Goal: Transaction & Acquisition: Purchase product/service

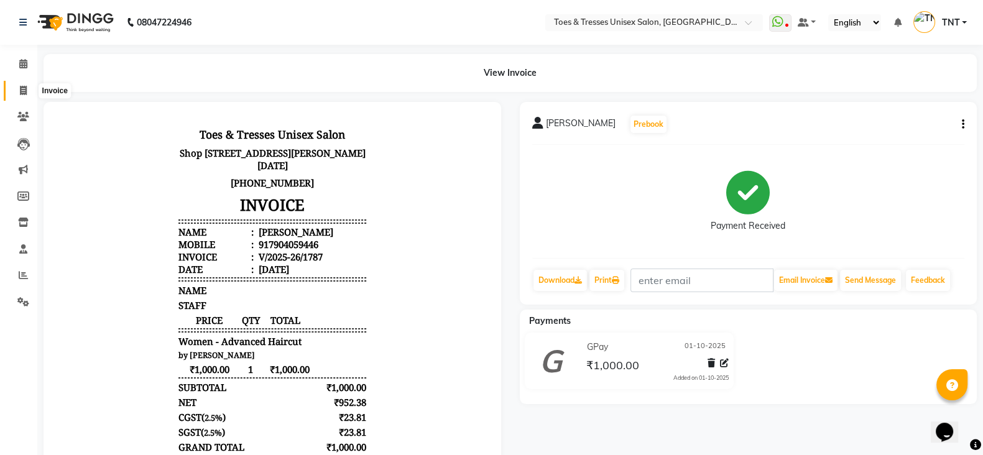
click at [29, 85] on span at bounding box center [23, 91] width 22 height 14
select select "service"
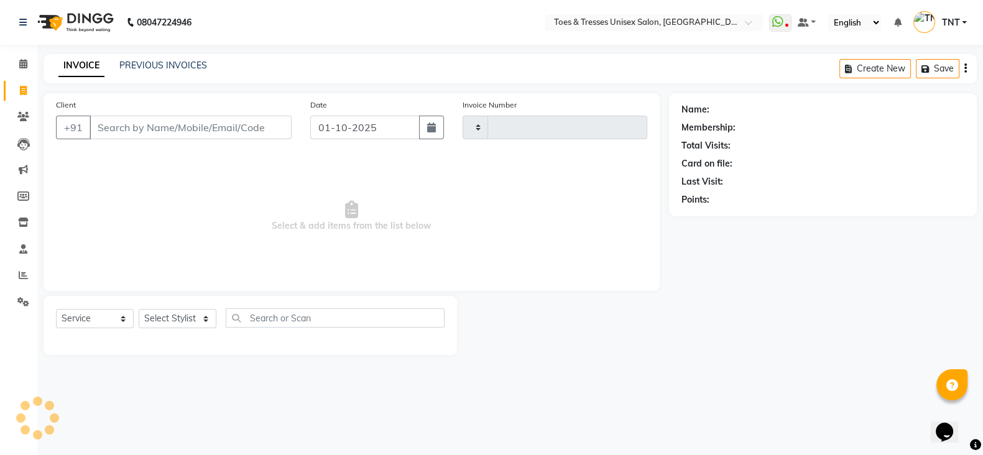
type input "1788"
select select "3950"
click at [172, 65] on link "PREVIOUS INVOICES" at bounding box center [163, 65] width 88 height 11
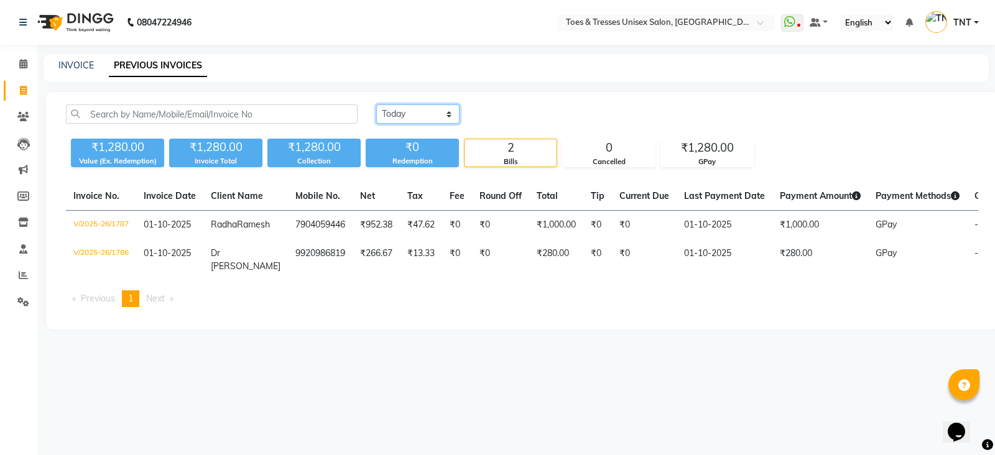
click at [417, 121] on select "Today Yesterday Custom Range" at bounding box center [417, 113] width 83 height 19
click at [376, 104] on select "Today Yesterday Custom Range" at bounding box center [417, 113] width 83 height 19
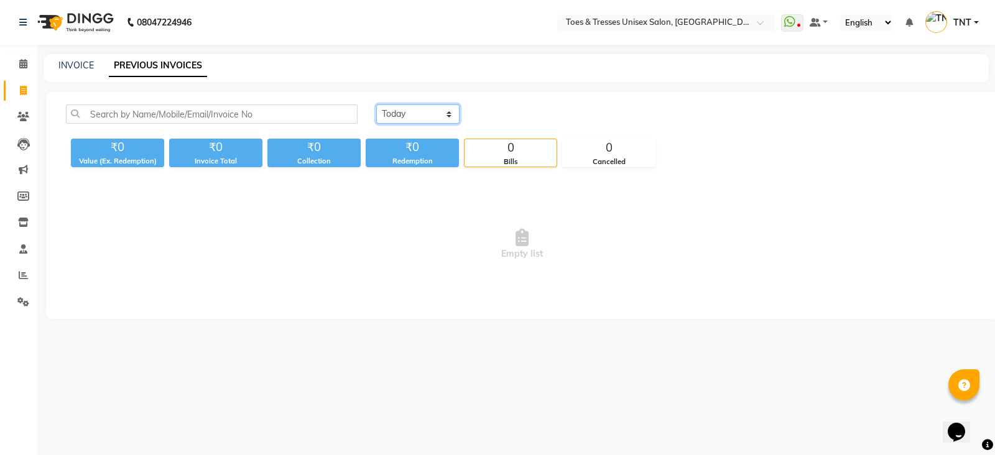
click at [414, 110] on select "[DATE] [DATE] Custom Range" at bounding box center [417, 113] width 83 height 19
select select "range"
click at [376, 104] on select "[DATE] [DATE] Custom Range" at bounding box center [417, 113] width 83 height 19
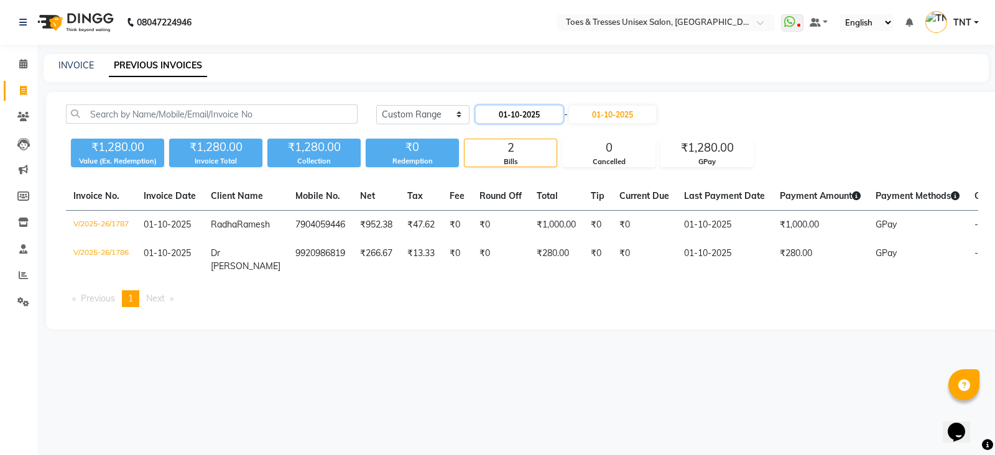
click at [511, 114] on input "01-10-2025" at bounding box center [519, 114] width 87 height 17
select select "10"
select select "2025"
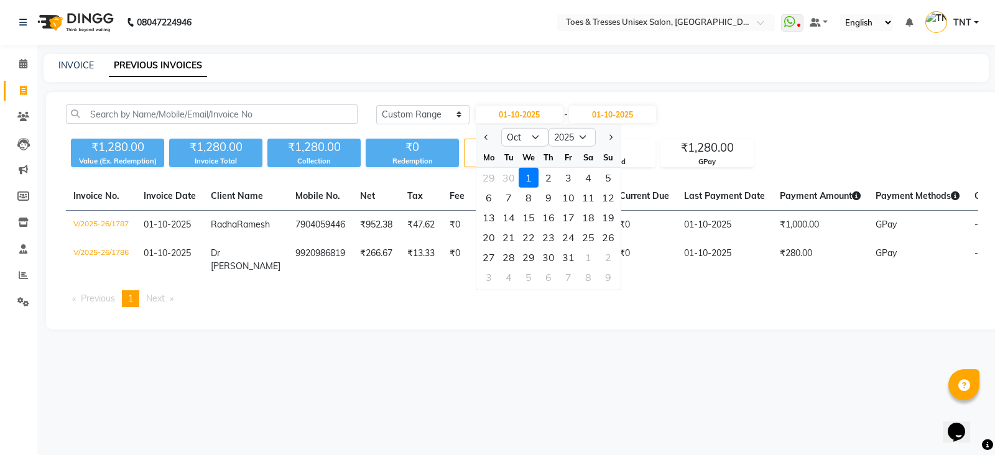
click at [474, 178] on div "Today Yesterday Custom Range 01-10-2025 Jan Feb Mar Apr May Jun Jul Aug Sep Oct…" at bounding box center [522, 210] width 952 height 237
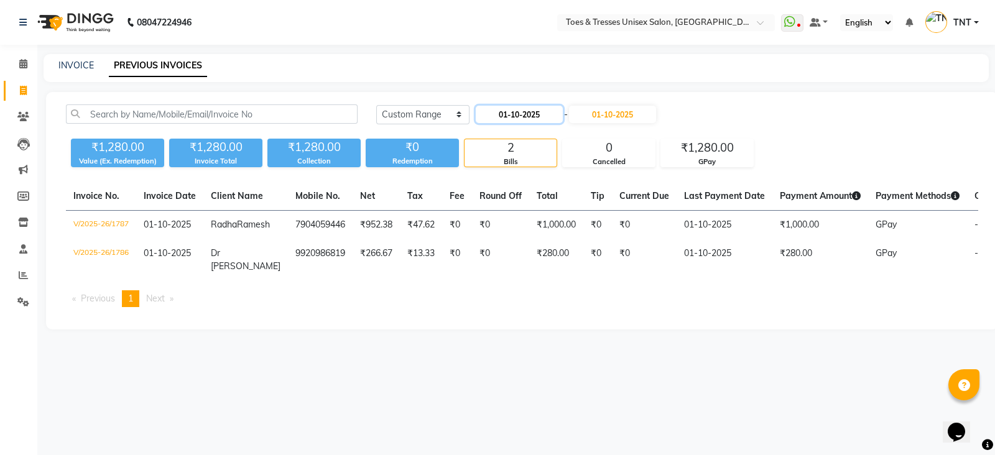
click at [502, 116] on input "01-10-2025" at bounding box center [519, 114] width 87 height 17
select select "10"
select select "2025"
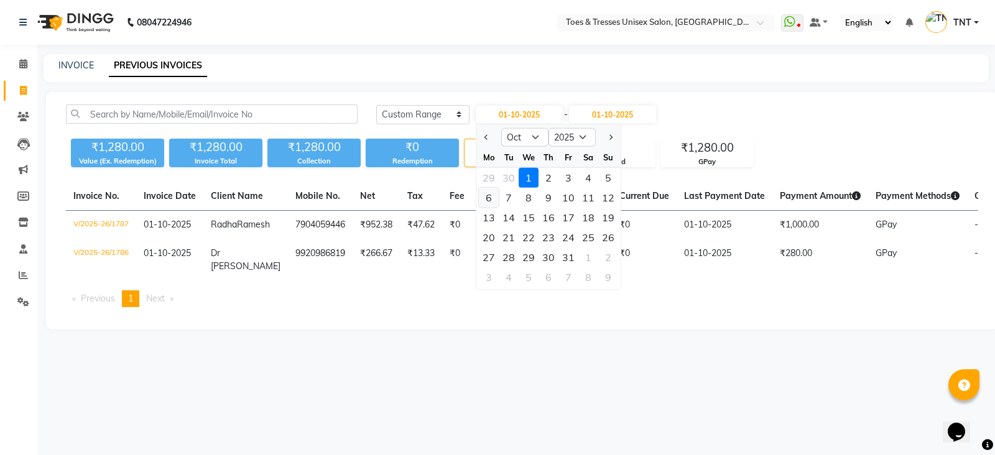
click at [486, 190] on div "6" at bounding box center [489, 198] width 20 height 20
type input "06-10-2025"
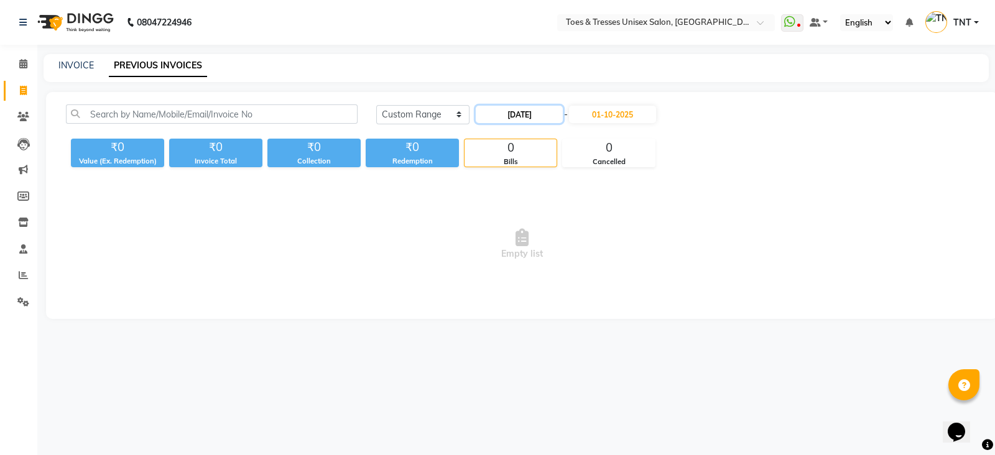
click at [521, 118] on input "06-10-2025" at bounding box center [519, 114] width 87 height 17
select select "10"
select select "2025"
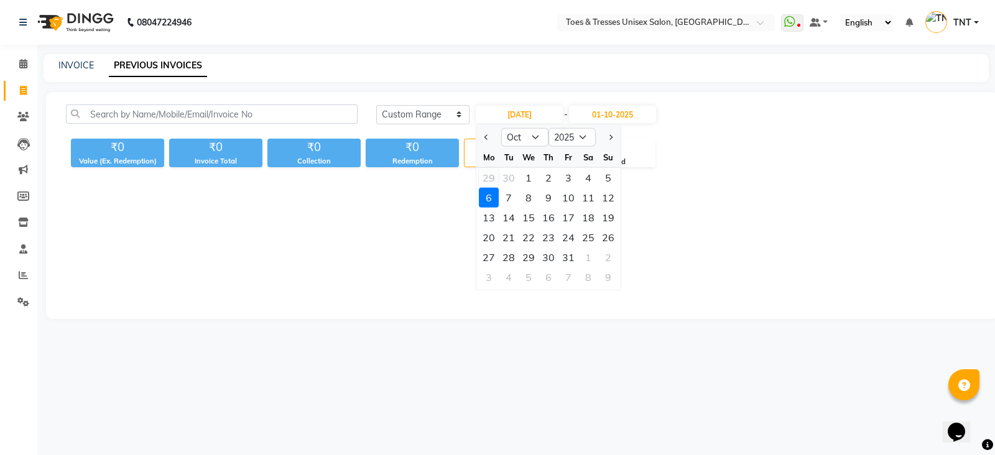
click at [491, 172] on div "29" at bounding box center [489, 178] width 20 height 20
type input "29-09-2025"
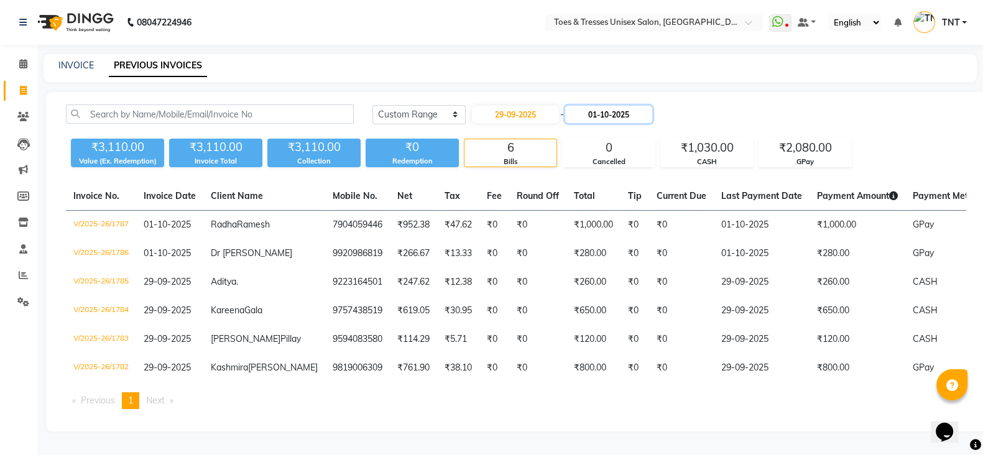
click at [606, 110] on input "01-10-2025" at bounding box center [608, 114] width 87 height 17
select select "10"
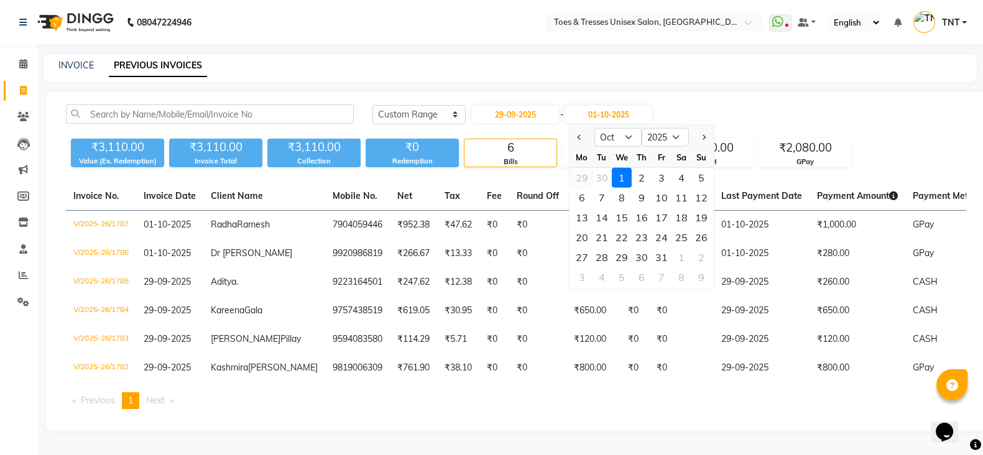
click at [575, 178] on div "29" at bounding box center [581, 178] width 20 height 20
type input "29-09-2025"
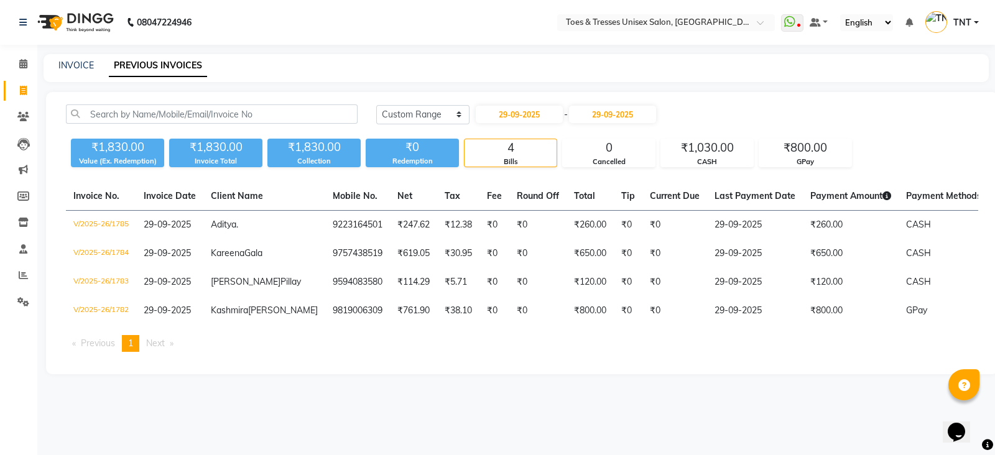
click at [72, 75] on div "INVOICE PREVIOUS INVOICES" at bounding box center [516, 68] width 945 height 28
click at [78, 58] on div "INVOICE PREVIOUS INVOICES" at bounding box center [516, 68] width 945 height 28
click at [78, 64] on link "INVOICE" at bounding box center [75, 65] width 35 height 11
select select "3950"
select select "service"
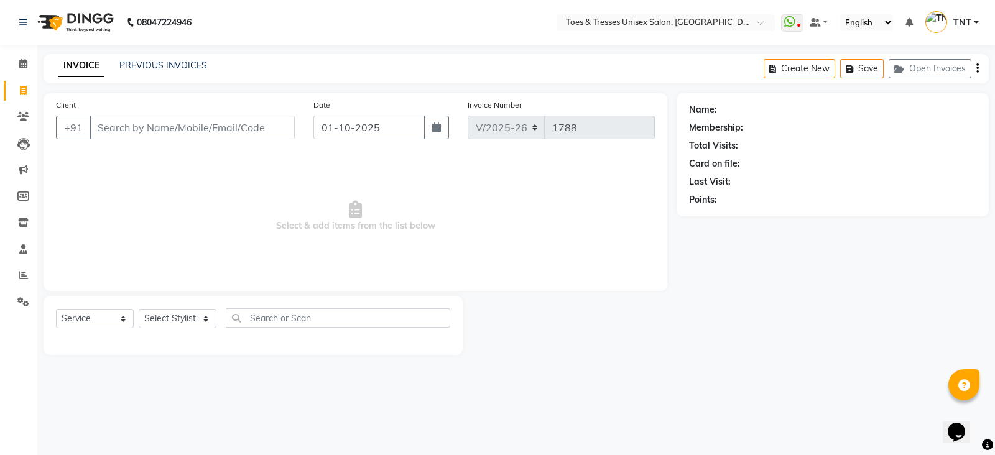
click at [137, 119] on input "Client" at bounding box center [192, 128] width 205 height 24
type input "tanvi"
type input "urmila ko"
click at [171, 70] on link "PREVIOUS INVOICES" at bounding box center [163, 65] width 88 height 11
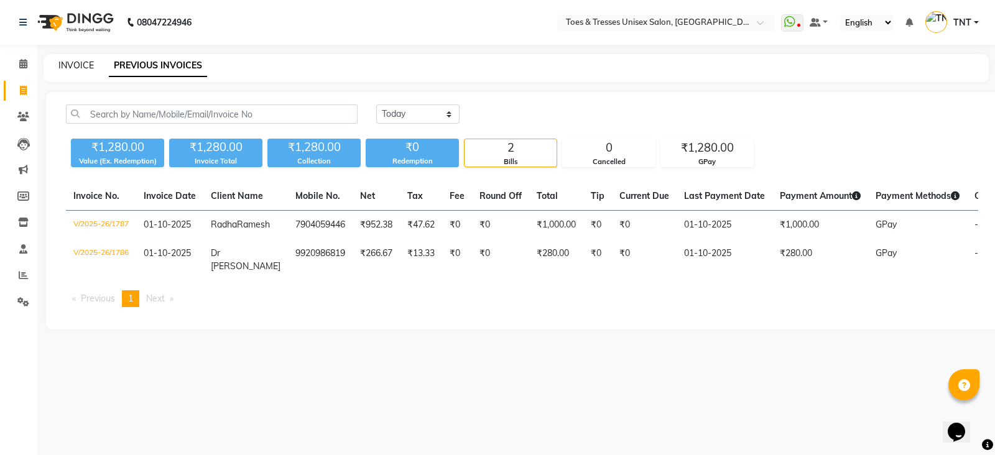
click at [80, 65] on link "INVOICE" at bounding box center [75, 65] width 35 height 11
select select "service"
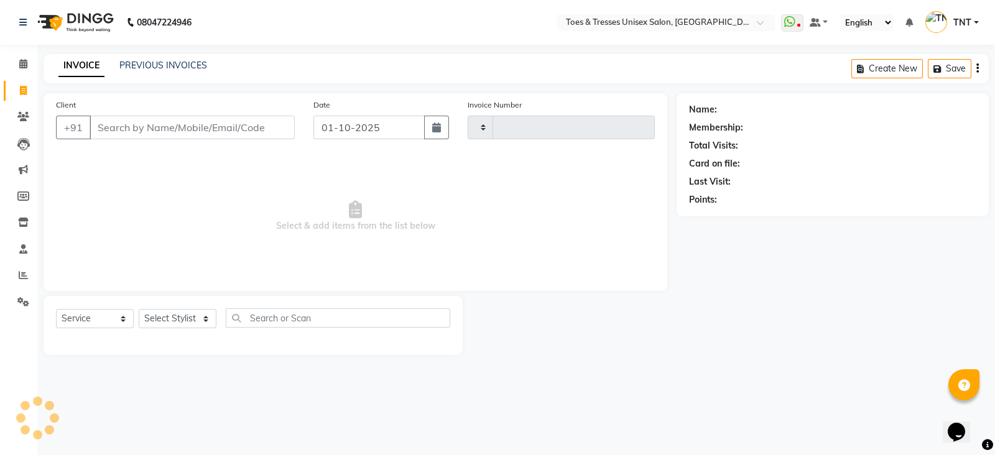
type input "1788"
select select "3950"
click at [125, 107] on div "Client +91" at bounding box center [175, 123] width 257 height 51
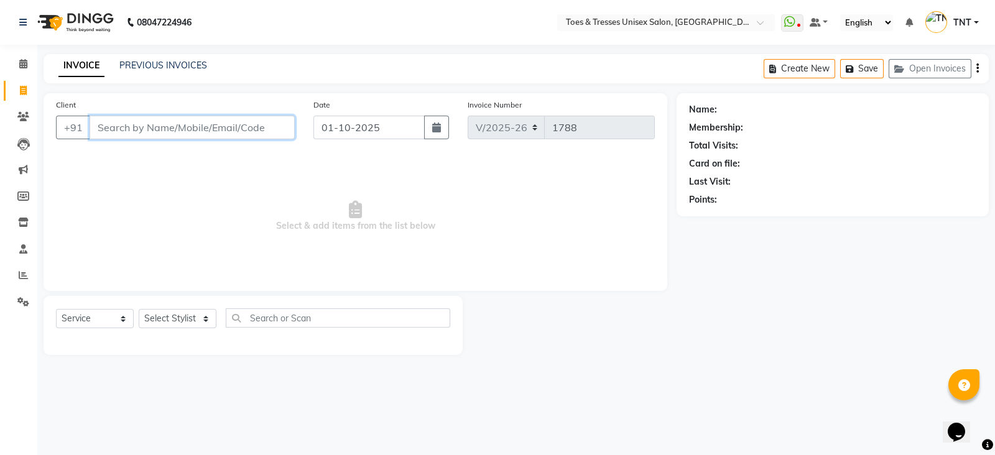
click at [132, 127] on input "Client" at bounding box center [192, 128] width 205 height 24
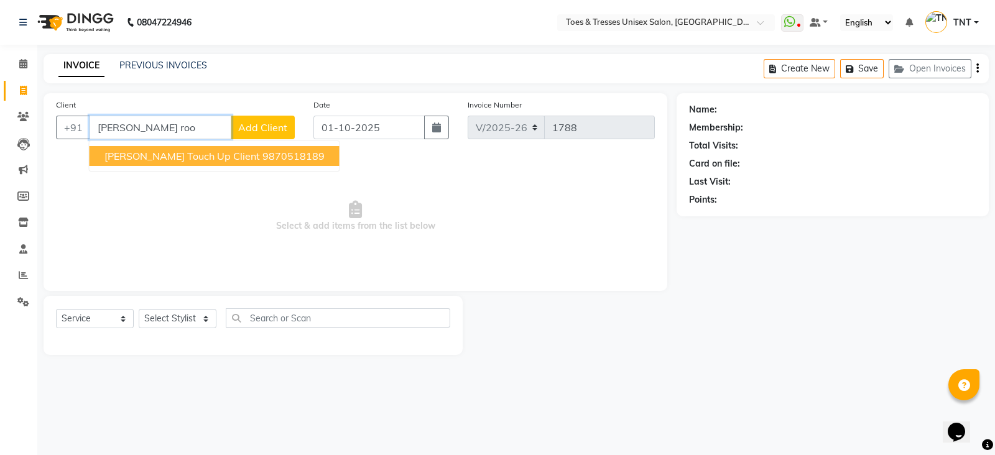
click at [148, 154] on span "Falguni Root Touch Up Client" at bounding box center [181, 156] width 155 height 12
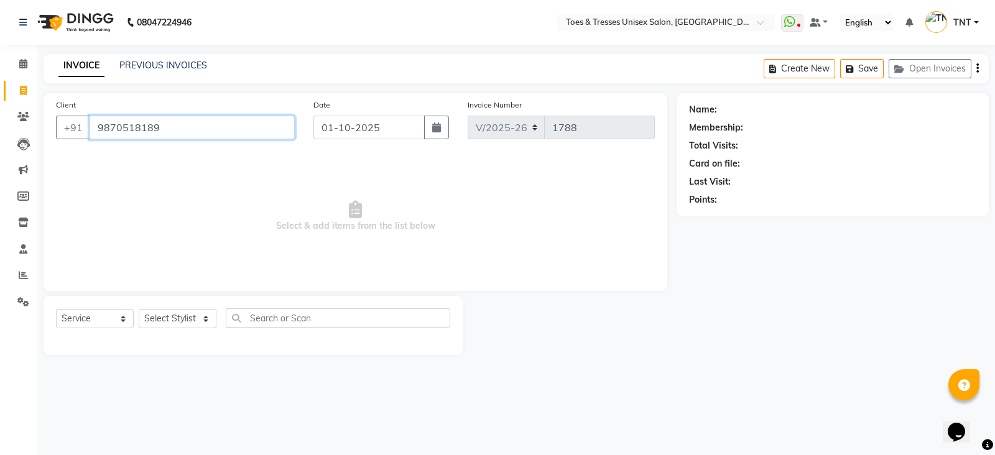
type input "9870518189"
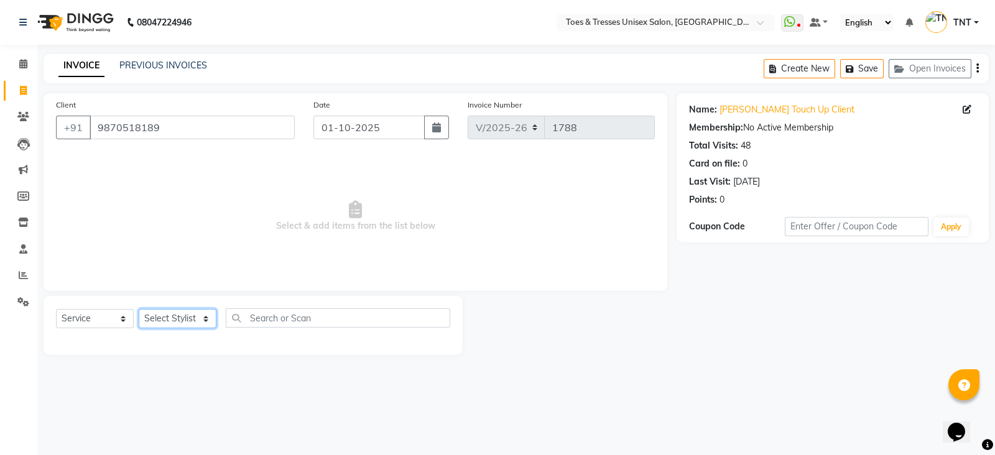
click at [180, 323] on select "Select Stylist [PERSON_NAME] [PERSON_NAME] [PERSON_NAME] [PERSON_NAME] Nisha Pa…" at bounding box center [178, 318] width 78 height 19
select select "19972"
click at [139, 310] on select "Select Stylist [PERSON_NAME] [PERSON_NAME] [PERSON_NAME] [PERSON_NAME] Nisha Pa…" at bounding box center [178, 318] width 78 height 19
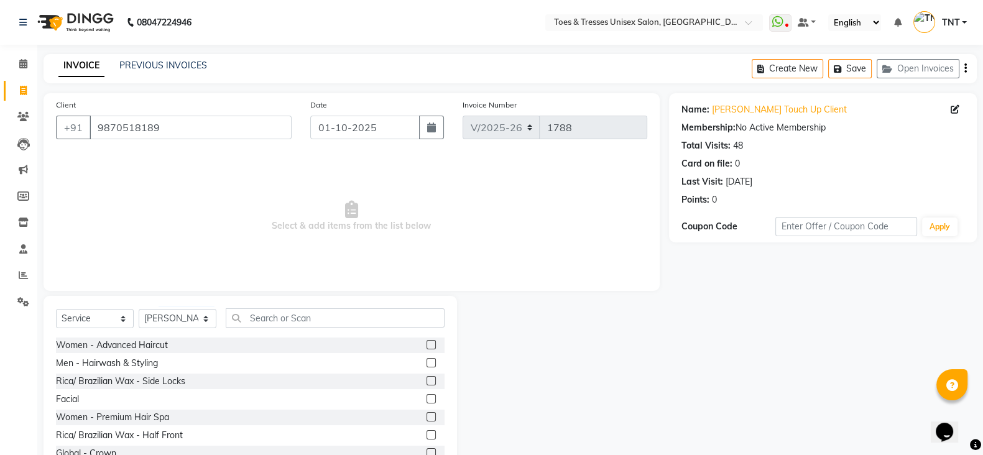
click at [257, 307] on div "Select Service Product Membership Package Voucher Prepaid Gift Card Select Styl…" at bounding box center [250, 387] width 413 height 183
click at [267, 329] on div "Select Service Product Membership Package Voucher Prepaid Gift Card Select Styl…" at bounding box center [250, 322] width 389 height 29
click at [270, 322] on input "text" at bounding box center [335, 317] width 219 height 19
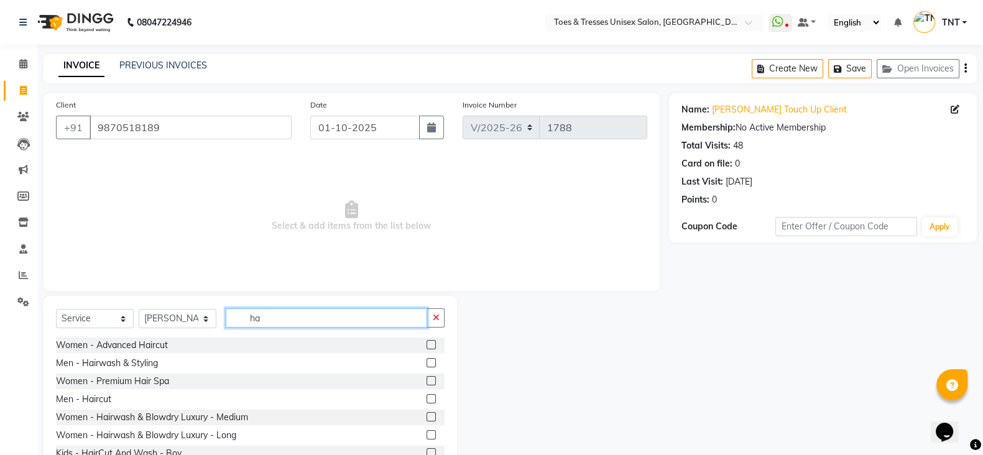
type input "h"
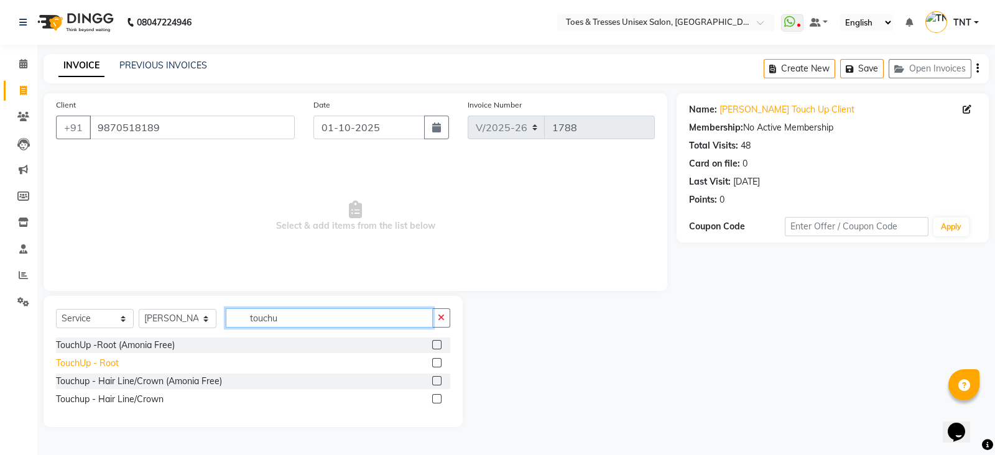
type input "touchu"
click at [93, 359] on div "TouchUp - Root" at bounding box center [87, 363] width 63 height 13
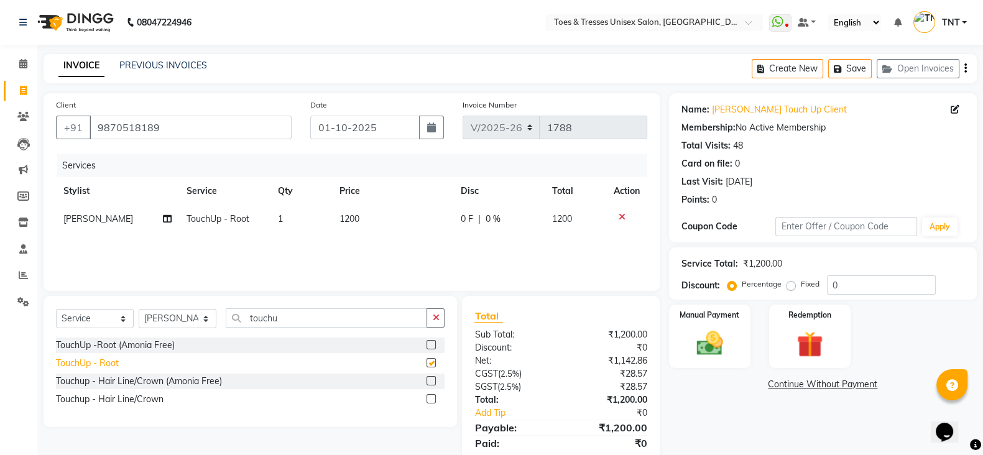
checkbox input "false"
click at [494, 234] on div "Services Stylist Service Qty Price Disc Total Action Salman Shaikh TouchUp - Ro…" at bounding box center [351, 216] width 591 height 124
click at [498, 225] on span "0 %" at bounding box center [493, 219] width 15 height 13
select select "19972"
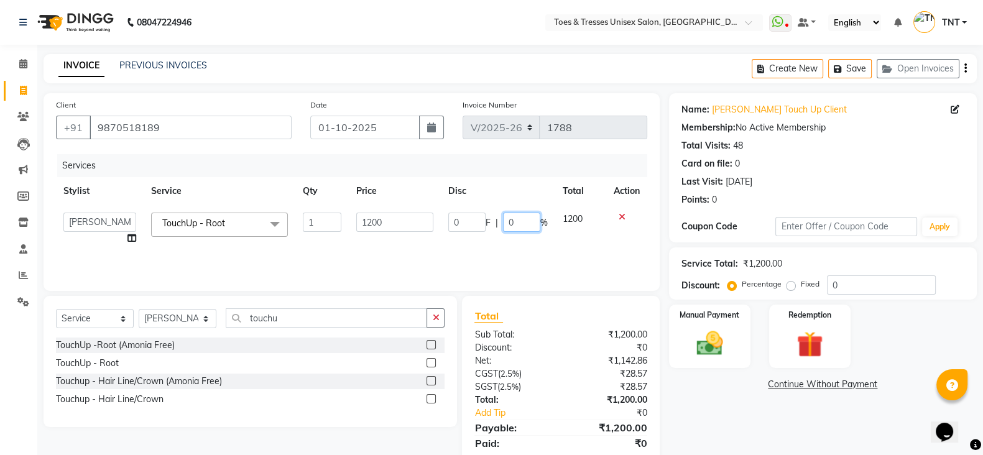
click at [504, 219] on input "0" at bounding box center [521, 222] width 37 height 19
type input "20"
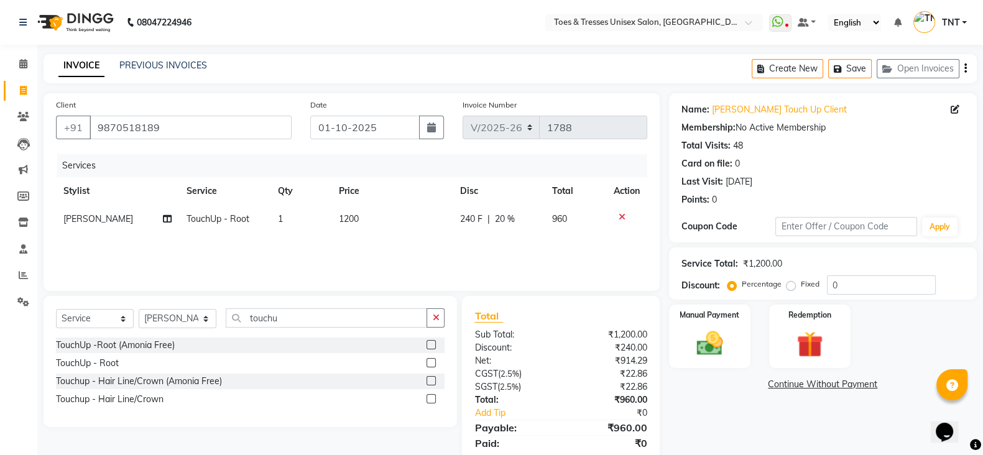
click at [497, 249] on div "Services Stylist Service Qty Price Disc Total Action Salman Shaikh TouchUp - Ro…" at bounding box center [351, 216] width 591 height 124
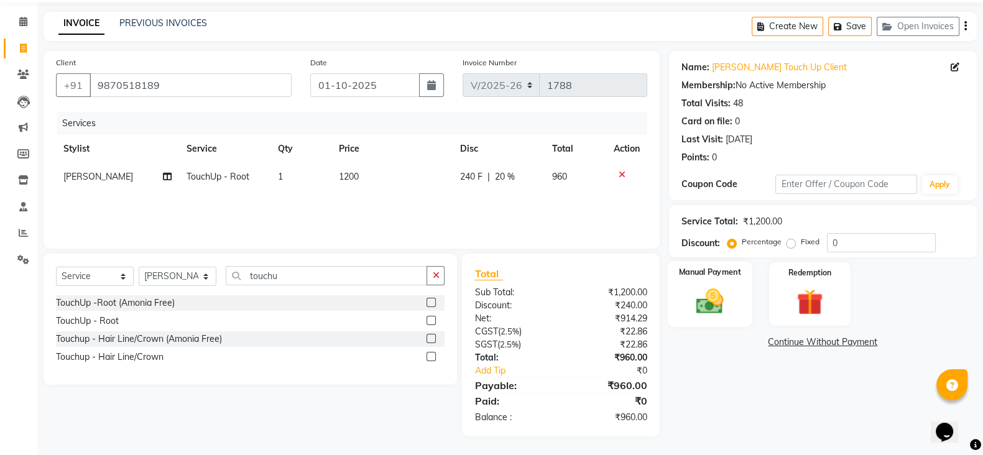
click at [706, 307] on img at bounding box center [710, 300] width 44 height 31
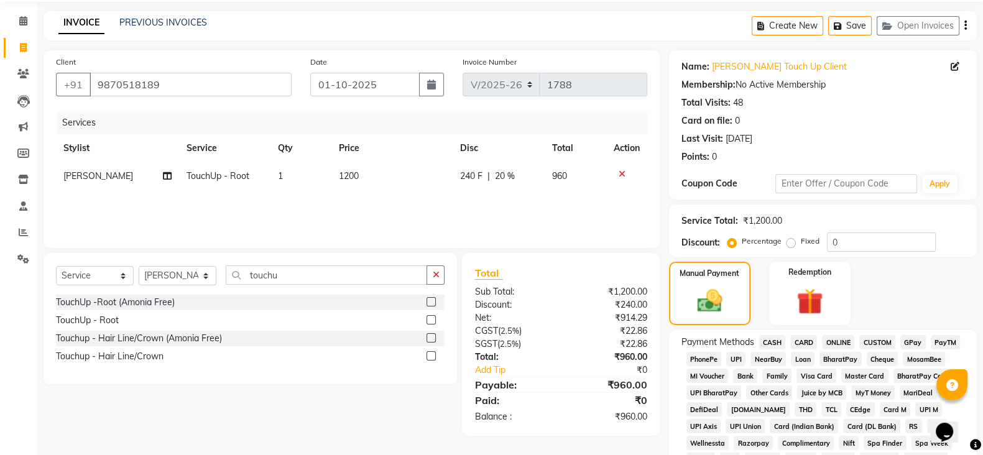
click at [767, 340] on span "CASH" at bounding box center [772, 342] width 27 height 14
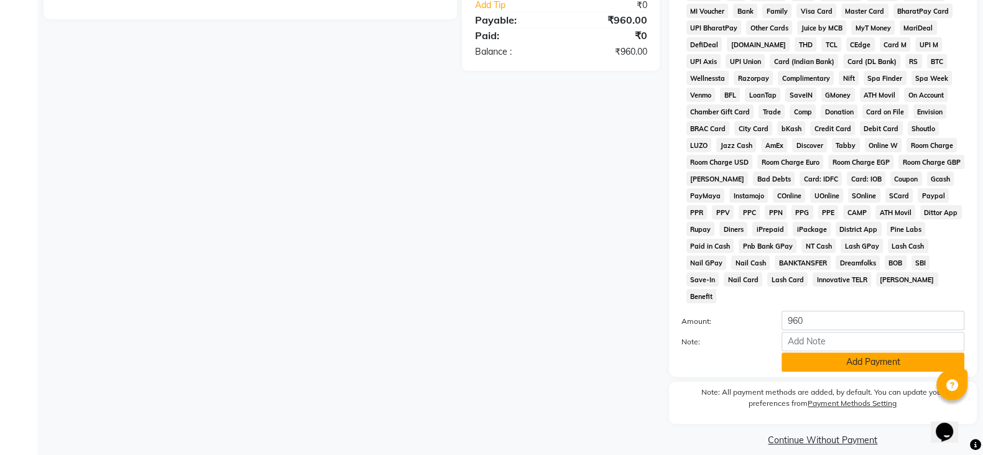
click at [788, 352] on button "Add Payment" at bounding box center [872, 361] width 183 height 19
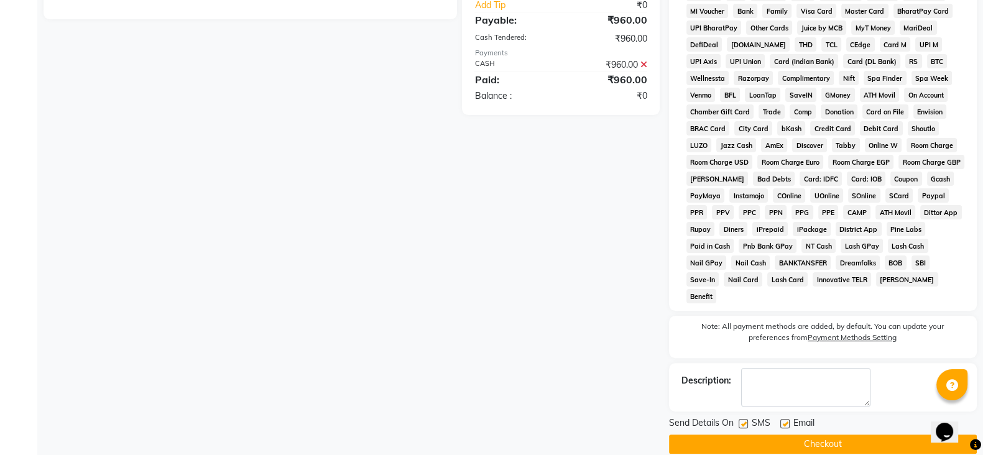
scroll to position [411, 0]
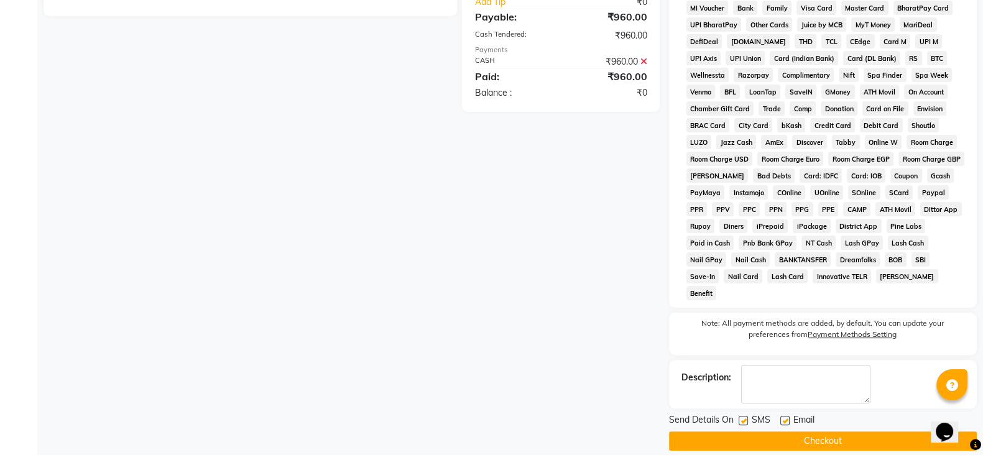
click at [807, 431] on button "Checkout" at bounding box center [823, 440] width 308 height 19
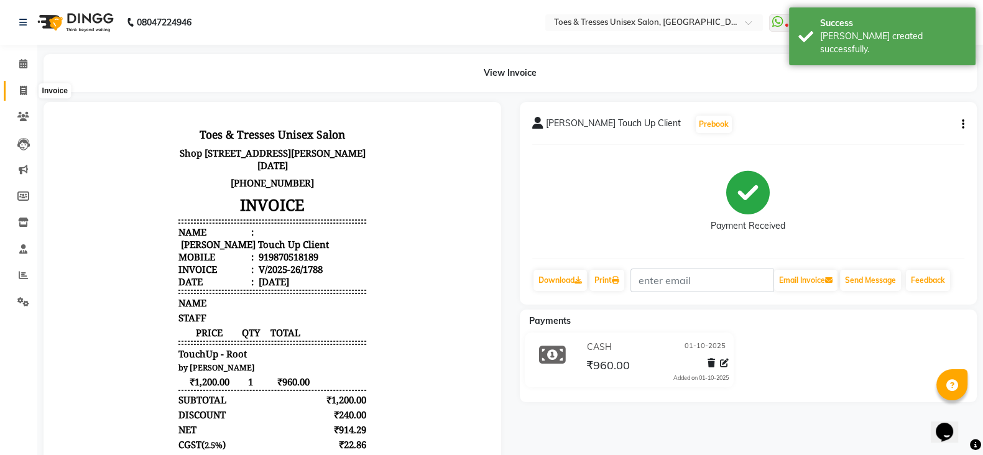
click at [22, 87] on icon at bounding box center [23, 90] width 7 height 9
select select "3950"
select select "service"
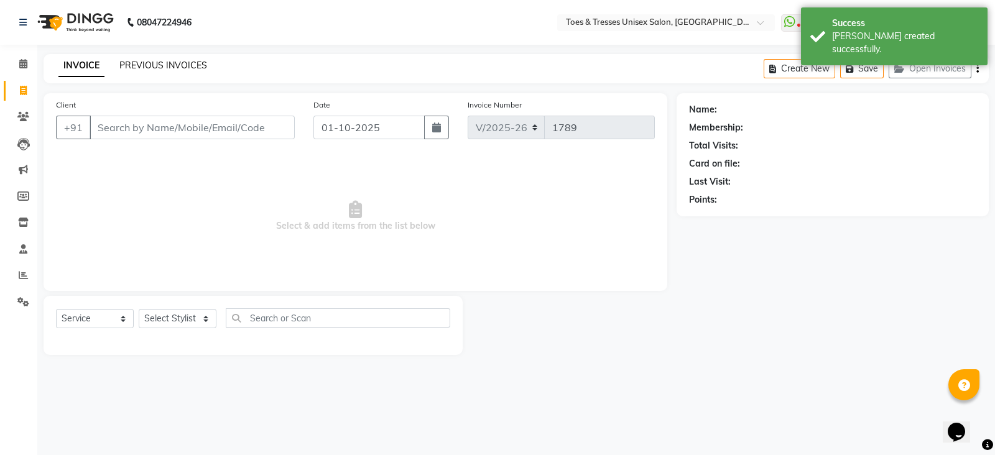
click at [175, 63] on link "PREVIOUS INVOICES" at bounding box center [163, 65] width 88 height 11
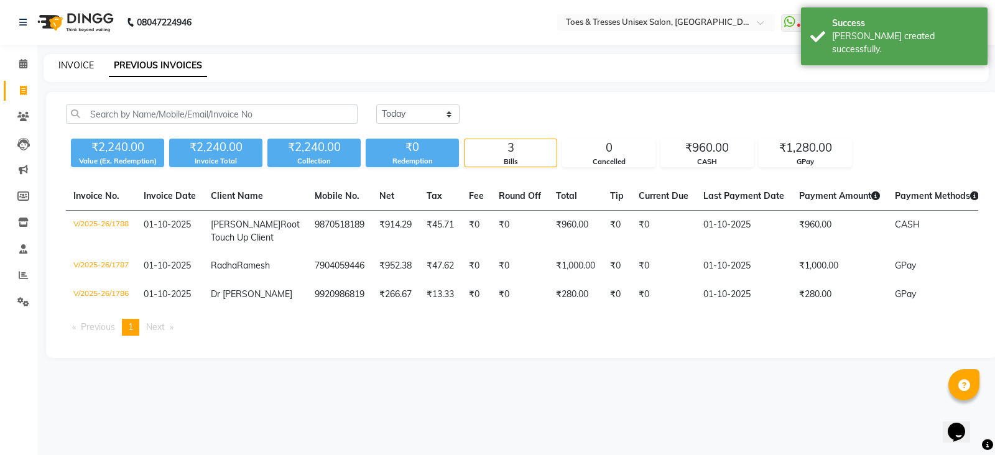
click at [75, 62] on link "INVOICE" at bounding box center [75, 65] width 35 height 11
select select "service"
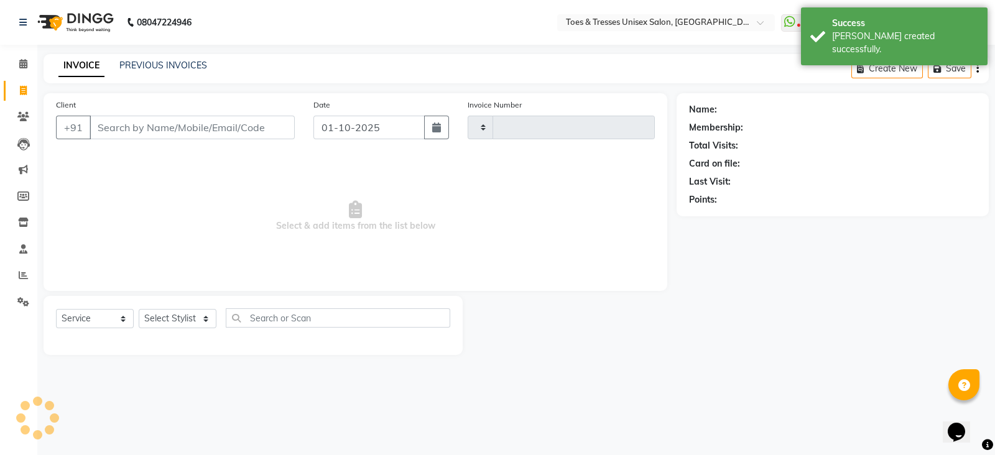
type input "1789"
select select "3950"
click at [140, 126] on input "Client" at bounding box center [192, 128] width 205 height 24
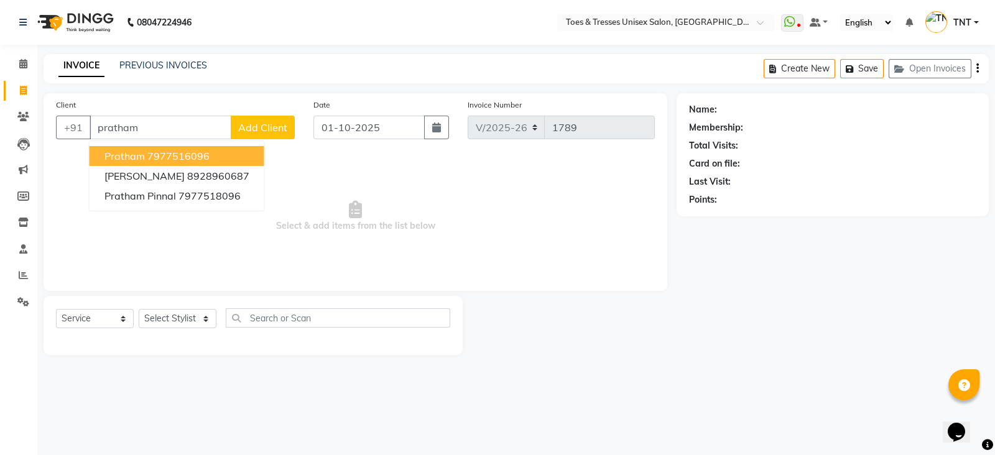
click at [165, 157] on ngb-highlight "7977516096" at bounding box center [178, 156] width 62 height 12
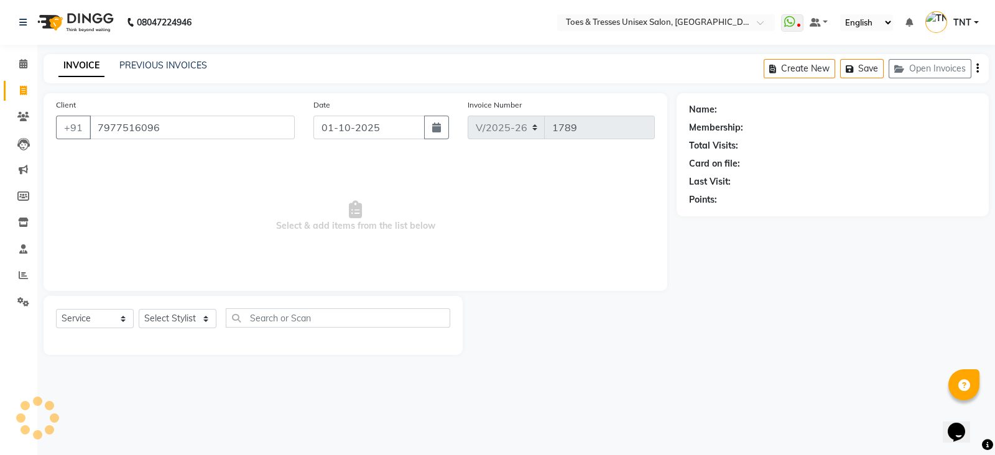
type input "7977516096"
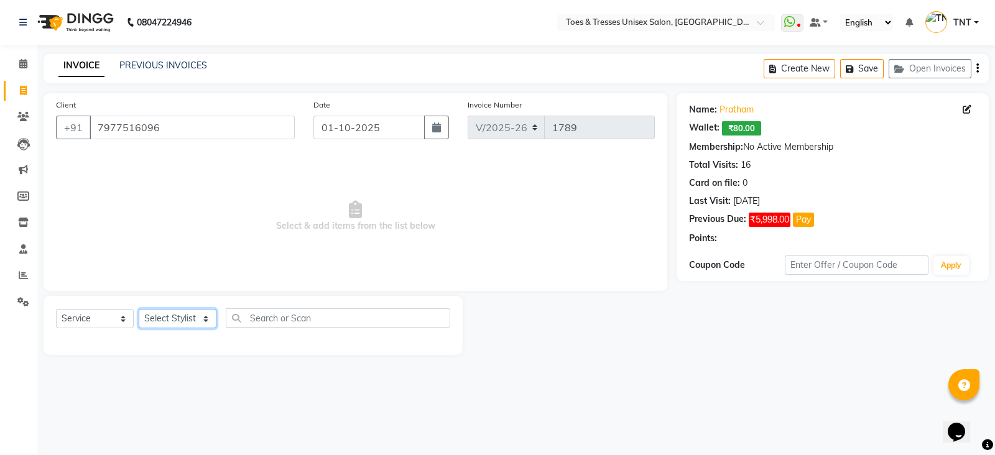
click at [178, 313] on select "Select Stylist Adil Khan Aheshan Shaikh Diksha Gosar Nilesh Ghag Nisha Paswan P…" at bounding box center [178, 318] width 78 height 19
click at [139, 310] on select "Select Stylist Adil Khan Aheshan Shaikh Diksha Gosar Nilesh Ghag Nisha Paswan P…" at bounding box center [178, 318] width 78 height 19
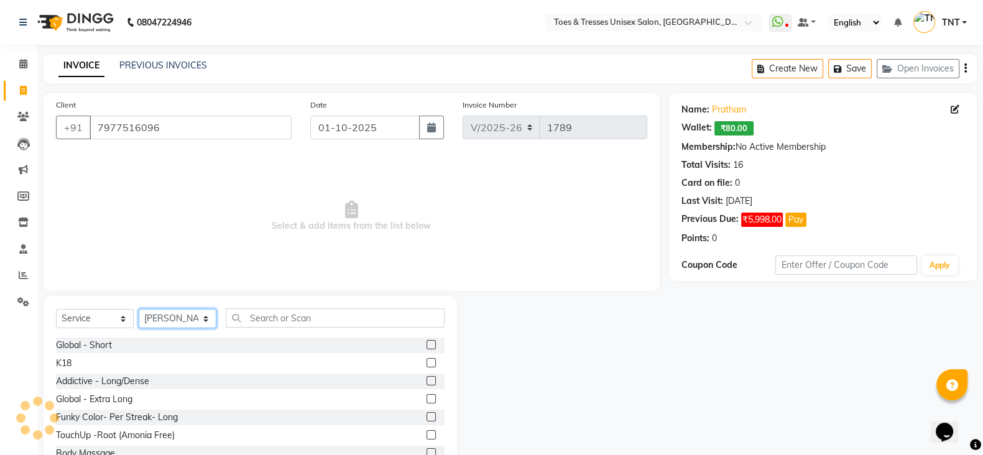
click at [169, 312] on select "Select Stylist Adil Khan Aheshan Shaikh Diksha Gosar Nilesh Ghag Nisha Paswan P…" at bounding box center [178, 318] width 78 height 19
select select "62926"
click at [139, 310] on select "Select Stylist Adil Khan Aheshan Shaikh Diksha Gosar Nilesh Ghag Nisha Paswan P…" at bounding box center [178, 318] width 78 height 19
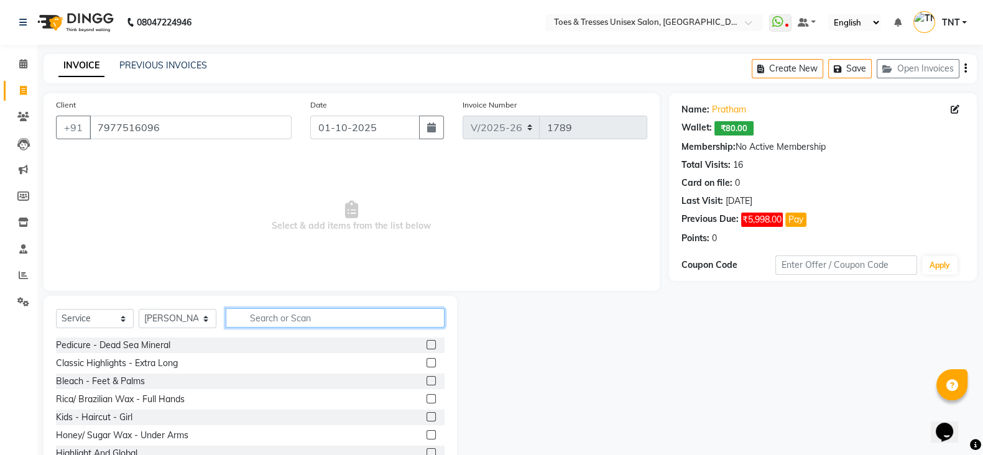
click at [302, 321] on input "text" at bounding box center [335, 317] width 219 height 19
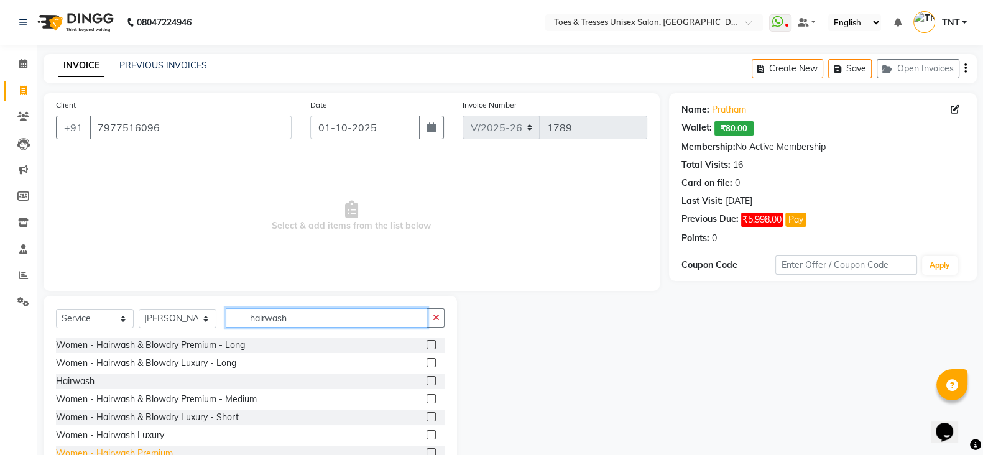
scroll to position [73, 0]
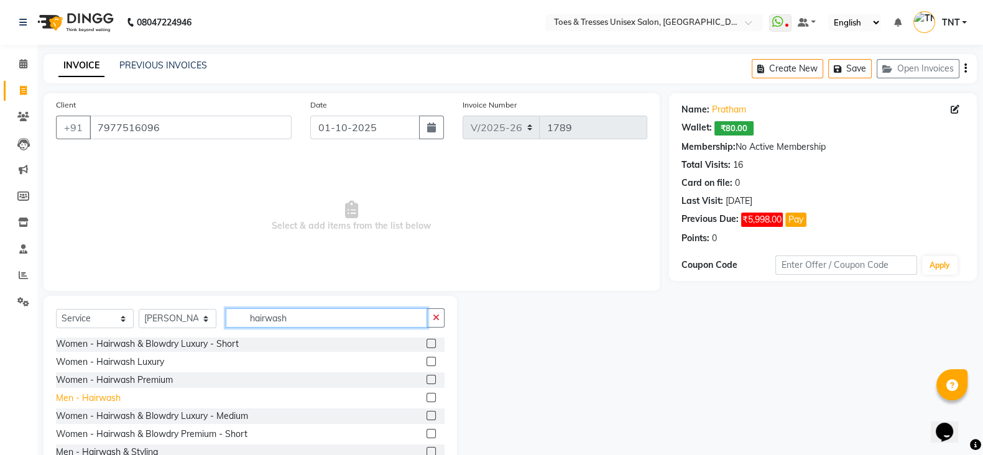
type input "hairwash"
click at [103, 395] on div "Men - Hairwash" at bounding box center [88, 398] width 65 height 13
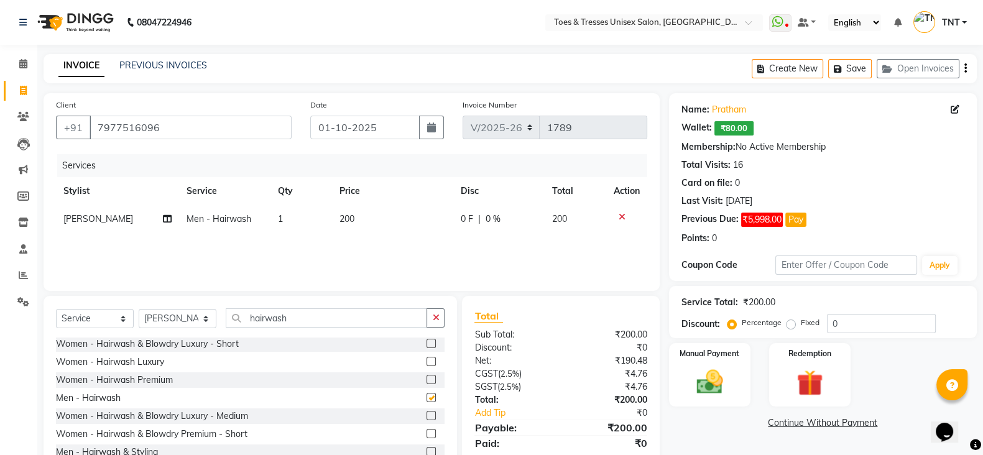
checkbox input "false"
click at [334, 324] on div "Select Service Product Membership Package Voucher Prepaid Gift Card Select Styl…" at bounding box center [250, 322] width 389 height 29
click at [334, 324] on input "hairwash" at bounding box center [326, 317] width 201 height 19
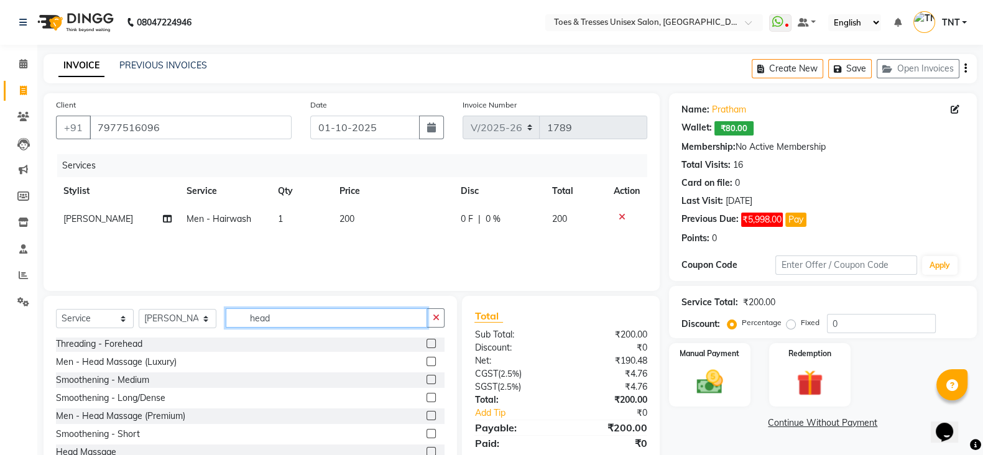
scroll to position [0, 0]
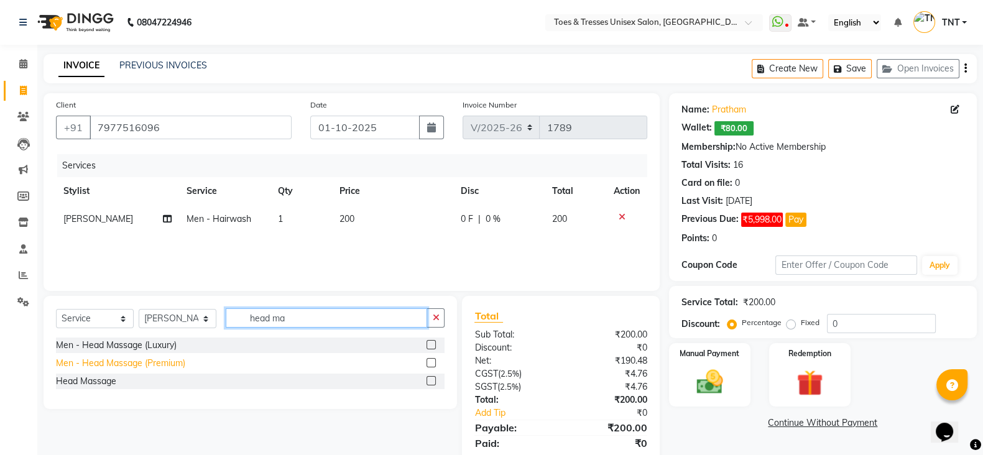
type input "head ma"
click at [162, 362] on div "Men - Head Massage (Premium)" at bounding box center [120, 363] width 129 height 13
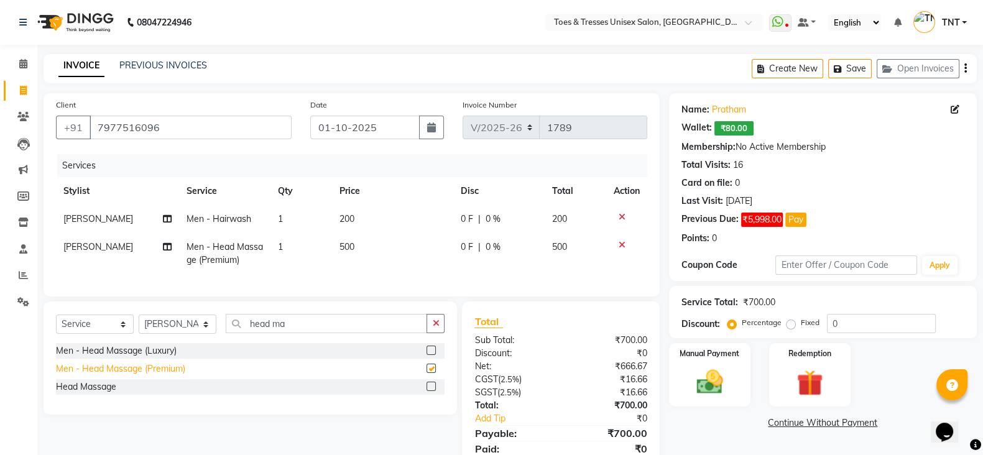
checkbox input "false"
click at [169, 321] on div "Select Service Product Membership Package Voucher Prepaid Gift Card Select Styl…" at bounding box center [250, 358] width 413 height 113
click at [173, 334] on select "Select Stylist Adil Khan Aheshan Shaikh Diksha Gosar Nilesh Ghag Nisha Paswan P…" at bounding box center [178, 324] width 78 height 19
select select "66893"
click at [139, 327] on select "Select Stylist Adil Khan Aheshan Shaikh Diksha Gosar Nilesh Ghag Nisha Paswan P…" at bounding box center [178, 324] width 78 height 19
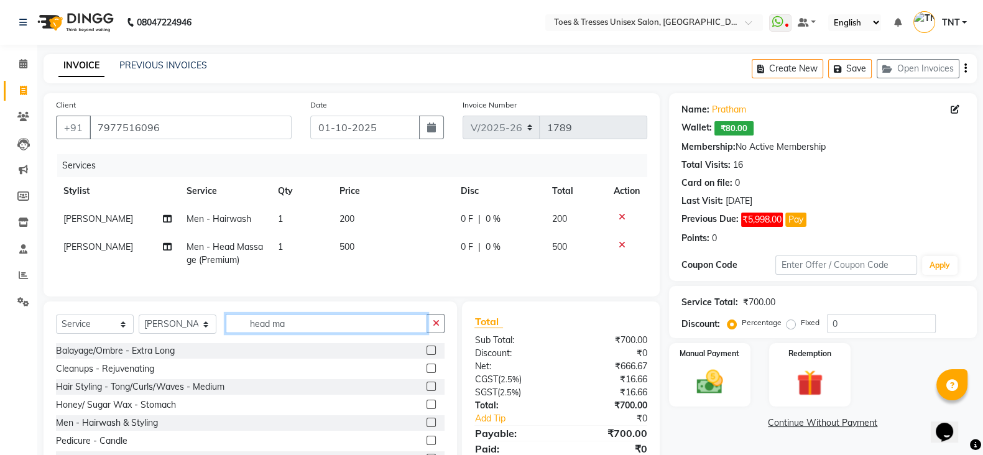
click at [264, 330] on input "head ma" at bounding box center [326, 323] width 201 height 19
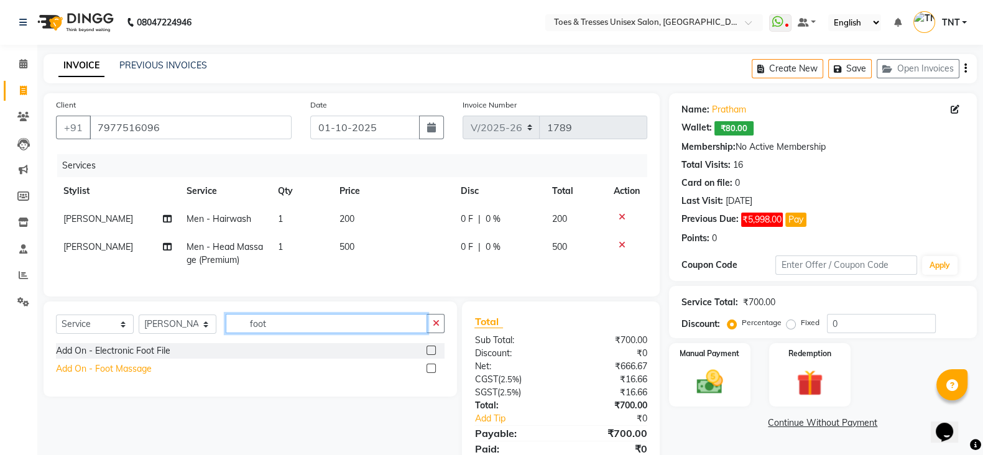
type input "foot"
click at [118, 375] on div "Add On - Foot Massage" at bounding box center [104, 368] width 96 height 13
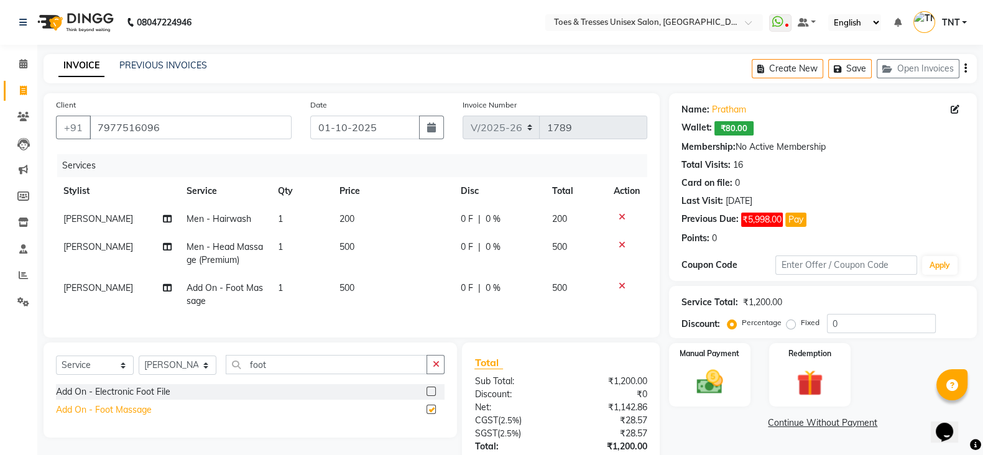
checkbox input "false"
click at [361, 293] on td "500" at bounding box center [392, 294] width 121 height 41
select select "66893"
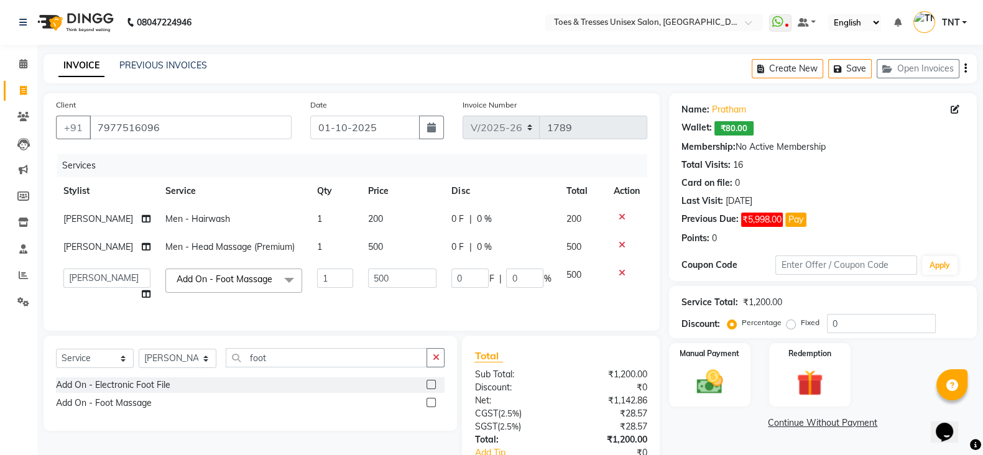
click at [361, 293] on td "500" at bounding box center [402, 284] width 83 height 47
click at [376, 278] on input "500" at bounding box center [402, 278] width 68 height 19
type input "300"
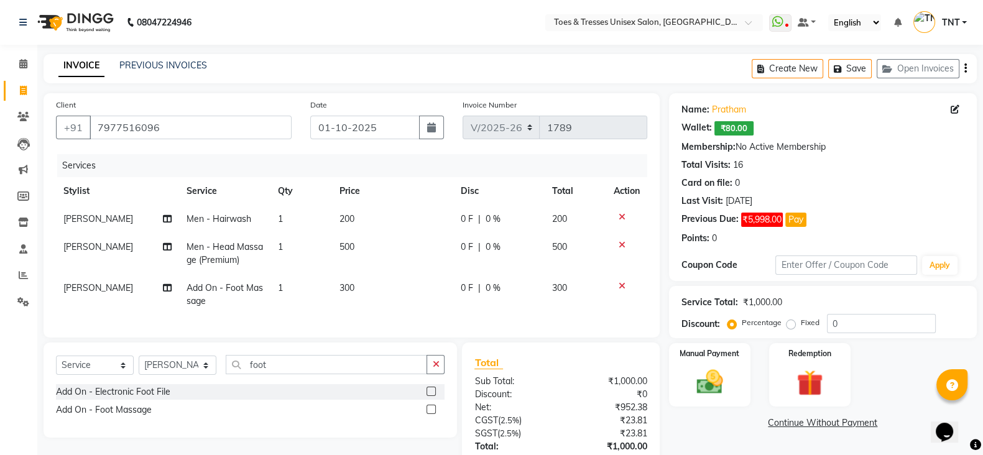
click at [381, 303] on td "300" at bounding box center [392, 294] width 121 height 41
select select "66893"
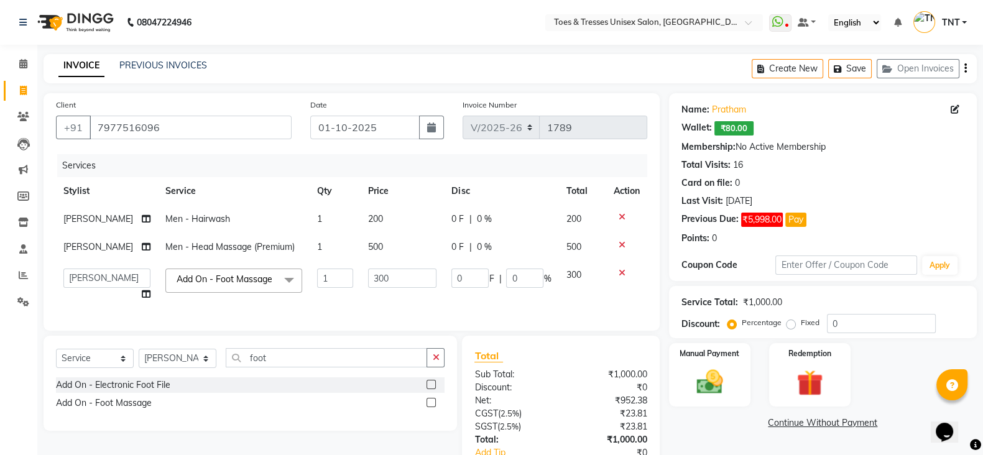
click at [381, 303] on td "300" at bounding box center [402, 284] width 83 height 47
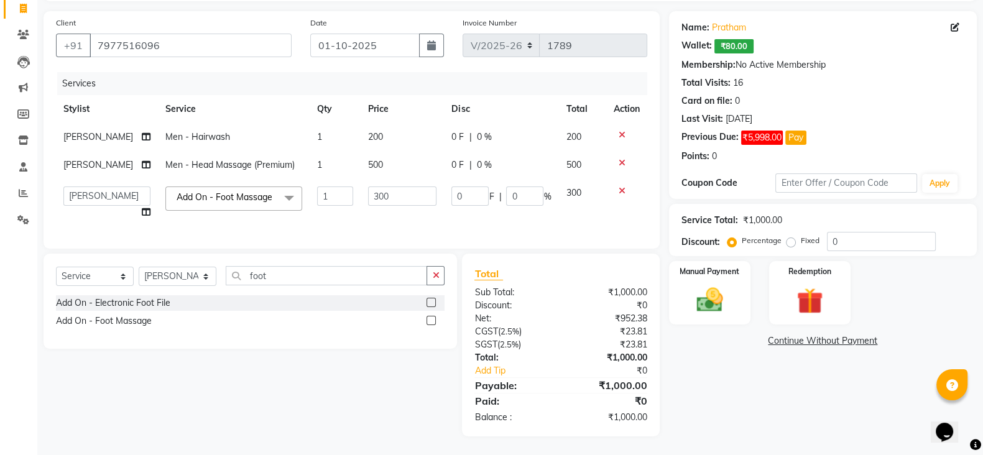
click at [564, 182] on td "300" at bounding box center [581, 202] width 47 height 47
click at [464, 151] on td "0 F | 0 %" at bounding box center [501, 165] width 114 height 28
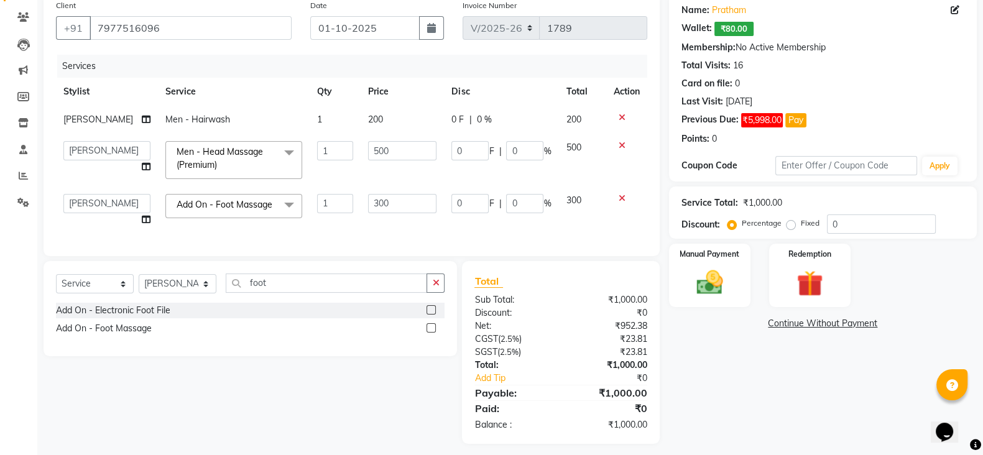
click at [500, 116] on div "0 F | 0 %" at bounding box center [500, 119] width 99 height 13
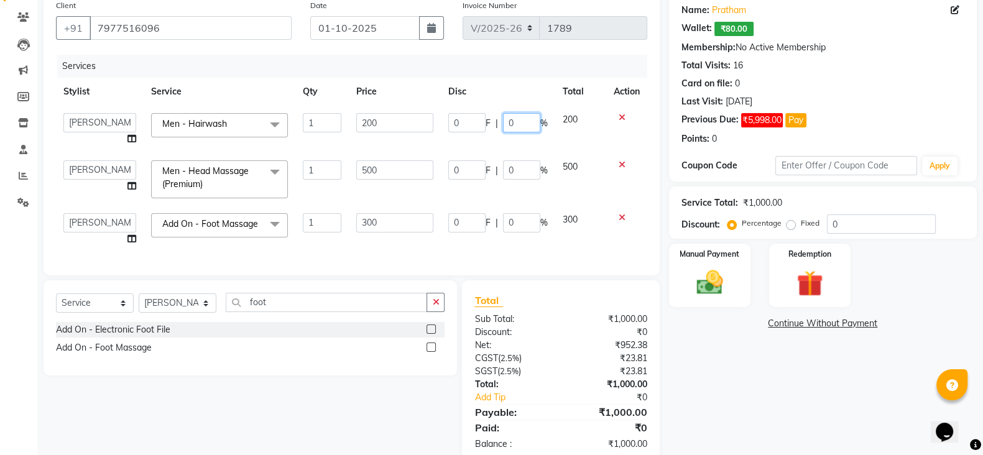
click at [507, 122] on input "0" at bounding box center [521, 122] width 37 height 19
type input "20"
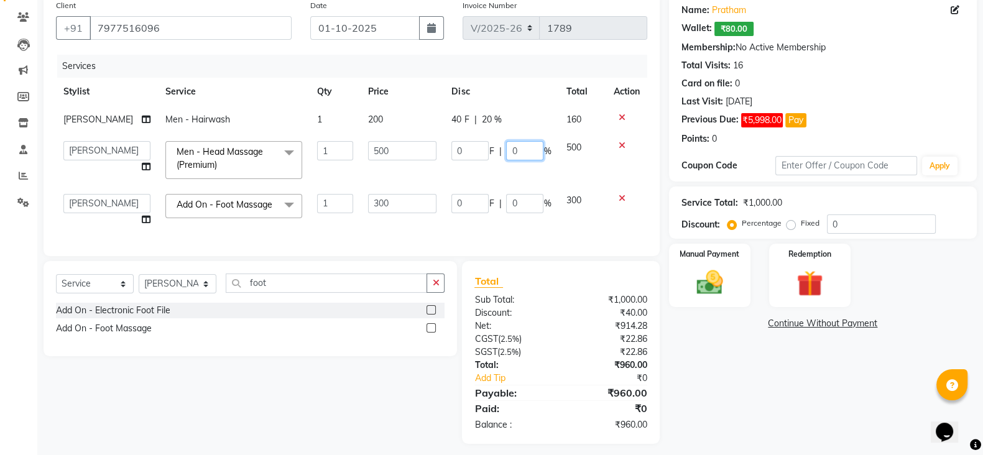
click at [506, 172] on td "0 F | 0 %" at bounding box center [501, 160] width 114 height 53
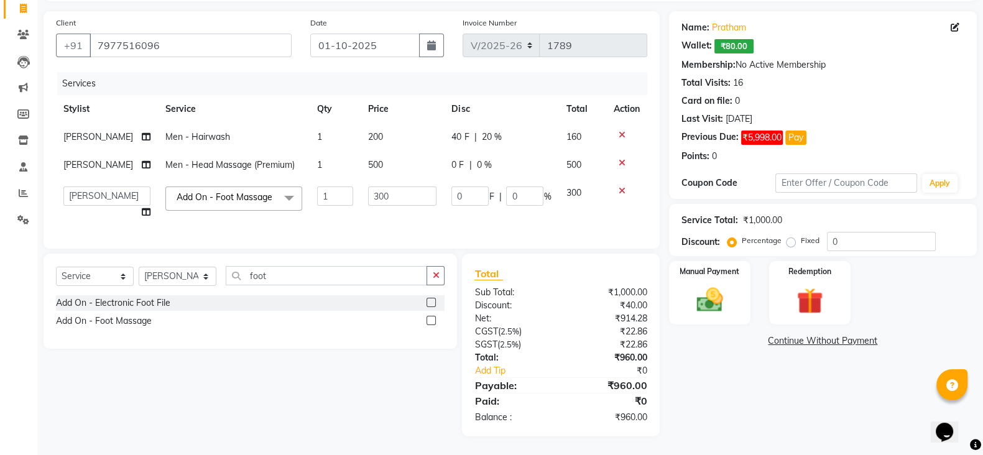
click at [506, 172] on tbody "Adil Khan Men - Hairwash 1 200 40 F | 20 % 160 Adil Khan Men - Head Massage (Pr…" at bounding box center [351, 174] width 591 height 103
click at [500, 159] on div "0 F | 0 %" at bounding box center [500, 165] width 99 height 13
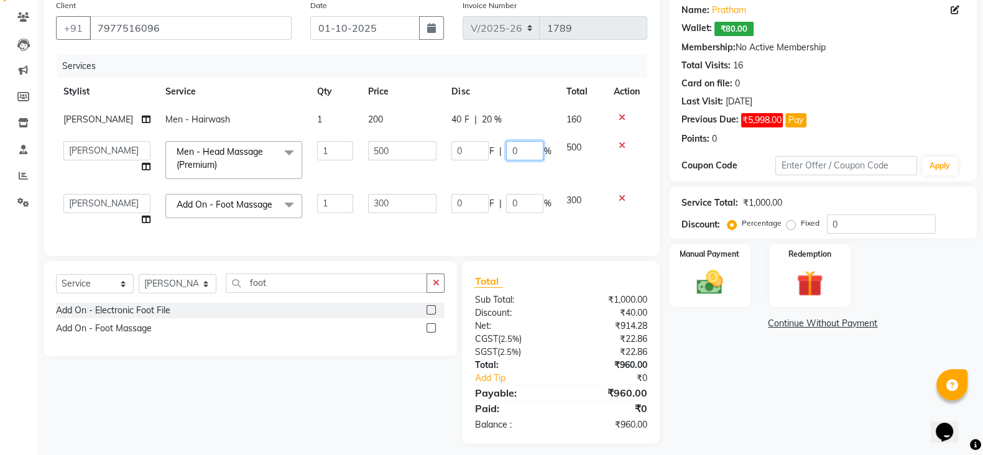
click at [507, 147] on input "0" at bounding box center [524, 150] width 37 height 19
type input "20"
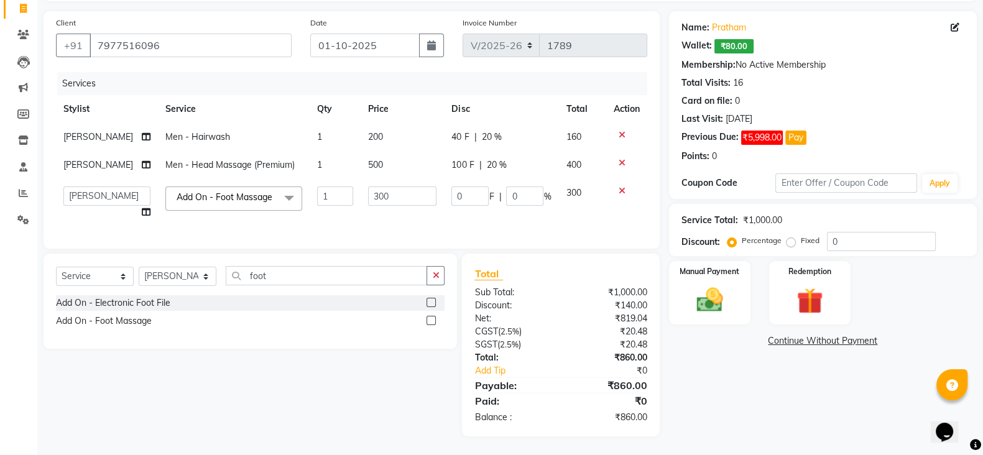
click at [510, 177] on tbody "Adil Khan Men - Hairwash 1 200 40 F | 20 % 160 Adil Khan Men - Head Massage (Pr…" at bounding box center [351, 174] width 591 height 103
click at [802, 334] on link "Continue Without Payment" at bounding box center [822, 340] width 303 height 13
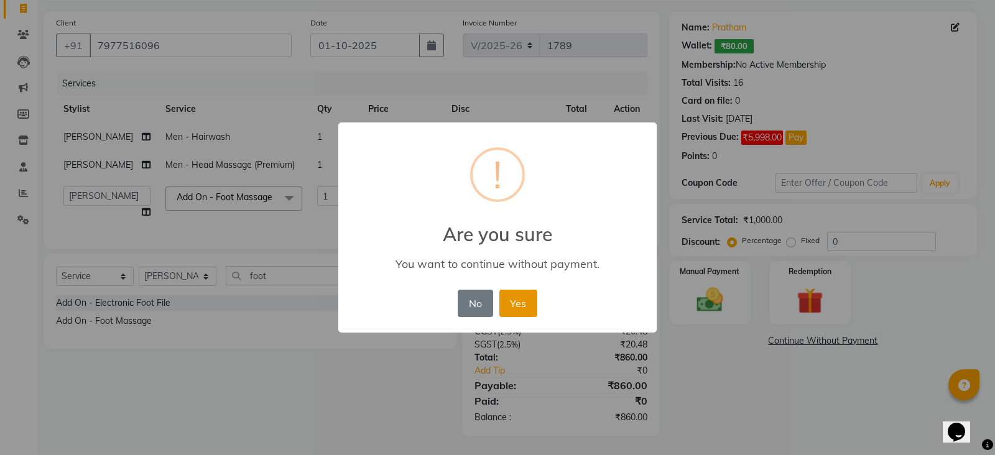
click at [515, 298] on button "Yes" at bounding box center [518, 303] width 38 height 27
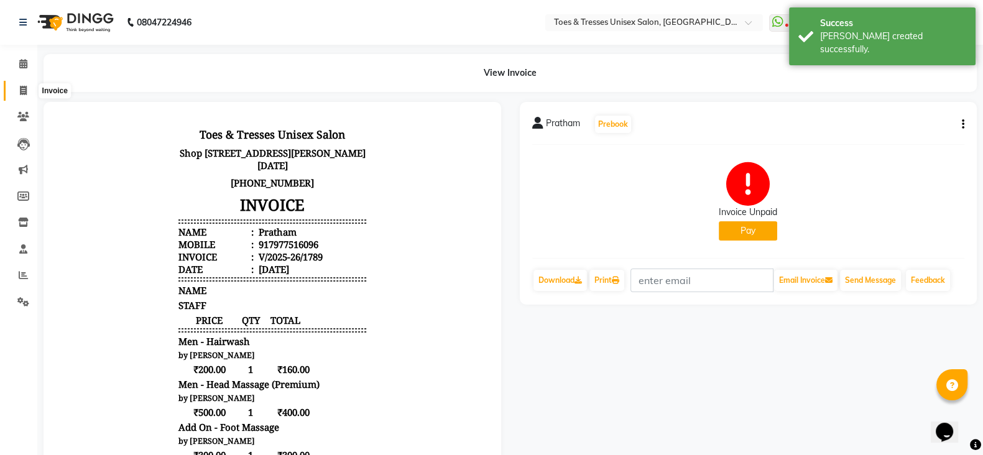
click at [16, 88] on span at bounding box center [23, 91] width 22 height 14
select select "service"
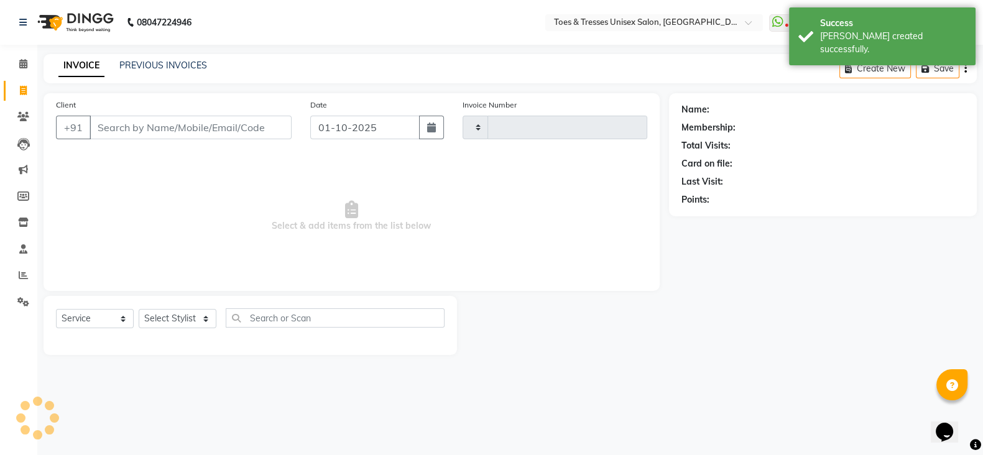
type input "1790"
select select "3950"
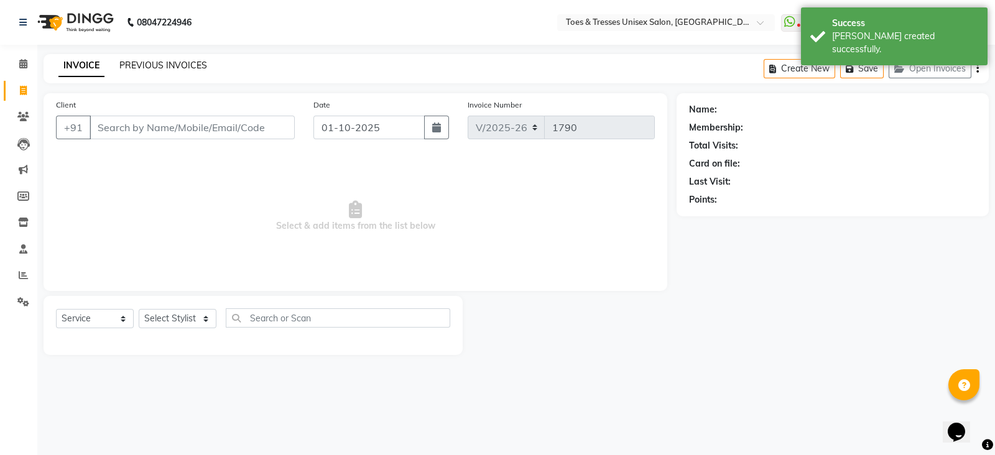
click at [152, 60] on link "PREVIOUS INVOICES" at bounding box center [163, 65] width 88 height 11
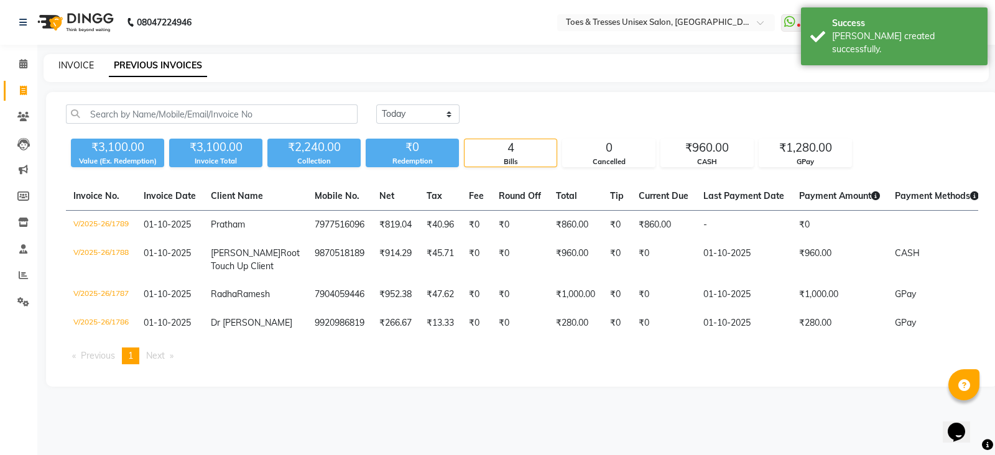
click at [90, 62] on link "INVOICE" at bounding box center [75, 65] width 35 height 11
select select "3950"
select select "service"
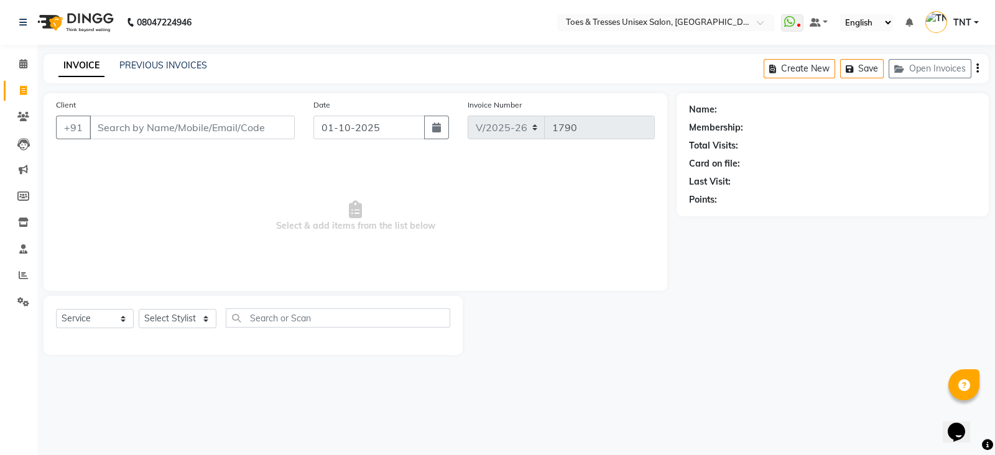
click at [217, 132] on input "Client" at bounding box center [192, 128] width 205 height 24
click at [193, 125] on input "Client" at bounding box center [192, 128] width 205 height 24
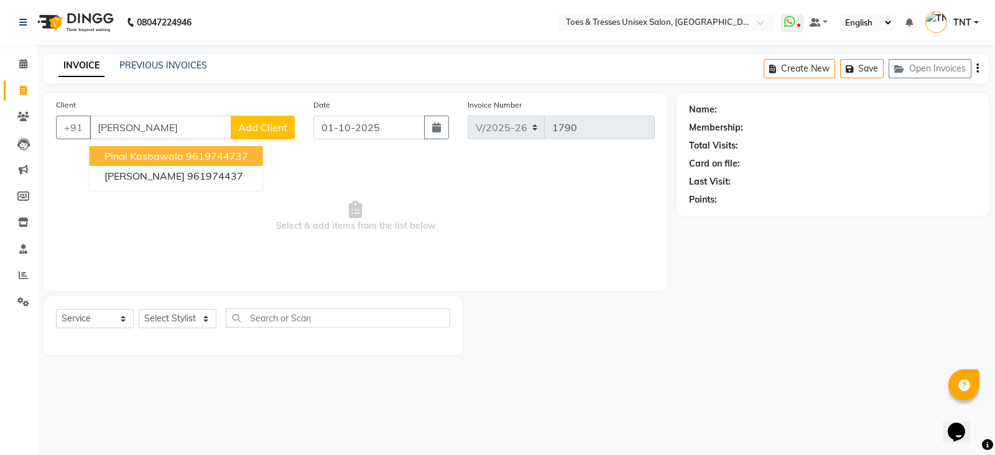
click at [182, 157] on button "Pinal Kasbawala 9619744737" at bounding box center [176, 156] width 173 height 20
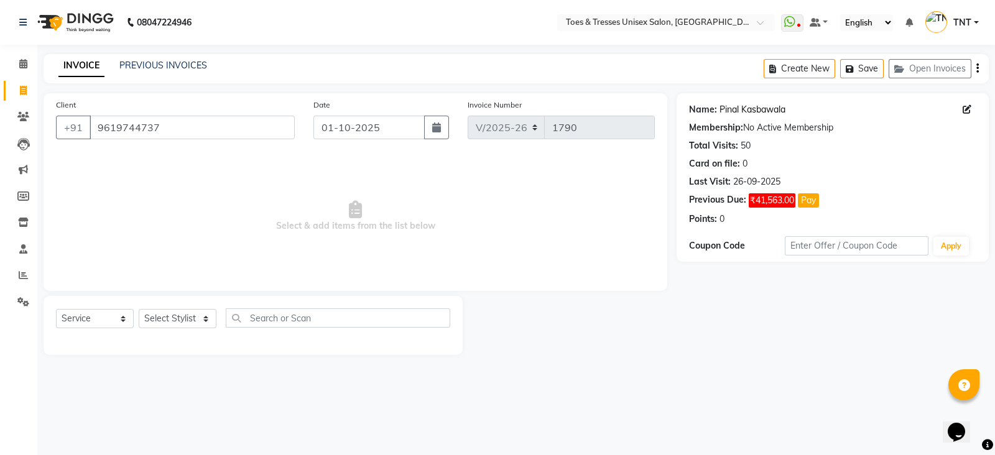
click at [736, 109] on link "Pinal Kasbawala" at bounding box center [752, 109] width 66 height 13
click at [208, 126] on input "9619744737" at bounding box center [192, 128] width 205 height 24
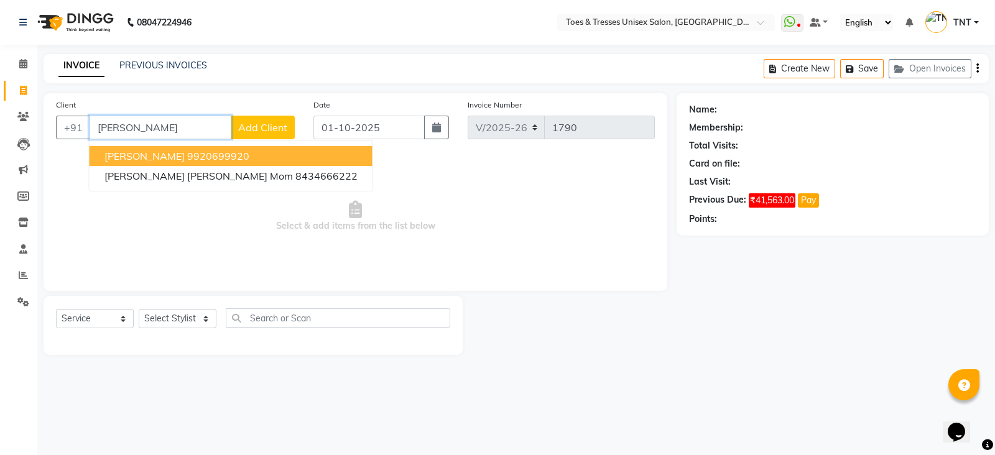
click at [199, 146] on button "Tina Kothari 9920699920" at bounding box center [231, 156] width 283 height 20
type input "9920699920"
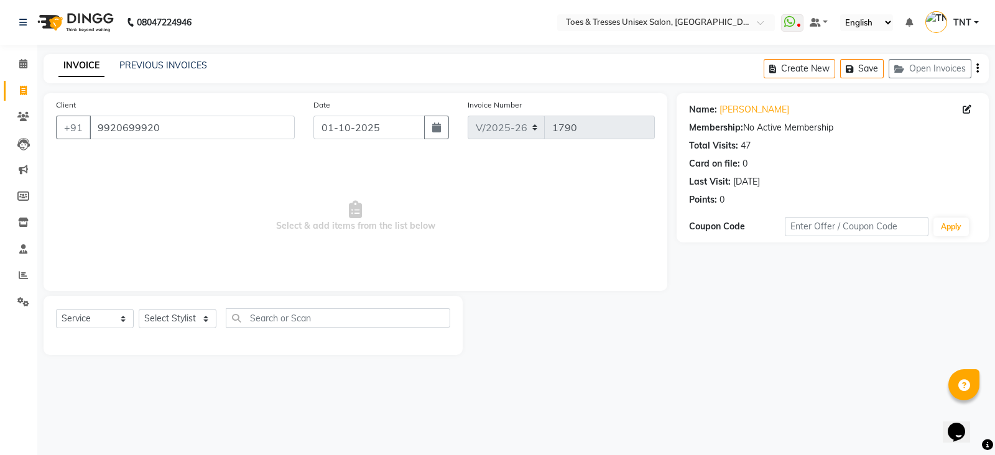
click at [172, 309] on div "Select Service Product Membership Package Voucher Prepaid Gift Card Select Styl…" at bounding box center [253, 322] width 394 height 29
click at [172, 318] on select "Select Stylist Adil Khan Aheshan Shaikh Diksha Gosar Nilesh Ghag Nisha Paswan P…" at bounding box center [178, 318] width 78 height 19
select select "19967"
click at [139, 310] on select "Select Stylist Adil Khan Aheshan Shaikh Diksha Gosar Nilesh Ghag Nisha Paswan P…" at bounding box center [178, 318] width 78 height 19
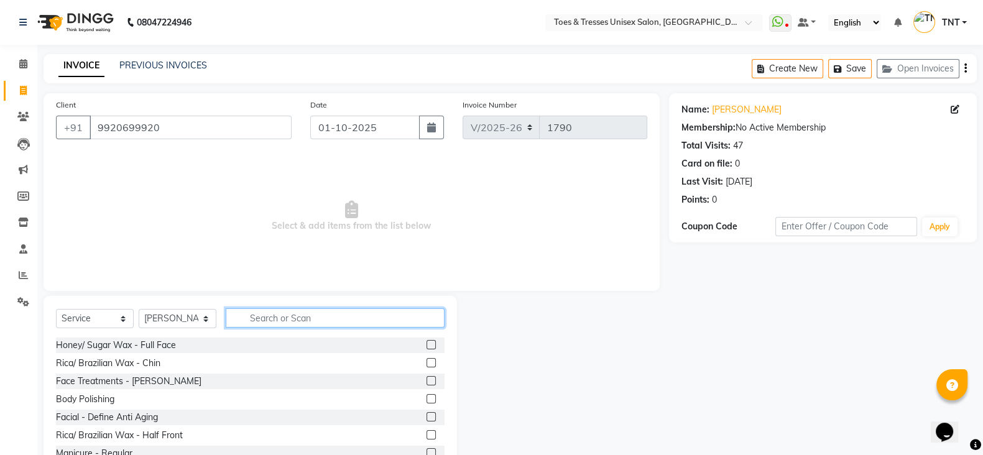
click at [260, 311] on input "text" at bounding box center [335, 317] width 219 height 19
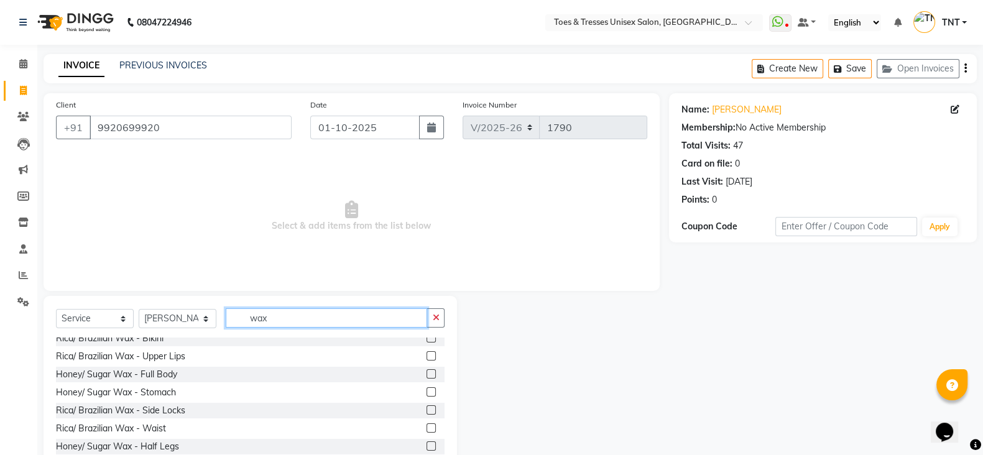
scroll to position [168, 0]
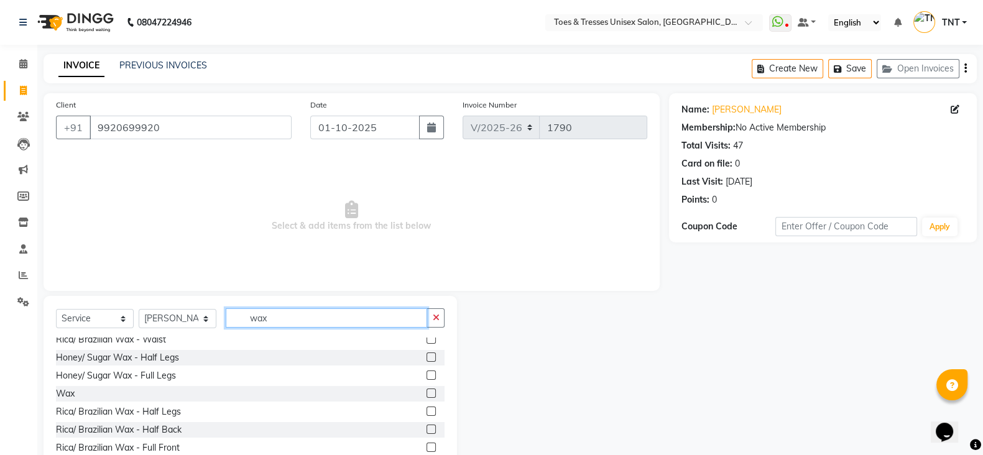
type input "wax"
drag, startPoint x: 205, startPoint y: 387, endPoint x: 68, endPoint y: 390, distance: 136.8
click at [68, 390] on div "Wax" at bounding box center [65, 393] width 19 height 13
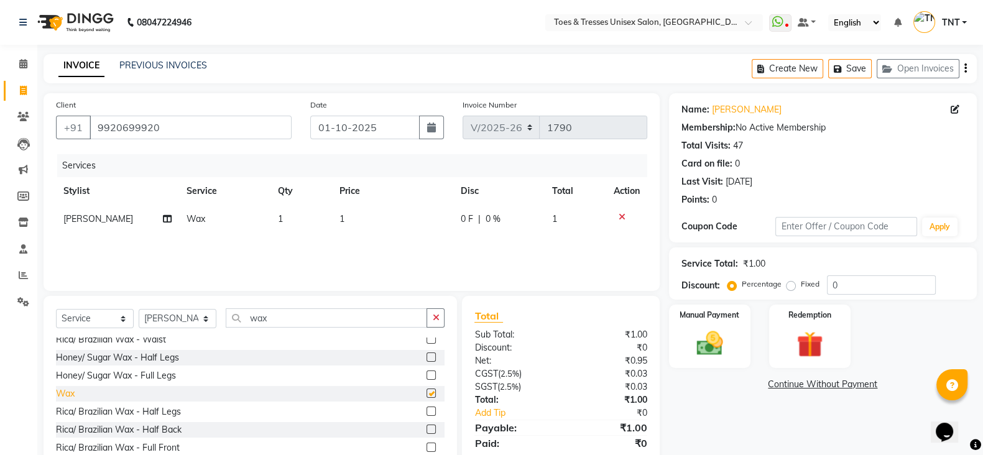
checkbox input "false"
click at [403, 244] on div "Services Stylist Service Qty Price Disc Total Action Pooja Manphade Wax 1 1 0 F…" at bounding box center [351, 216] width 591 height 124
click at [398, 204] on th "Price" at bounding box center [392, 191] width 121 height 28
click at [390, 219] on td "1" at bounding box center [392, 219] width 121 height 28
select select "19967"
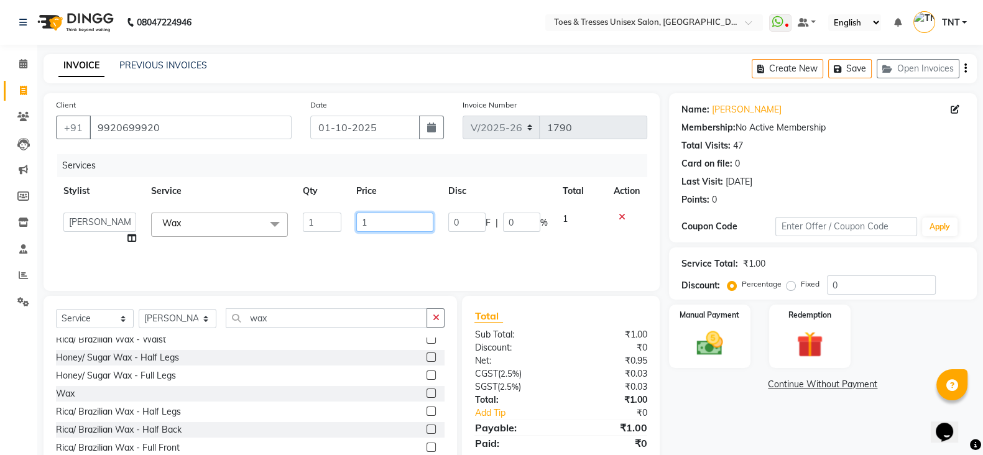
click at [390, 219] on input "1" at bounding box center [395, 222] width 78 height 19
type input "1300"
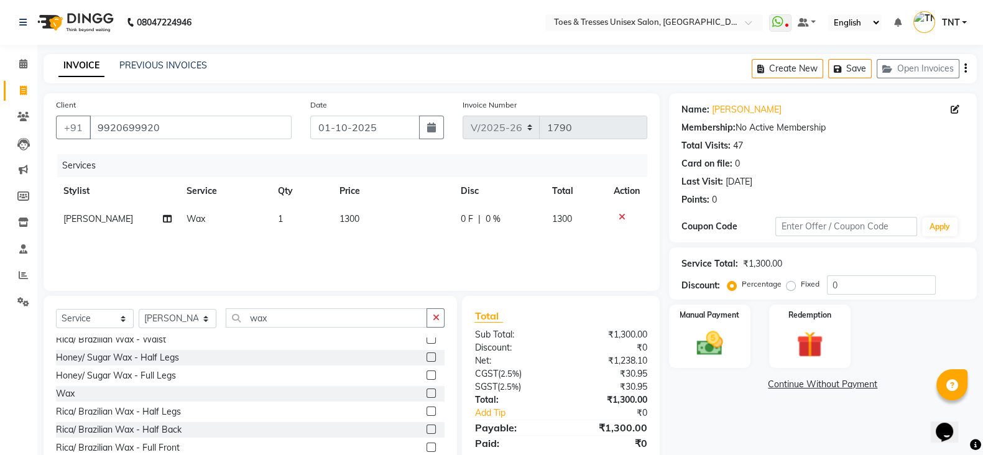
click at [387, 246] on div "Services Stylist Service Qty Price Disc Total Action Pooja Manphade Wax 1 1300 …" at bounding box center [351, 216] width 591 height 124
click at [280, 325] on input "wax" at bounding box center [326, 317] width 201 height 19
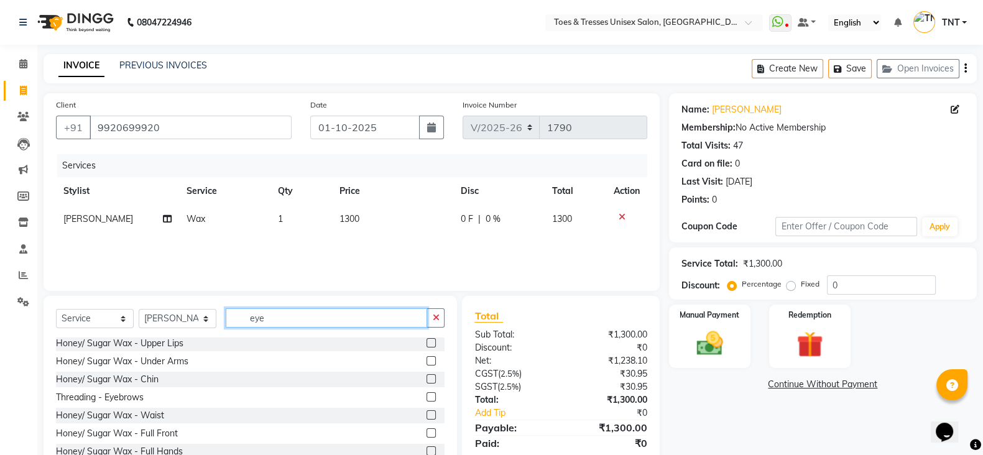
scroll to position [0, 0]
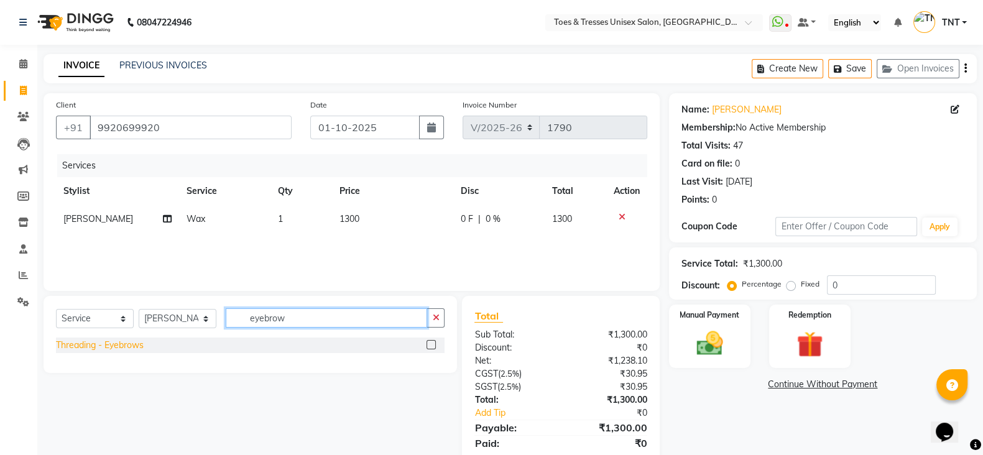
type input "eyebrow"
click at [87, 348] on div "Threading - Eyebrows" at bounding box center [100, 345] width 88 height 13
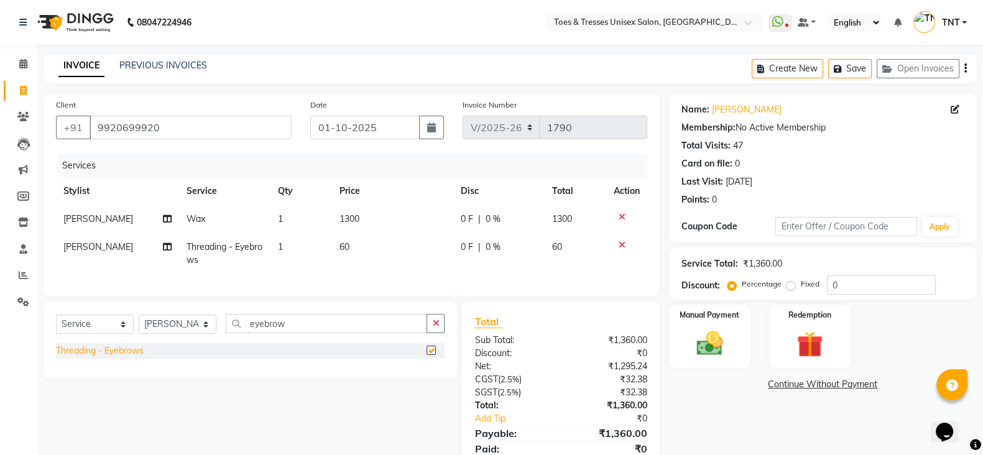
checkbox input "false"
click at [167, 334] on select "Select Stylist Adil Khan Aheshan Shaikh Diksha Gosar Nilesh Ghag Nisha Paswan P…" at bounding box center [178, 324] width 78 height 19
select select "19973"
click at [139, 327] on select "Select Stylist Adil Khan Aheshan Shaikh Diksha Gosar Nilesh Ghag Nisha Paswan P…" at bounding box center [178, 324] width 78 height 19
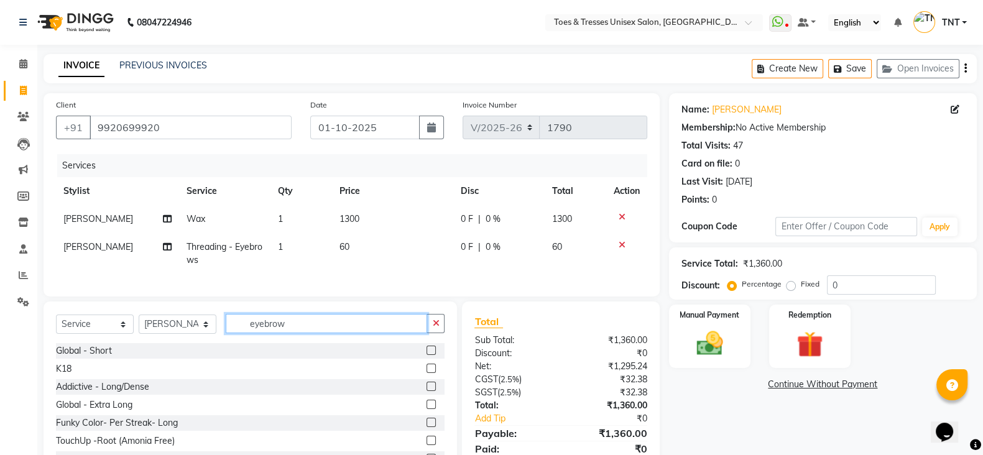
click at [269, 333] on input "eyebrow" at bounding box center [326, 323] width 201 height 19
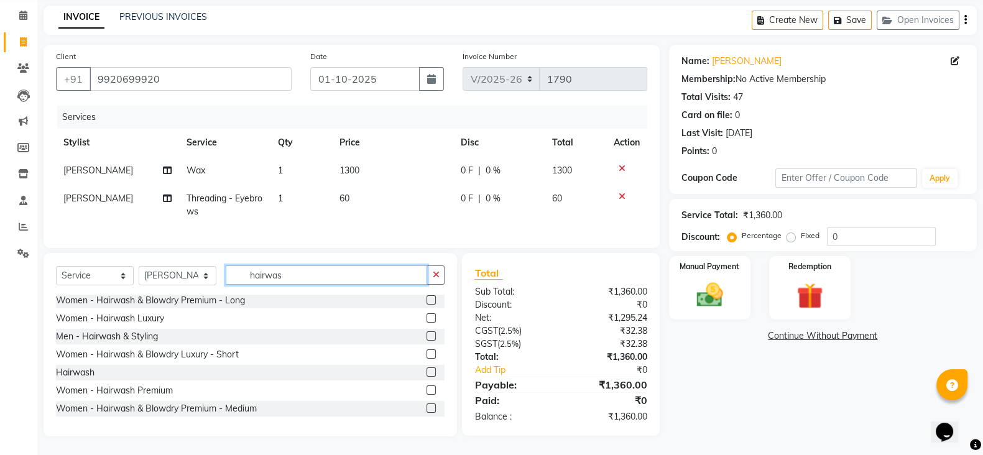
scroll to position [61, 0]
type input "hairwas"
click at [198, 414] on div "Women - Hairwash & Blowdry Premium - Medium" at bounding box center [156, 408] width 201 height 13
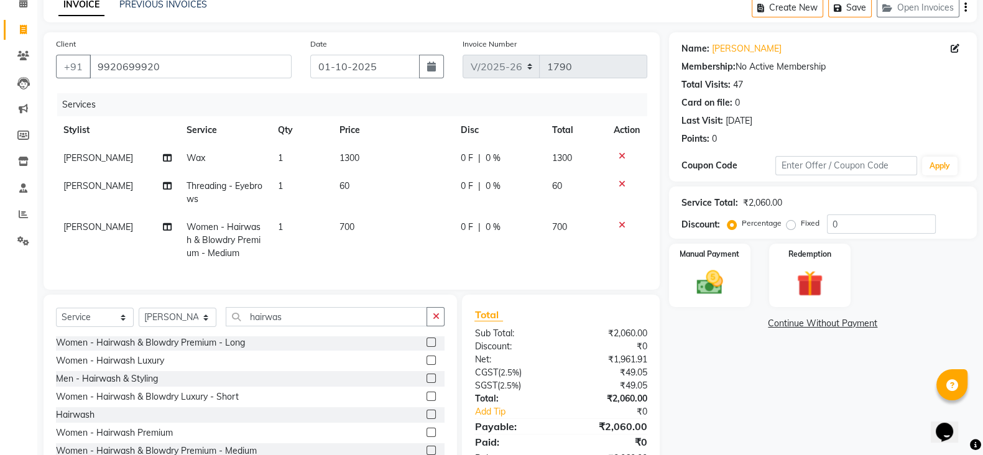
scroll to position [99, 0]
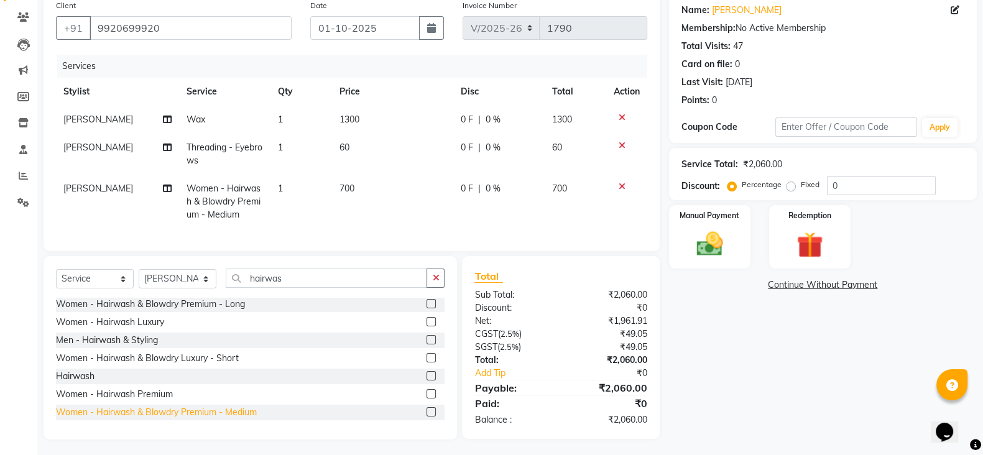
click at [229, 419] on div "Women - Hairwash & Blowdry Premium - Medium" at bounding box center [156, 412] width 201 height 13
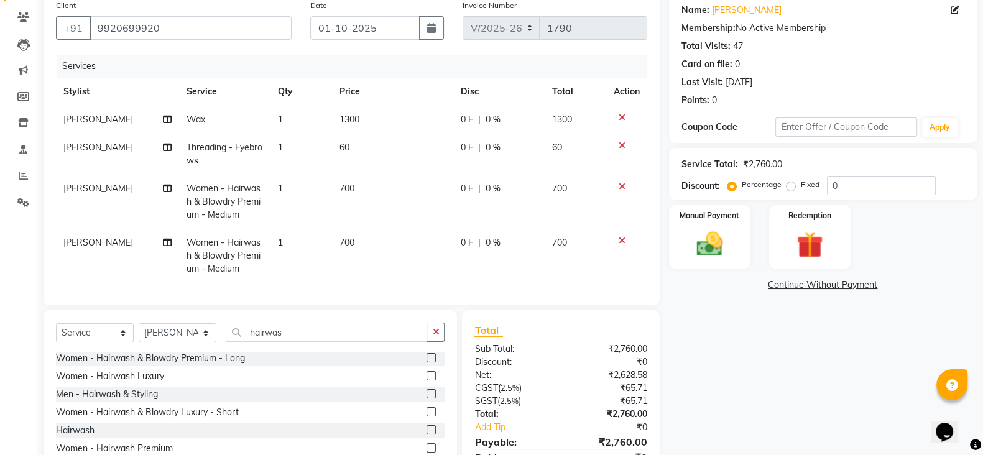
checkbox input "false"
click at [336, 193] on td "700" at bounding box center [392, 202] width 121 height 54
select select "19973"
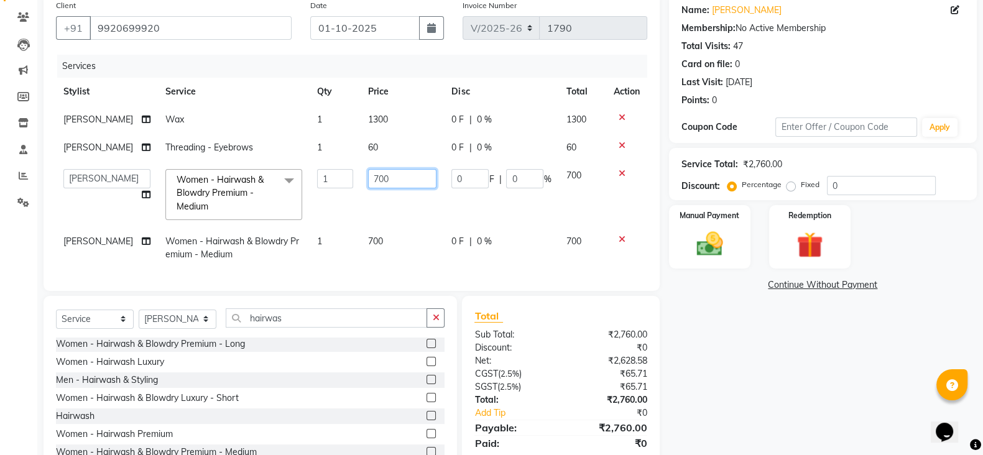
click at [394, 175] on input "700" at bounding box center [402, 178] width 68 height 19
type input "500"
click at [387, 231] on td "700" at bounding box center [402, 248] width 83 height 41
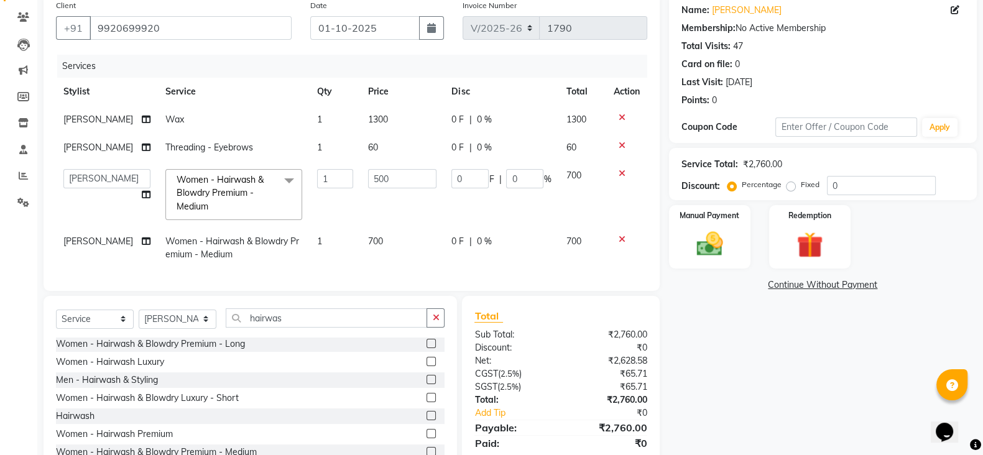
select select "19973"
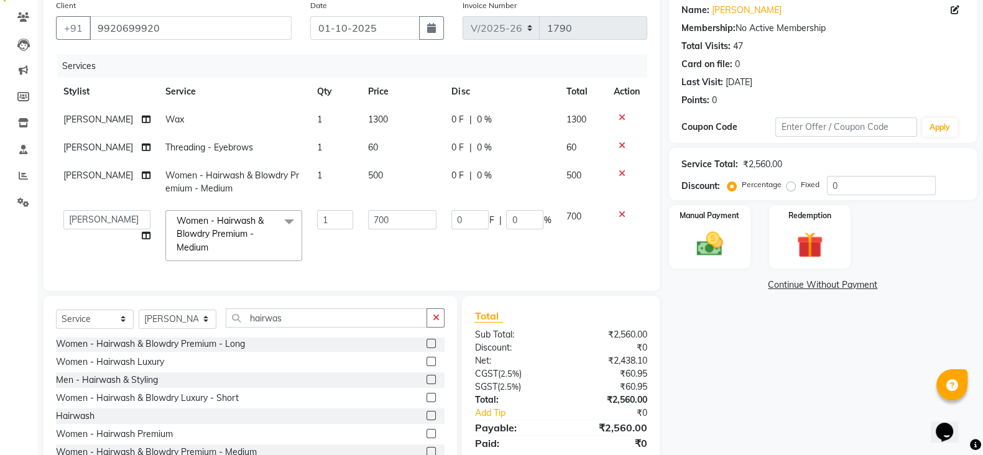
click at [387, 231] on td "700" at bounding box center [402, 236] width 83 height 66
click at [385, 216] on input "700" at bounding box center [402, 219] width 68 height 19
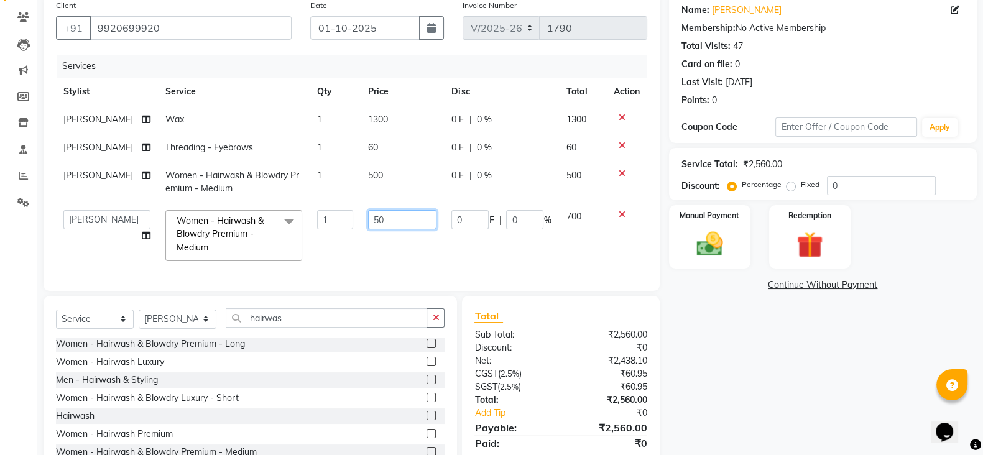
type input "500"
click at [392, 256] on td "500" at bounding box center [402, 236] width 83 height 66
select select "19973"
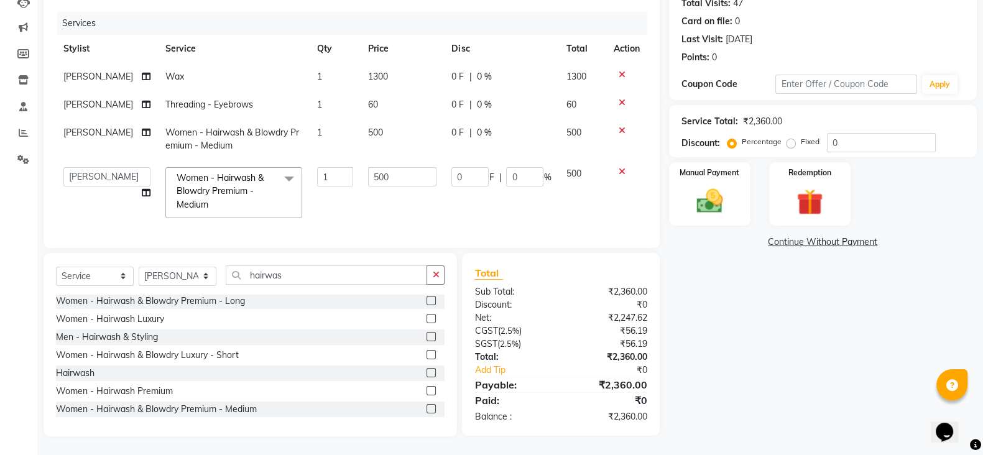
click at [428, 214] on div "Services Stylist Service Qty Price Disc Total Action Pooja Manphade Wax 1 1300 …" at bounding box center [351, 124] width 591 height 224
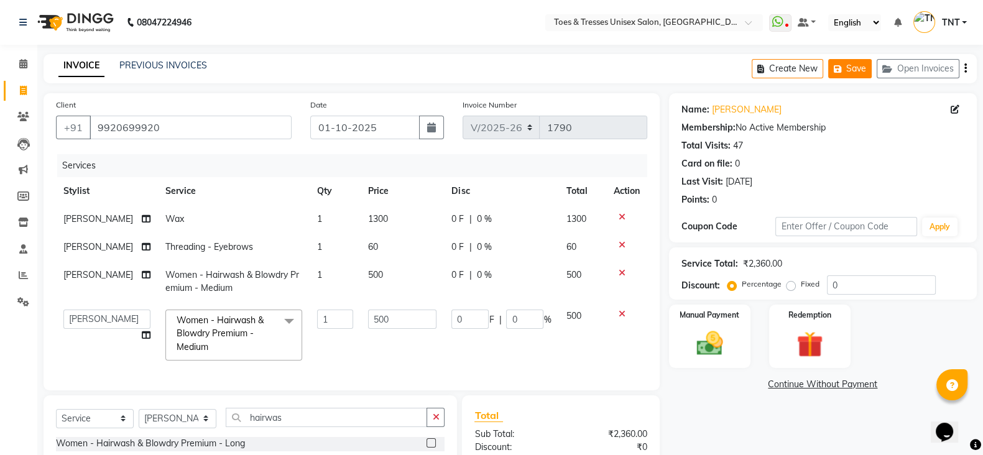
click at [845, 67] on icon "button" at bounding box center [840, 69] width 12 height 9
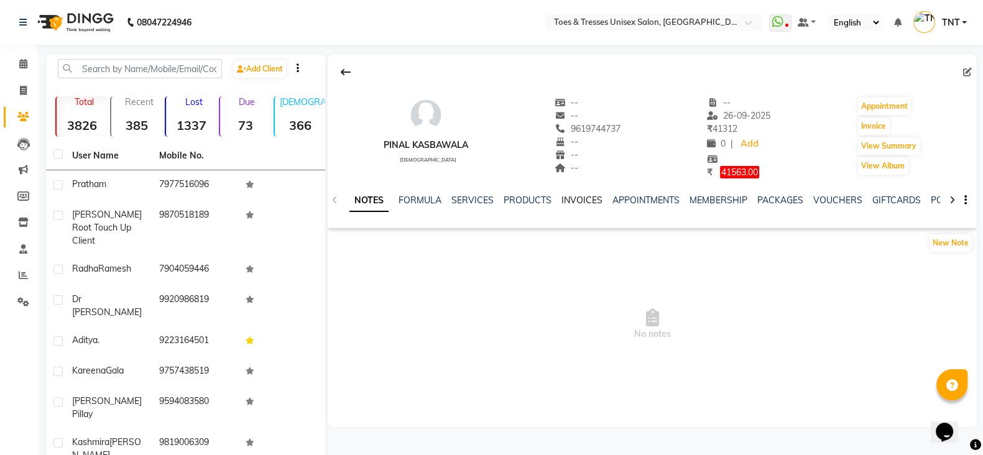
click at [588, 197] on link "INVOICES" at bounding box center [581, 200] width 41 height 11
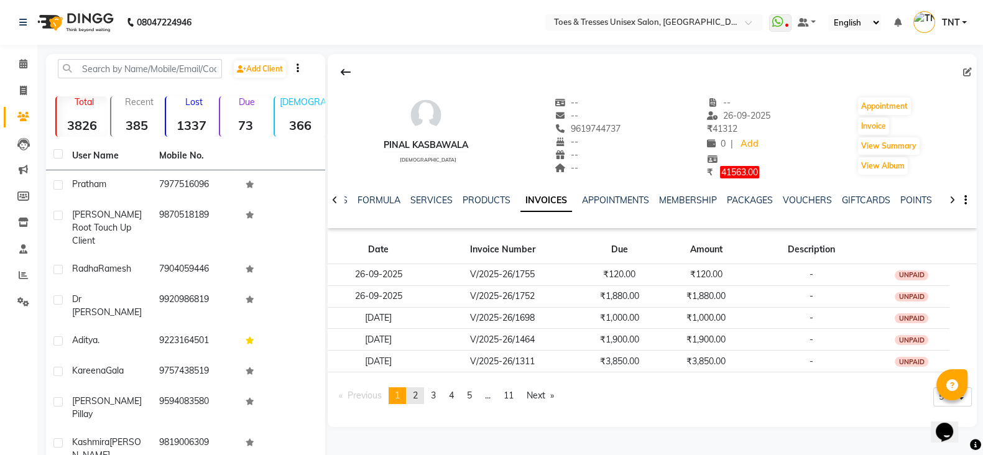
click at [418, 394] on span "2" at bounding box center [415, 395] width 5 height 11
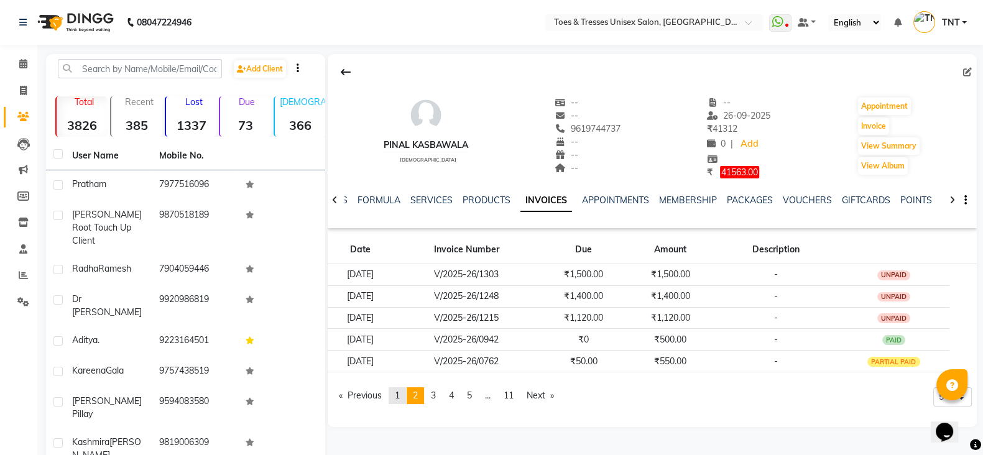
click at [400, 390] on span "1" at bounding box center [397, 395] width 5 height 11
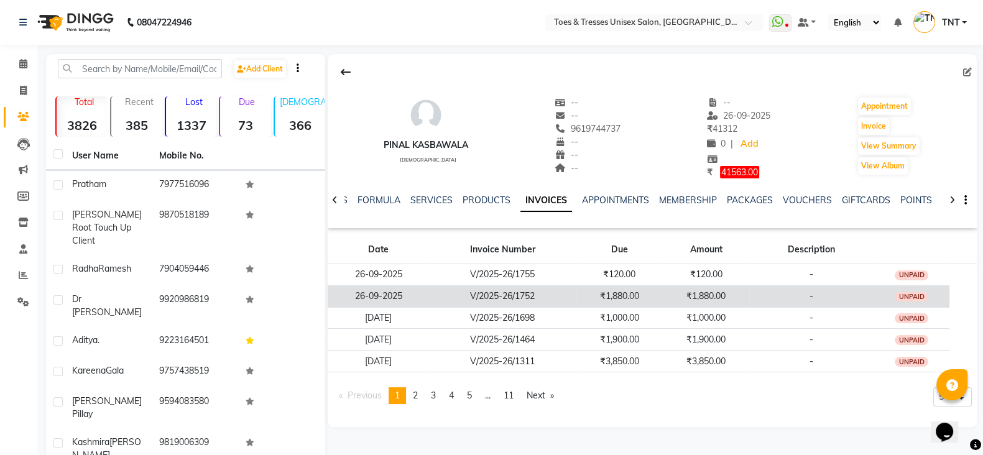
click at [646, 298] on td "₹1,880.00" at bounding box center [619, 296] width 86 height 22
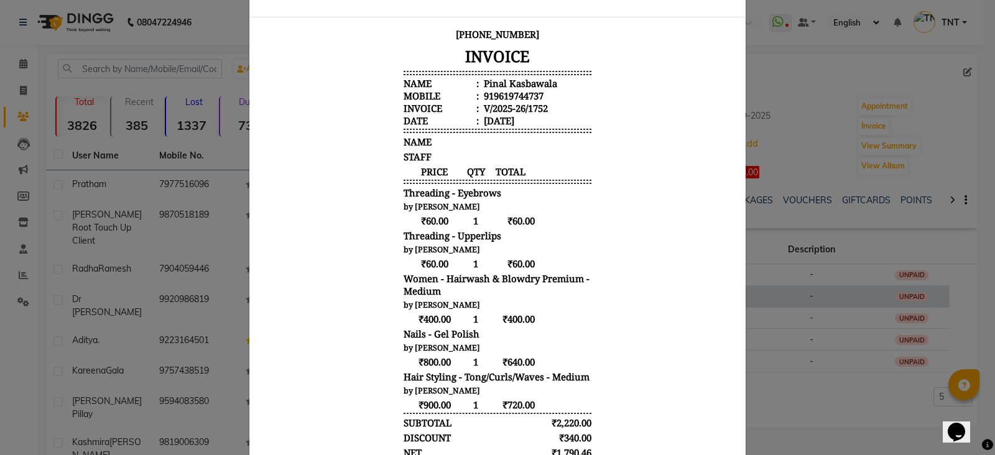
scroll to position [51, 0]
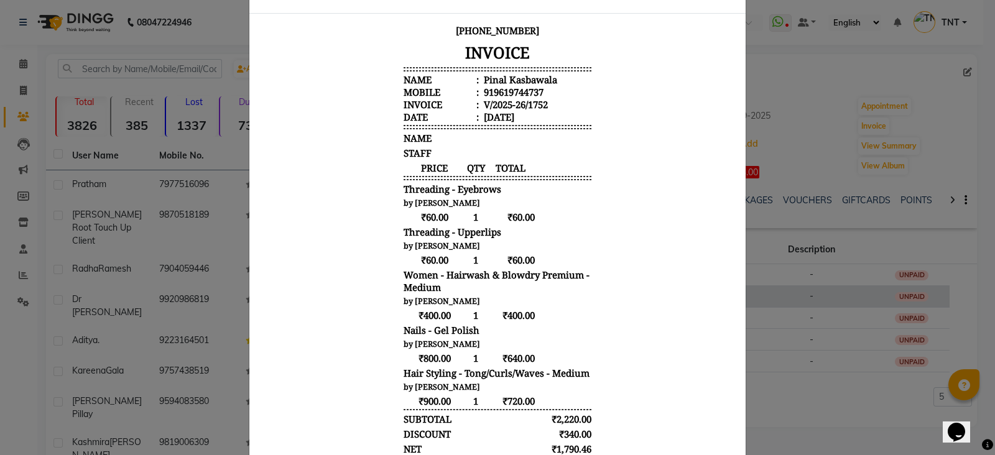
click at [652, 298] on body "Toes & Tresses Unisex Salon Shop 1-4, Shri Rajrajeshwari Society, P.K Extension…" at bounding box center [497, 265] width 466 height 598
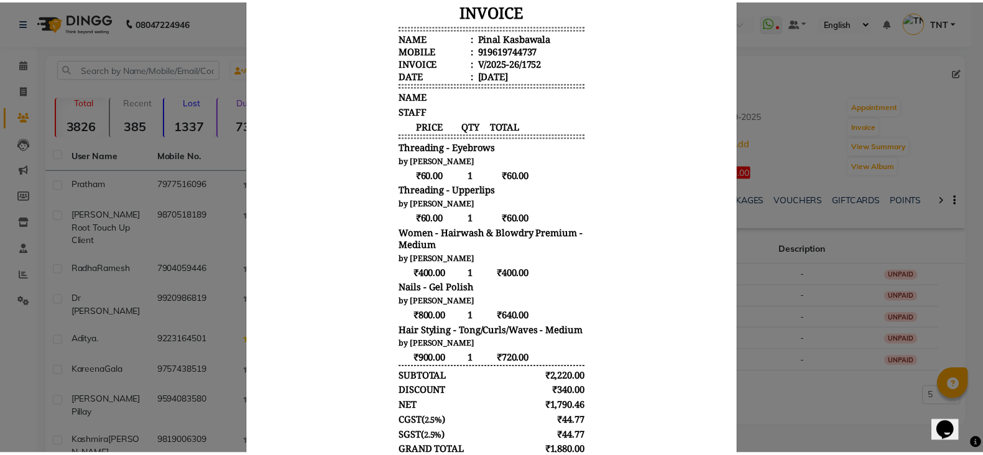
scroll to position [0, 0]
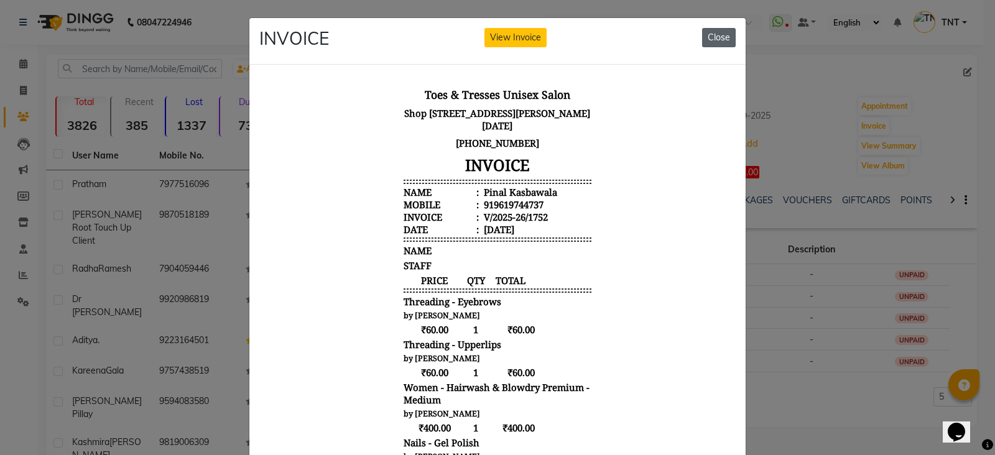
click at [711, 47] on button "Close" at bounding box center [719, 37] width 34 height 19
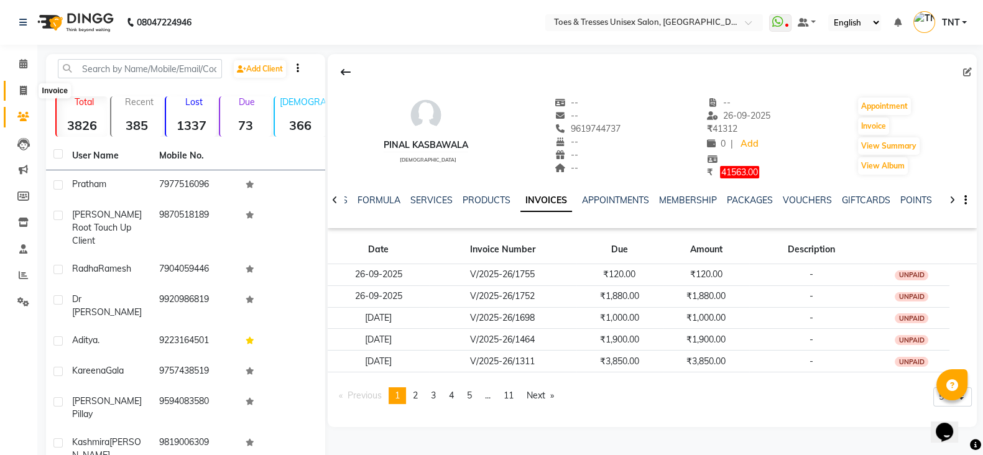
click at [19, 88] on span at bounding box center [23, 91] width 22 height 14
select select "3950"
select select "service"
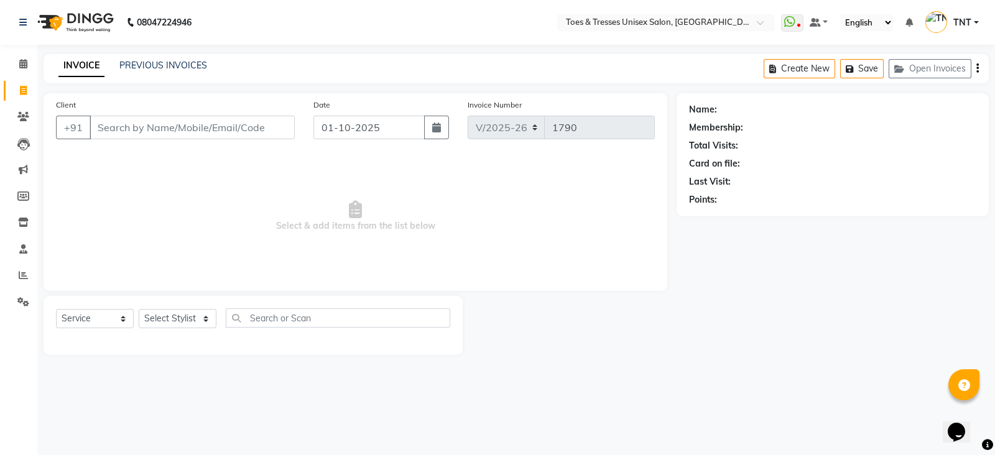
click at [182, 131] on input "Client" at bounding box center [192, 128] width 205 height 24
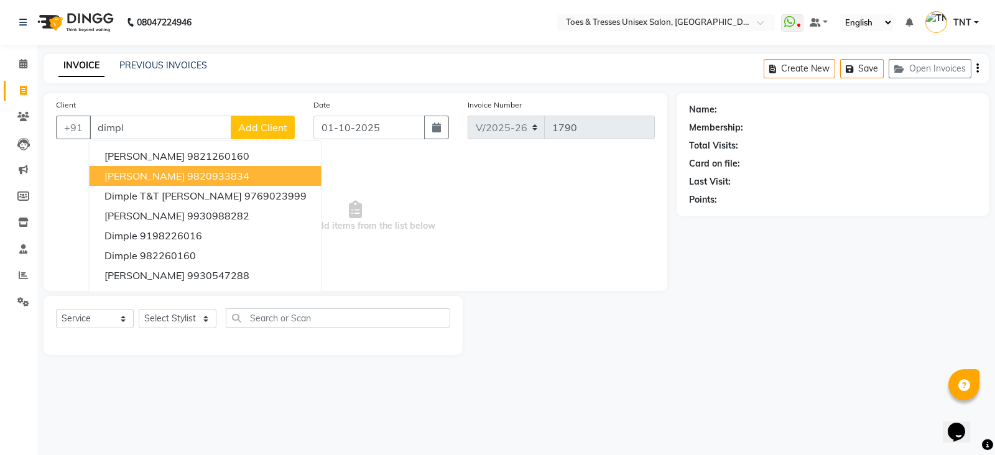
click at [193, 177] on button "Dimple Manchanda 9820933834" at bounding box center [206, 176] width 232 height 20
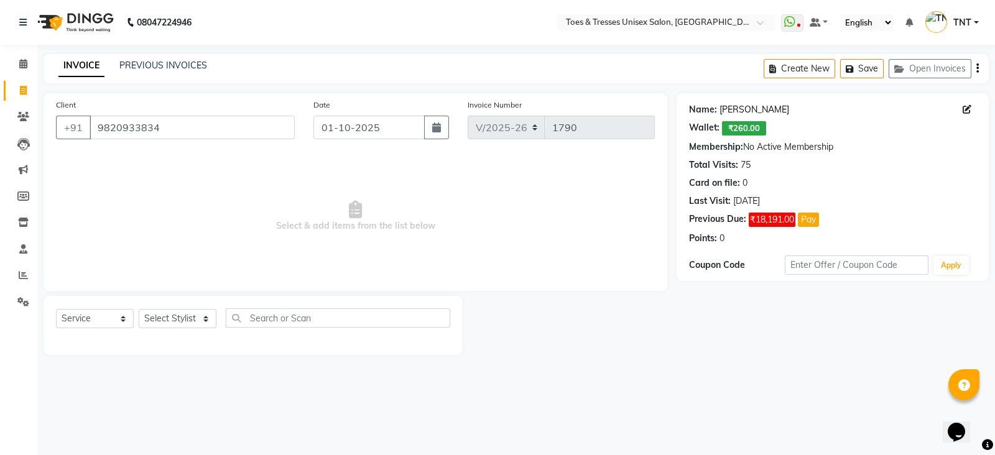
click at [760, 108] on link "Dimple Manchanda" at bounding box center [754, 109] width 70 height 13
click at [214, 127] on input "9820933834" at bounding box center [192, 128] width 205 height 24
click at [214, 128] on input "9820933834" at bounding box center [192, 128] width 205 height 24
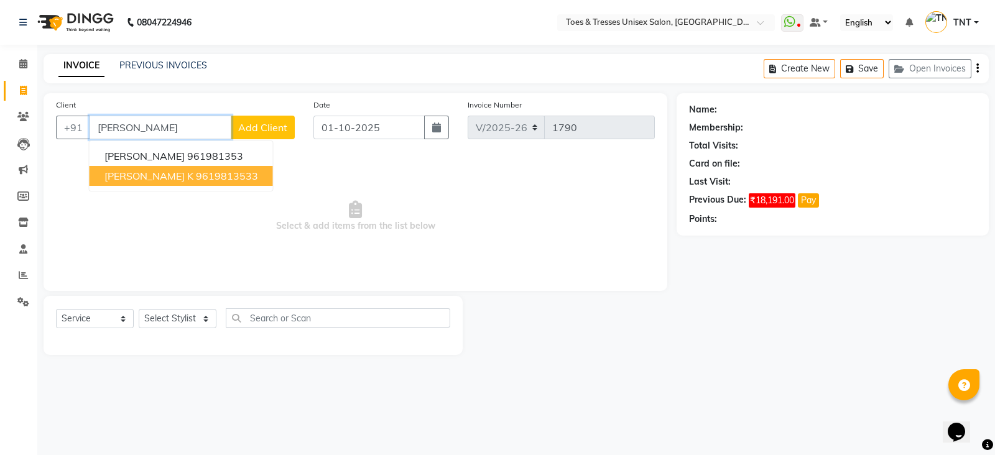
click at [197, 172] on ngb-highlight "9619813533" at bounding box center [227, 176] width 62 height 12
type input "9619813533"
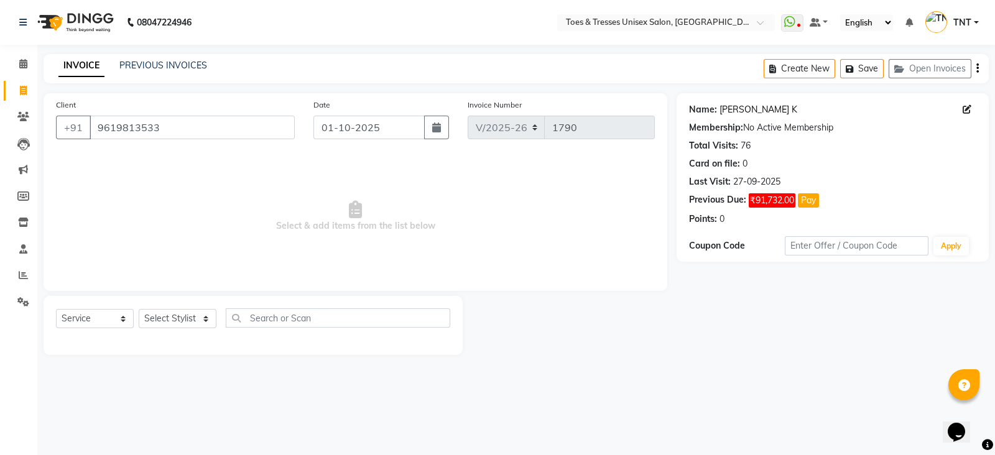
click at [740, 108] on link "[PERSON_NAME] K" at bounding box center [758, 109] width 78 height 13
click at [196, 129] on input "9619813533" at bounding box center [192, 128] width 205 height 24
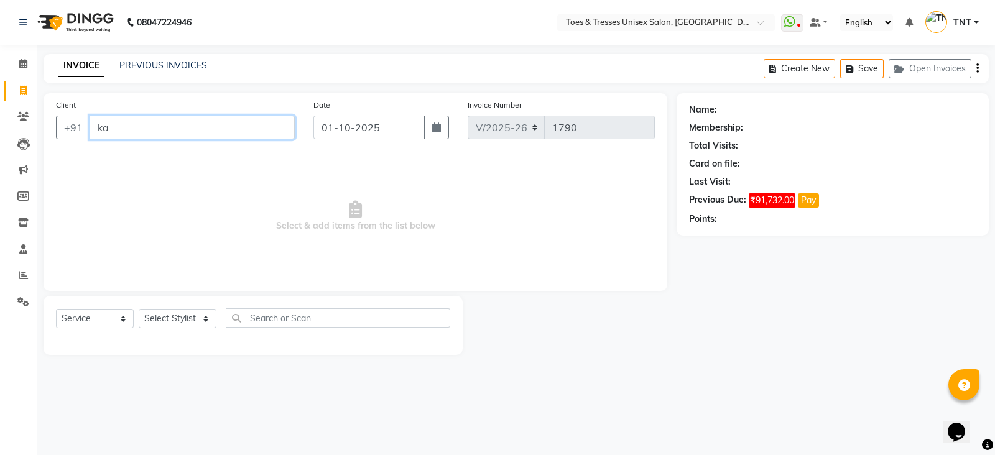
type input "k"
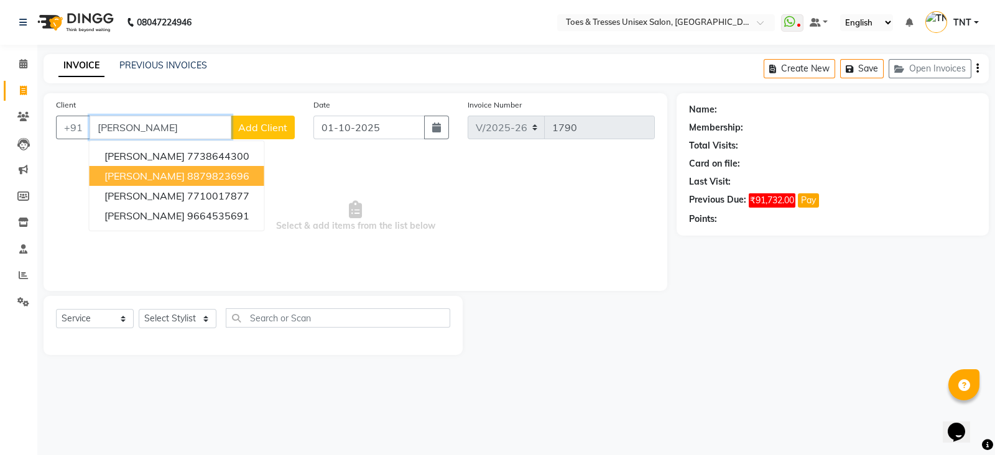
click at [163, 178] on span "Dhruvi Hariya" at bounding box center [144, 176] width 80 height 12
type input "8879823696"
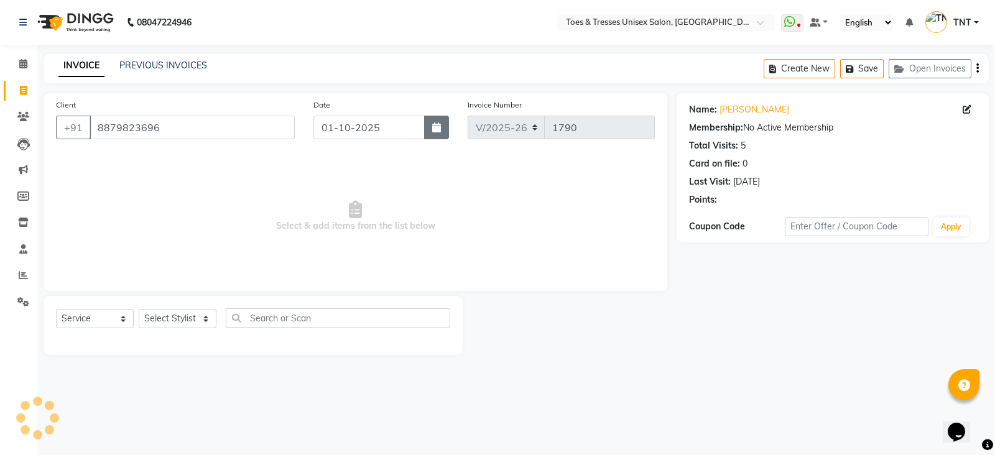
click at [429, 127] on button "button" at bounding box center [436, 128] width 25 height 24
select select "10"
select select "2025"
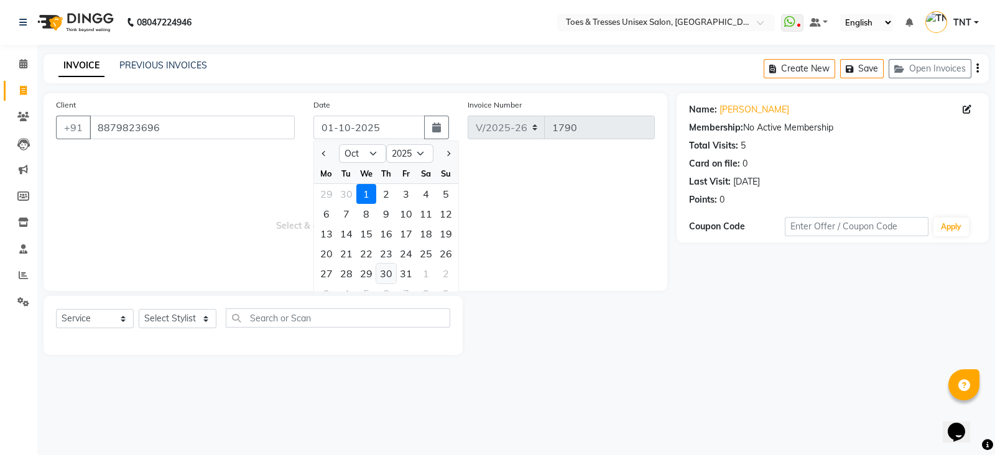
click at [385, 271] on div "30" at bounding box center [386, 274] width 20 height 20
type input "30-10-2025"
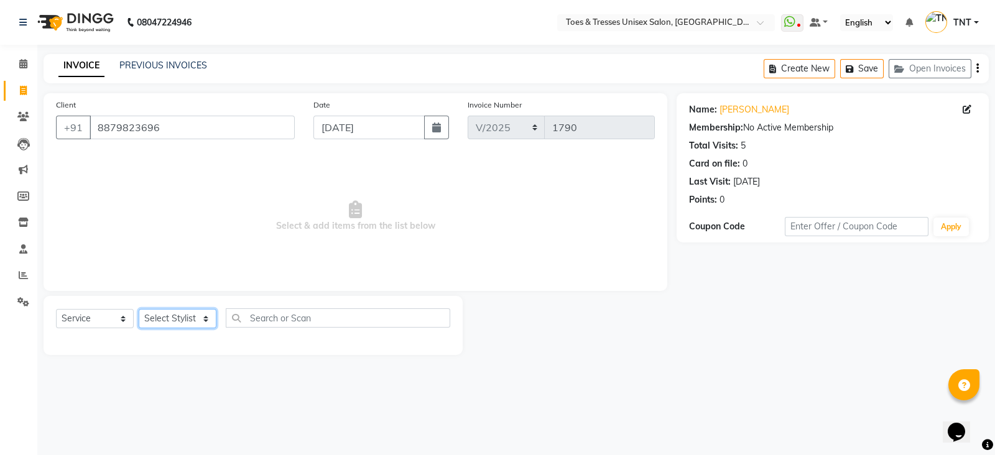
click at [178, 324] on select "Select Stylist Adil Khan Aheshan Shaikh Diksha Gosar Nilesh Ghag Nisha Paswan P…" at bounding box center [178, 318] width 78 height 19
click at [366, 191] on span "Select & add items from the list below" at bounding box center [355, 216] width 599 height 124
click at [193, 325] on select "Select Stylist Adil Khan Aheshan Shaikh Diksha Gosar Nilesh Ghag Nisha Paswan P…" at bounding box center [178, 318] width 78 height 19
select select "19967"
click at [139, 310] on select "Select Stylist Adil Khan Aheshan Shaikh Diksha Gosar Nilesh Ghag Nisha Paswan P…" at bounding box center [178, 318] width 78 height 19
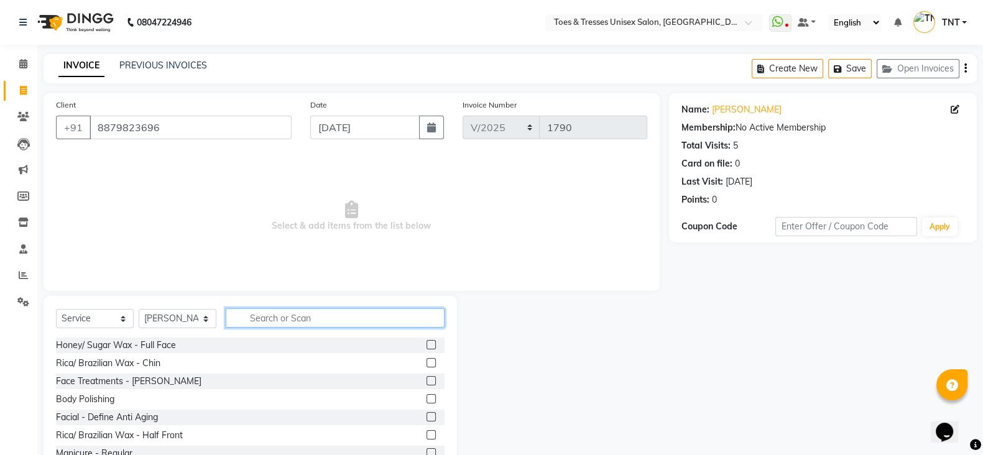
click at [265, 327] on input "text" at bounding box center [335, 317] width 219 height 19
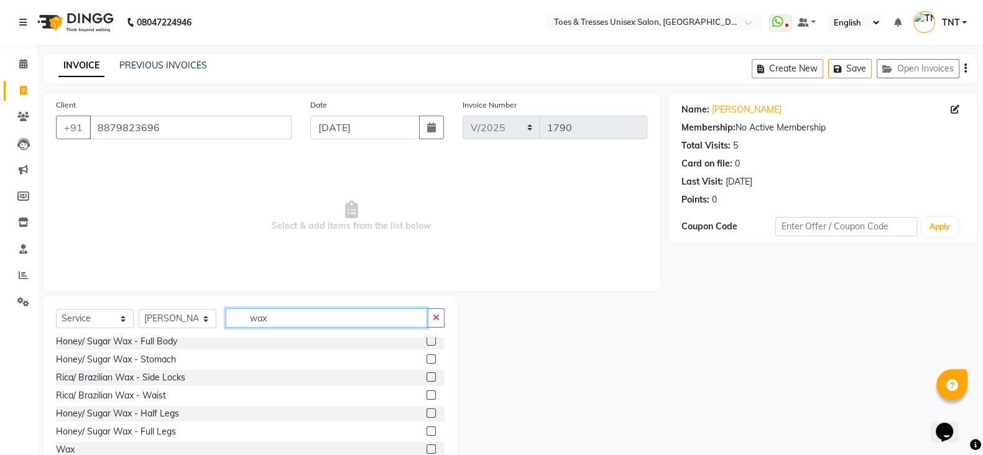
scroll to position [212, 0]
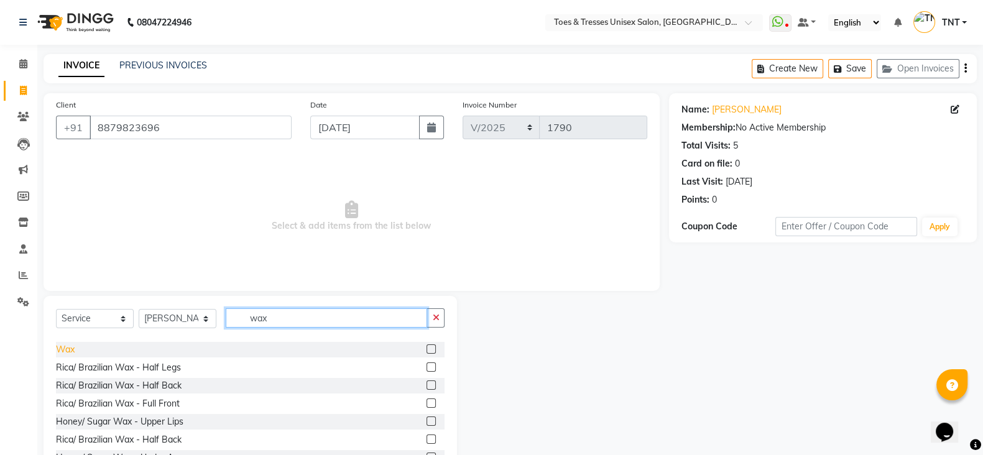
type input "wax"
click at [64, 344] on div "Wax" at bounding box center [65, 349] width 19 height 13
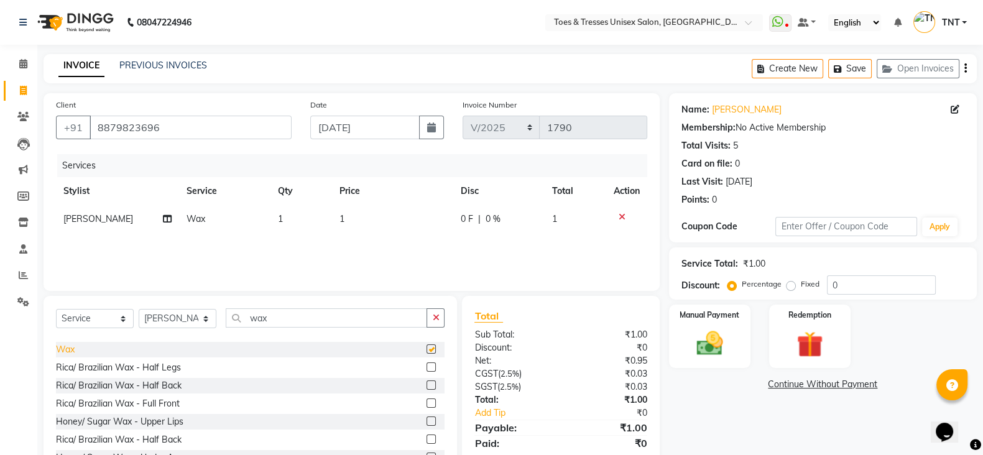
checkbox input "false"
click at [372, 202] on th "Price" at bounding box center [392, 191] width 121 height 28
click at [380, 226] on td "1" at bounding box center [392, 219] width 121 height 28
select select "19967"
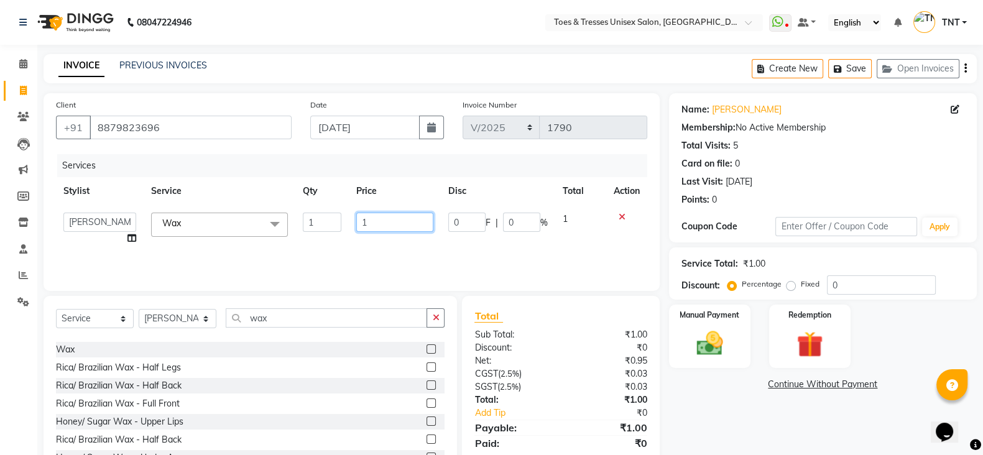
click at [380, 226] on input "1" at bounding box center [395, 222] width 78 height 19
type input "1300"
click at [379, 249] on div "Services Stylist Service Qty Price Disc Total Action Adil Khan Aheshan Shaikh D…" at bounding box center [351, 216] width 591 height 124
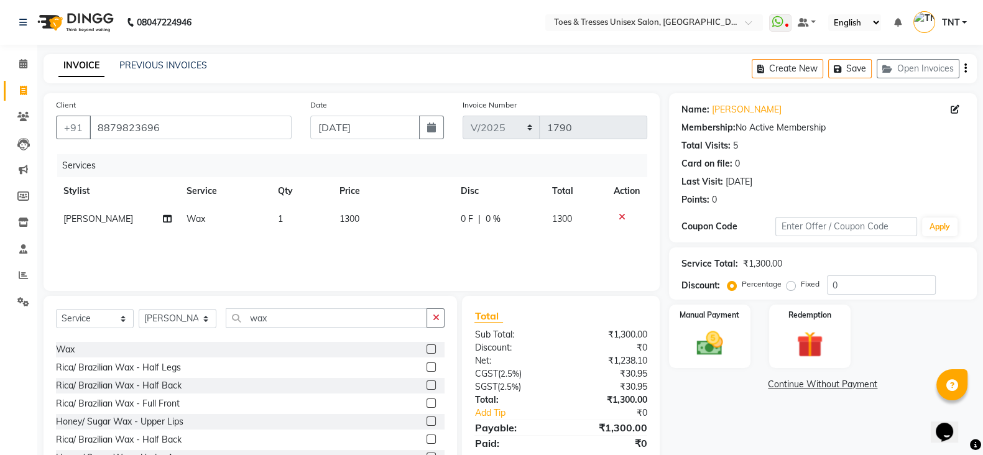
scroll to position [44, 0]
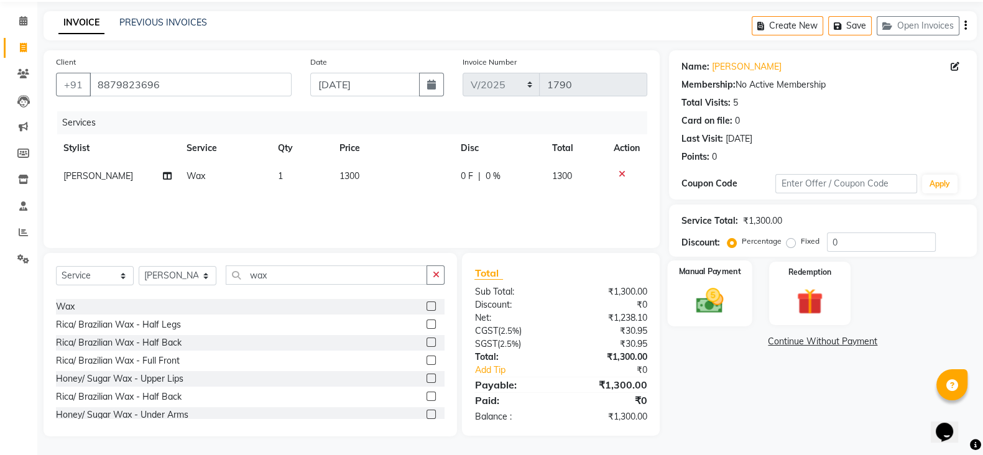
click at [702, 306] on img at bounding box center [710, 300] width 44 height 31
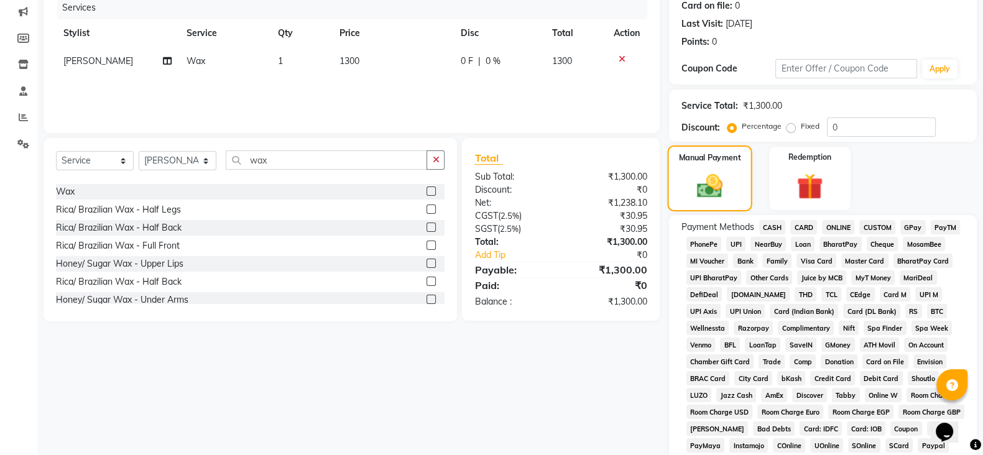
scroll to position [159, 0]
click at [908, 223] on span "GPay" at bounding box center [912, 226] width 25 height 14
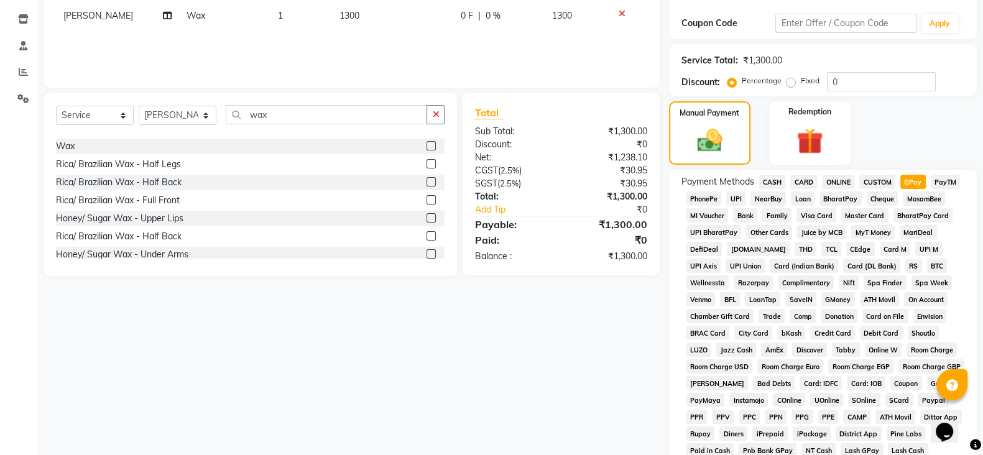
scroll to position [408, 0]
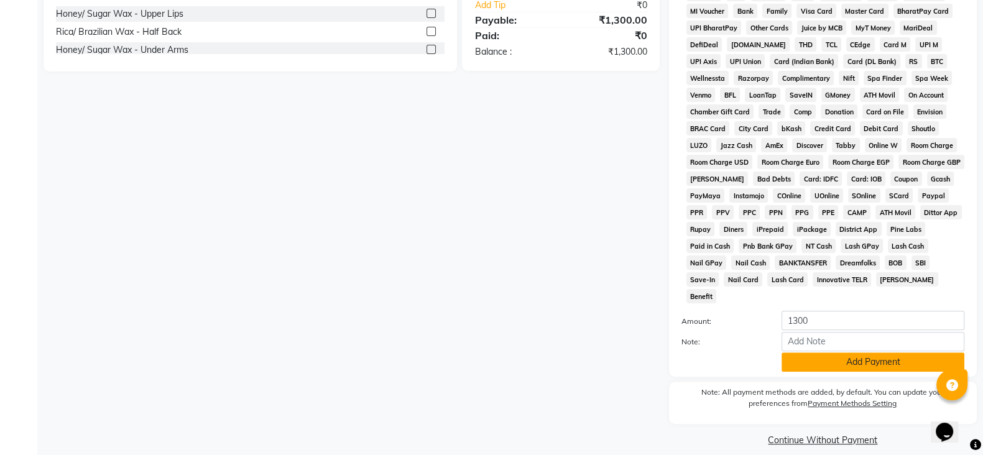
click at [880, 352] on button "Add Payment" at bounding box center [872, 361] width 183 height 19
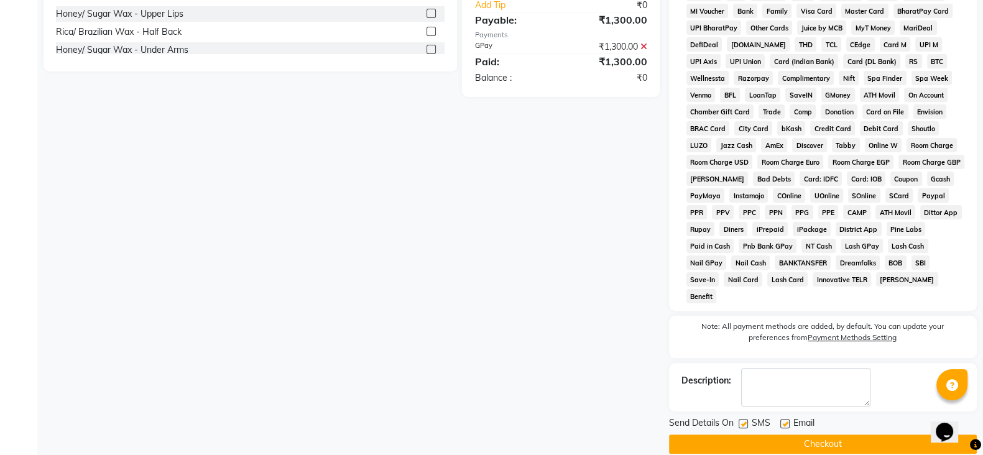
click at [849, 435] on button "Checkout" at bounding box center [823, 444] width 308 height 19
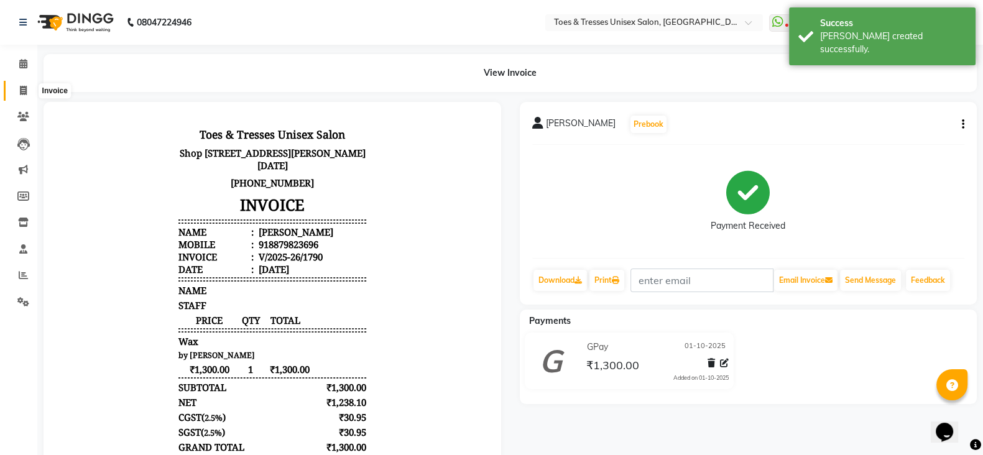
click at [17, 93] on span at bounding box center [23, 91] width 22 height 14
select select "3950"
select select "service"
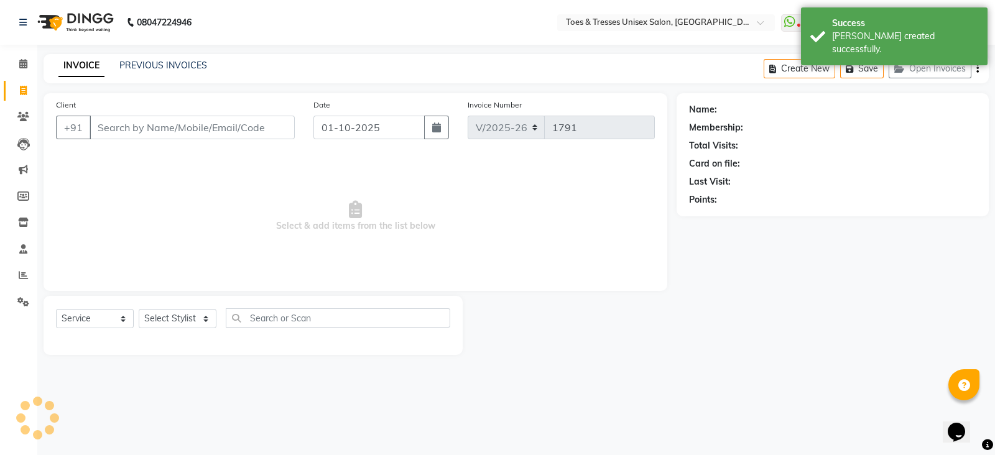
click at [164, 124] on input "Client" at bounding box center [192, 128] width 205 height 24
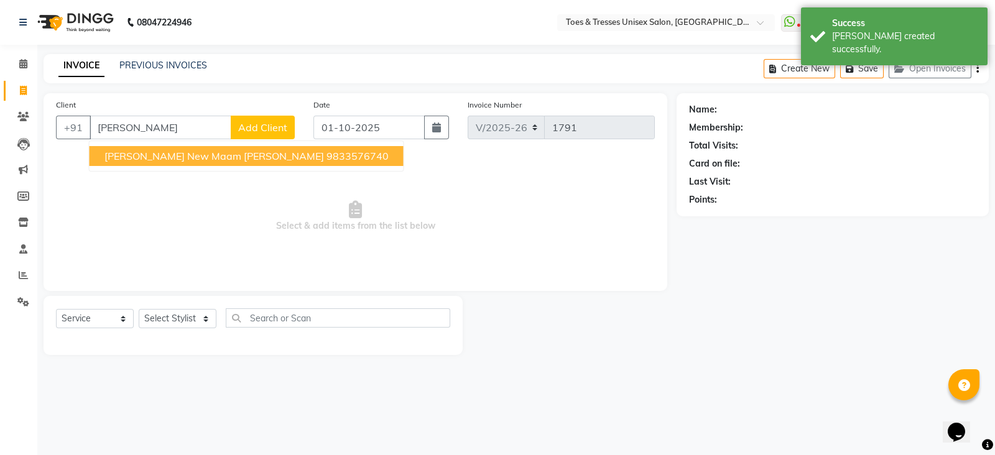
click at [166, 158] on span "Gurpreet New Maam Vidhi" at bounding box center [213, 156] width 219 height 12
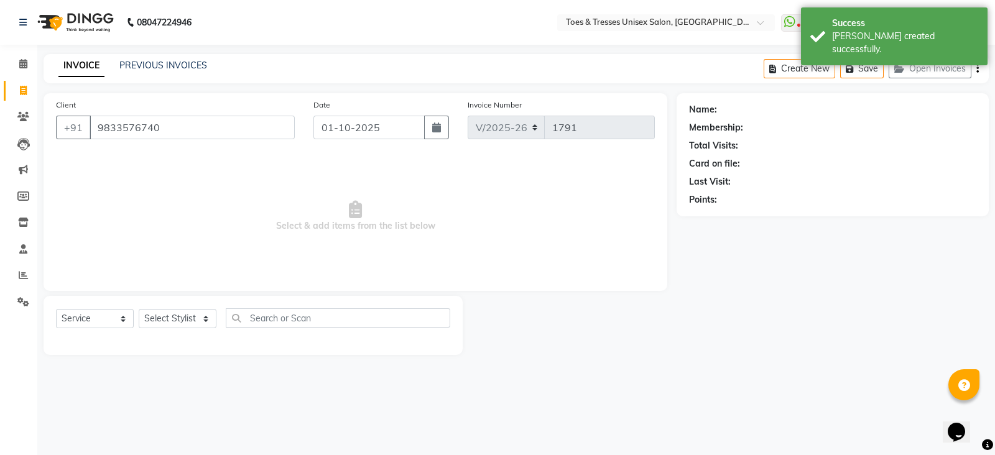
type input "9833576740"
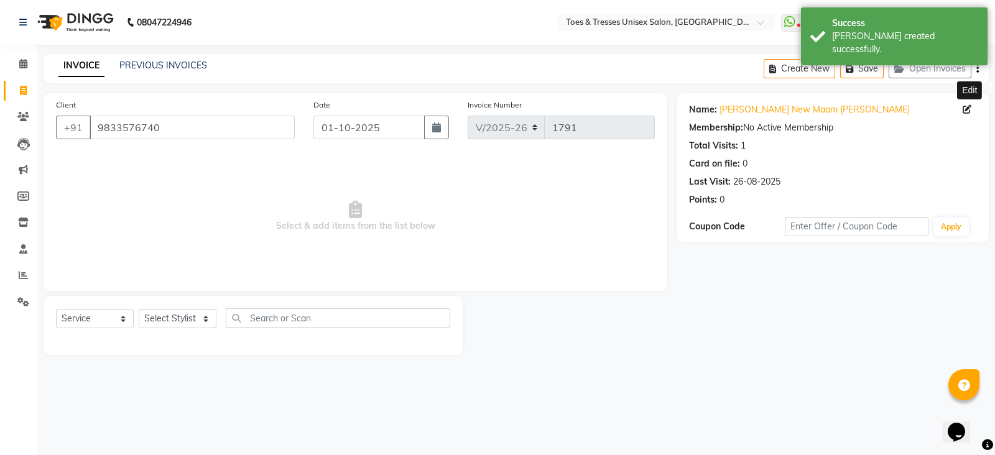
click at [964, 111] on icon at bounding box center [966, 109] width 9 height 9
select select "female"
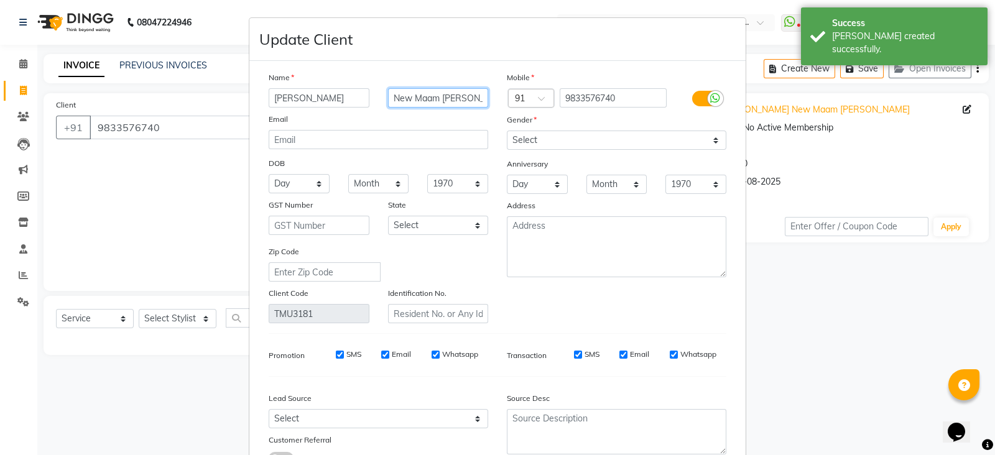
click at [394, 100] on input "New Maam Vidhi" at bounding box center [438, 97] width 101 height 19
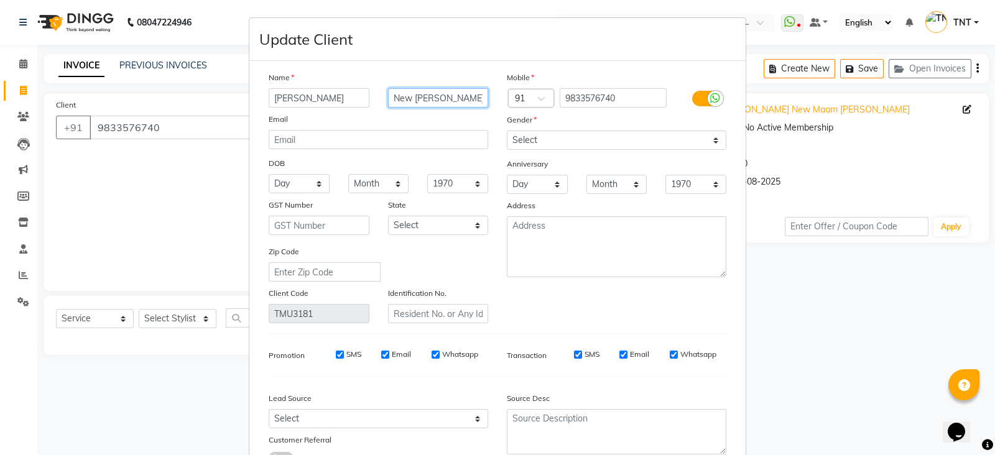
type input "New Maam VidhiKaue"
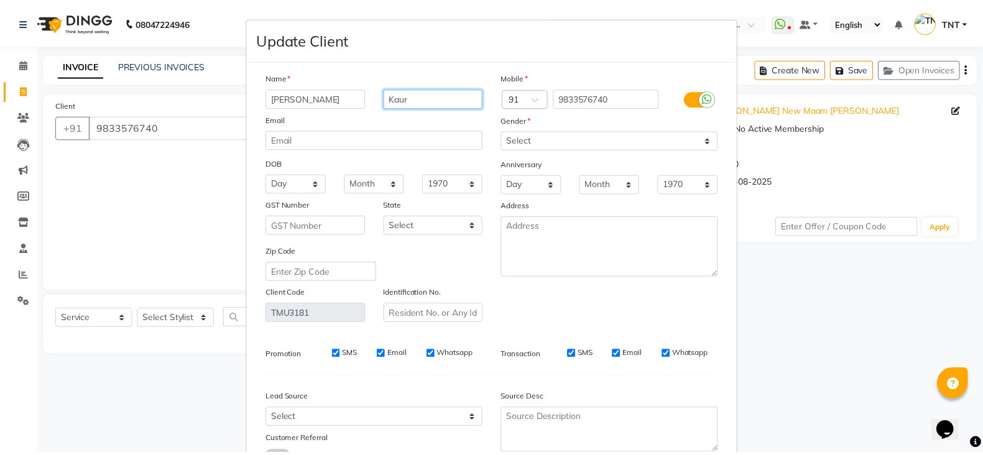
scroll to position [103, 0]
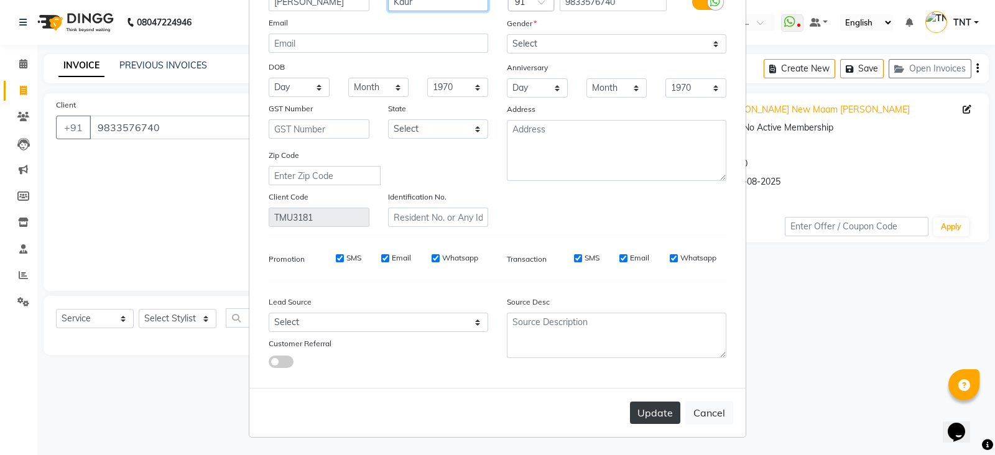
type input "Kaur"
click at [649, 415] on button "Update" at bounding box center [655, 413] width 50 height 22
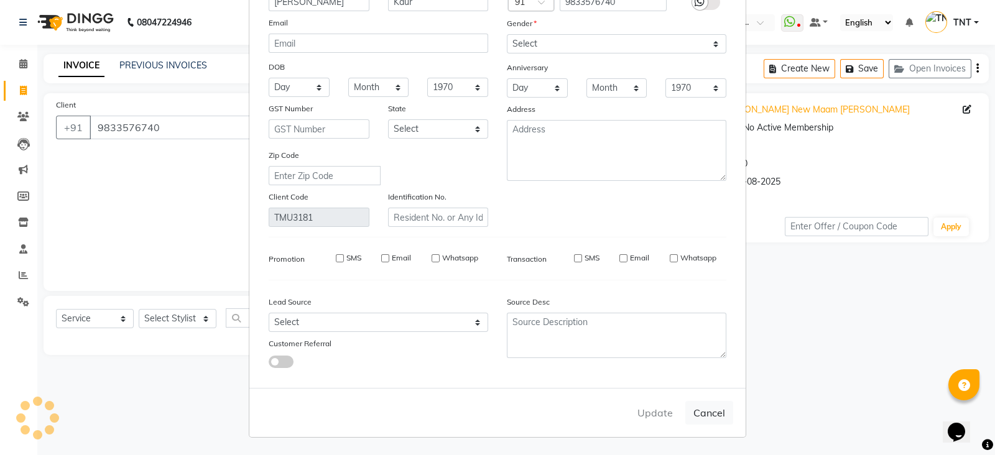
select select
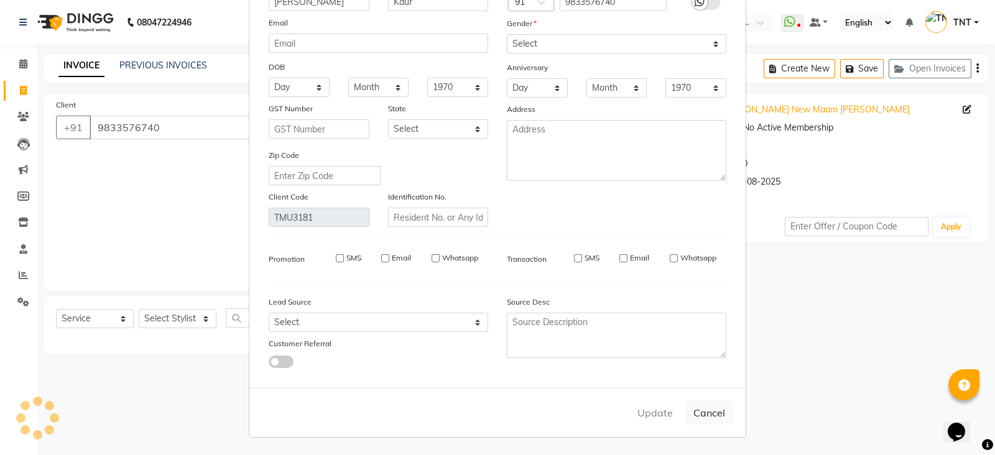
select select
checkbox input "false"
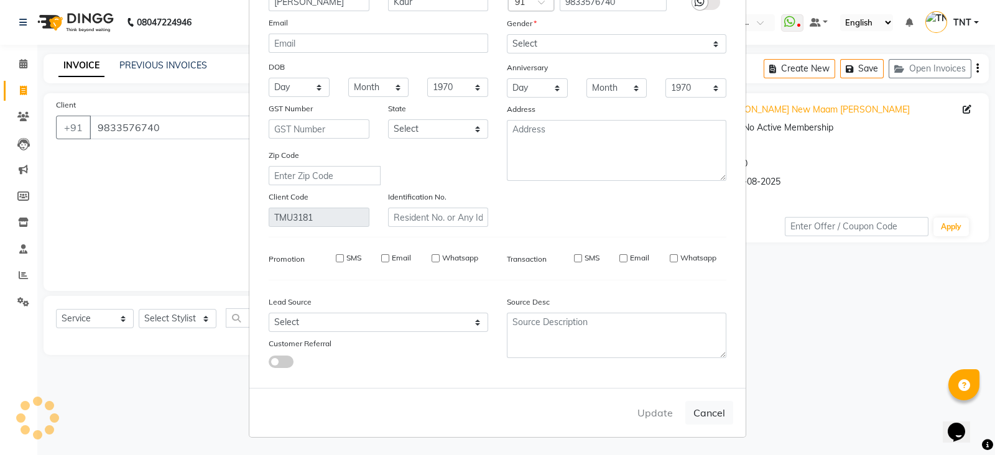
checkbox input "false"
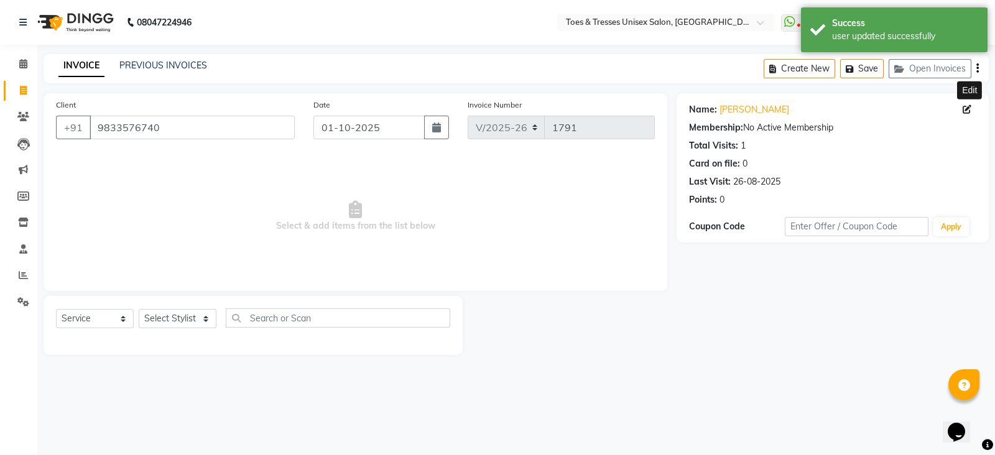
click at [178, 331] on div "Select Service Product Membership Package Voucher Prepaid Gift Card Select Styl…" at bounding box center [253, 322] width 394 height 29
click at [183, 323] on select "Select Stylist Adil Khan Aheshan Shaikh Diksha Gosar Nilesh Ghag Nisha Paswan P…" at bounding box center [178, 318] width 78 height 19
select select "19970"
click at [139, 310] on select "Select Stylist Adil Khan Aheshan Shaikh Diksha Gosar Nilesh Ghag Nisha Paswan P…" at bounding box center [178, 318] width 78 height 19
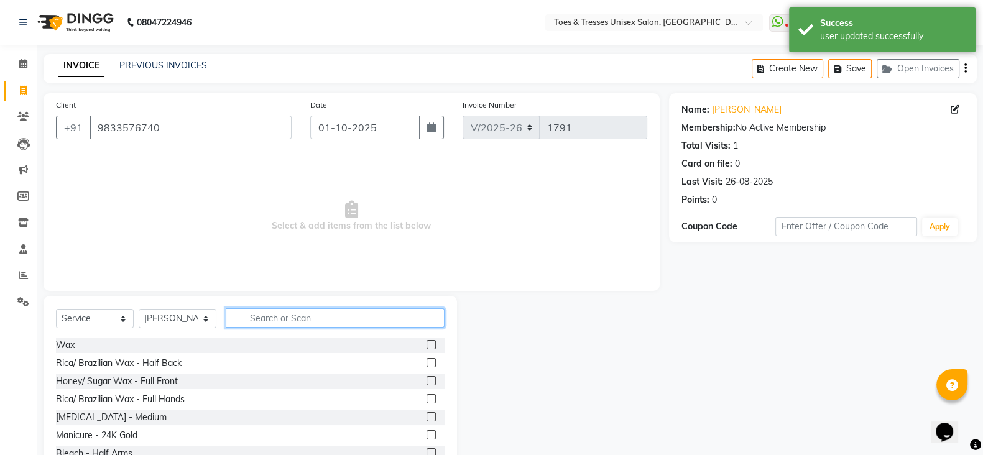
click at [251, 315] on input "text" at bounding box center [335, 317] width 219 height 19
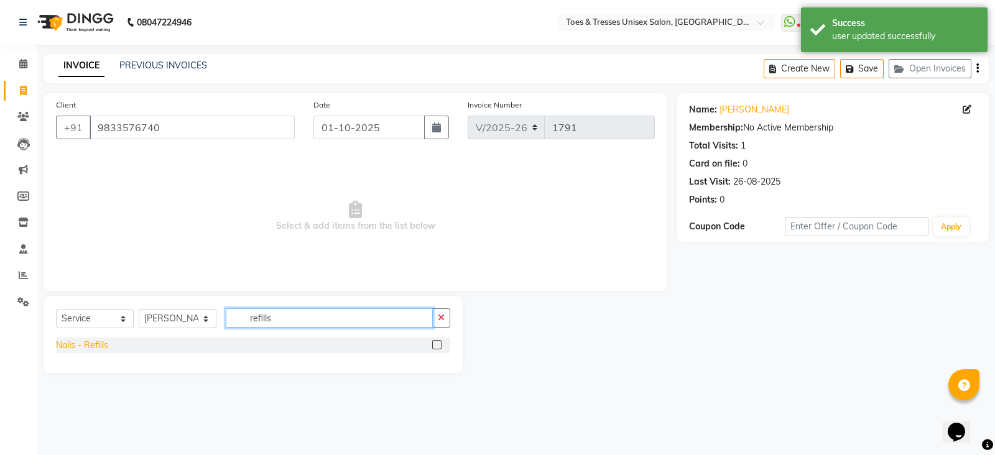
type input "refills"
click at [77, 346] on div "Nails - Refills" at bounding box center [82, 345] width 52 height 13
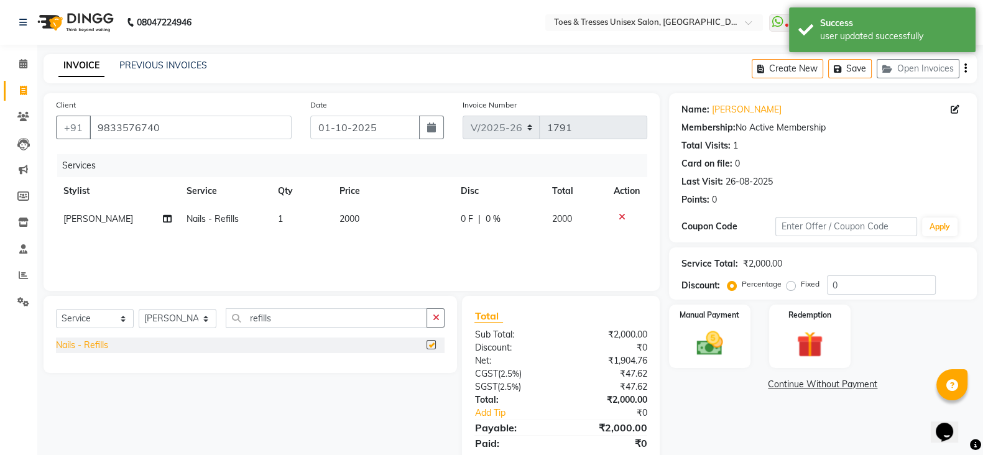
checkbox input "false"
click at [350, 211] on td "2000" at bounding box center [392, 219] width 121 height 28
select select "19970"
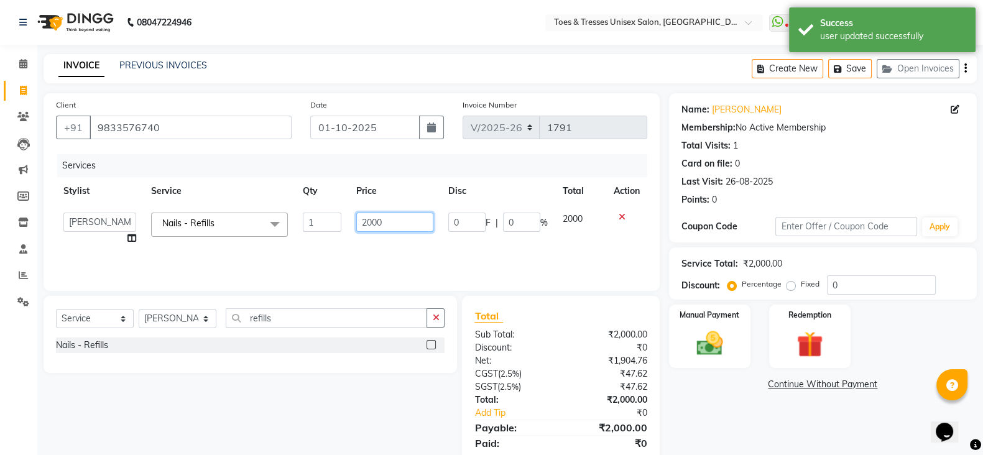
click at [380, 218] on input "2000" at bounding box center [395, 222] width 78 height 19
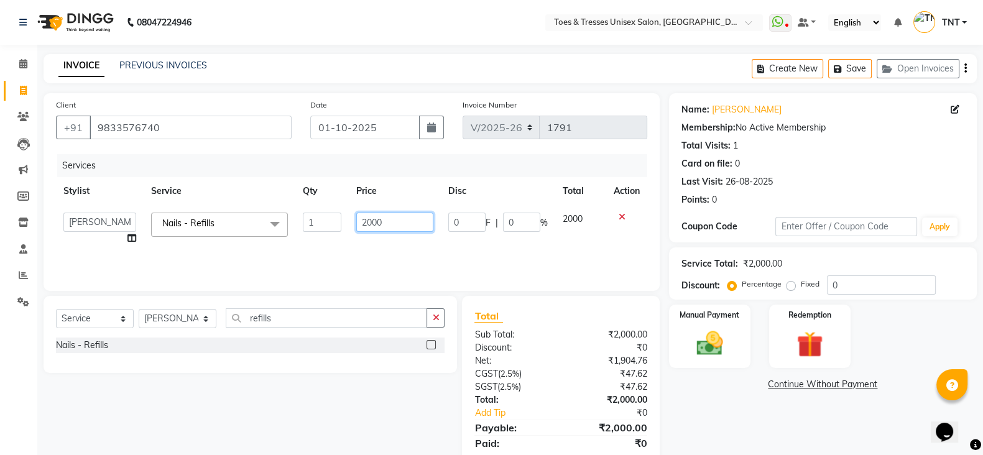
click at [380, 218] on input "2000" at bounding box center [395, 222] width 78 height 19
type input "999"
click at [395, 262] on div "Services Stylist Service Qty Price Disc Total Action Adil Khan Aheshan Shaikh D…" at bounding box center [351, 216] width 591 height 124
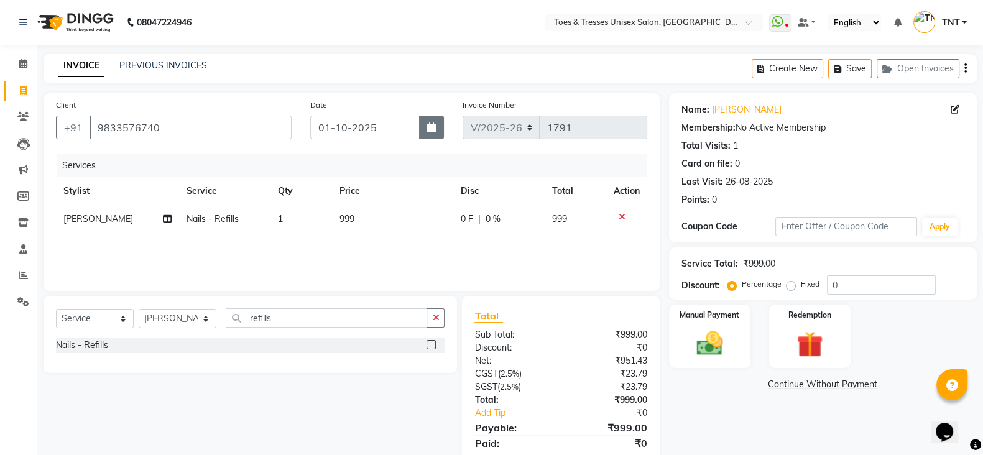
click at [428, 123] on icon "button" at bounding box center [431, 127] width 9 height 10
select select "10"
select select "2025"
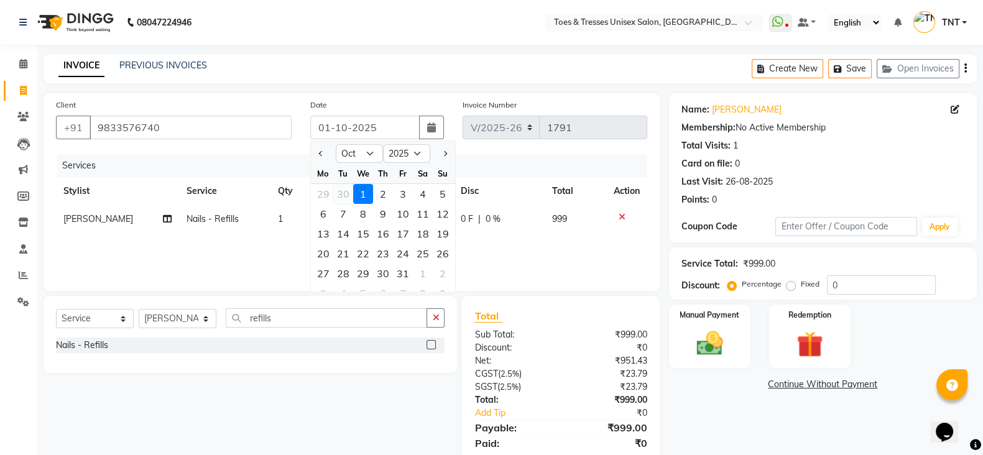
click at [336, 191] on div "30" at bounding box center [343, 194] width 20 height 20
type input "30-09-2025"
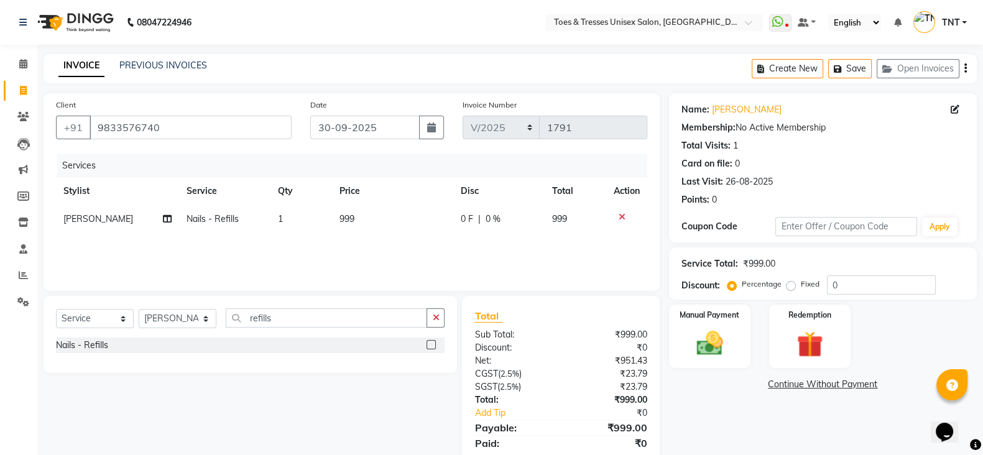
scroll to position [43, 0]
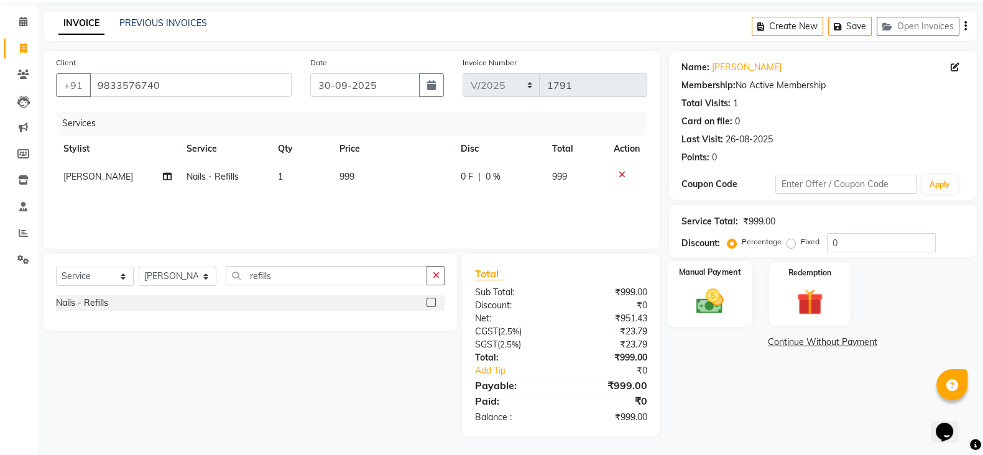
click at [725, 303] on img at bounding box center [710, 300] width 44 height 31
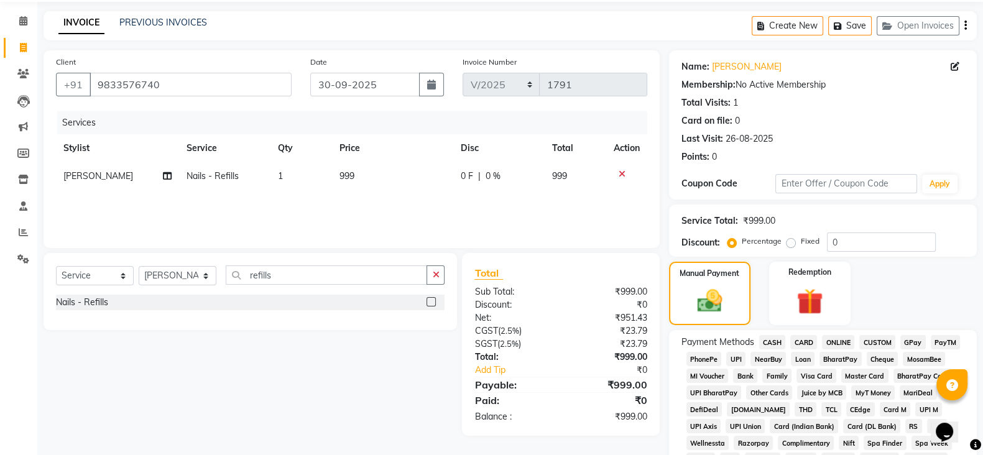
click at [775, 343] on span "CASH" at bounding box center [772, 342] width 27 height 14
click at [394, 170] on td "999" at bounding box center [392, 176] width 121 height 28
select select "19970"
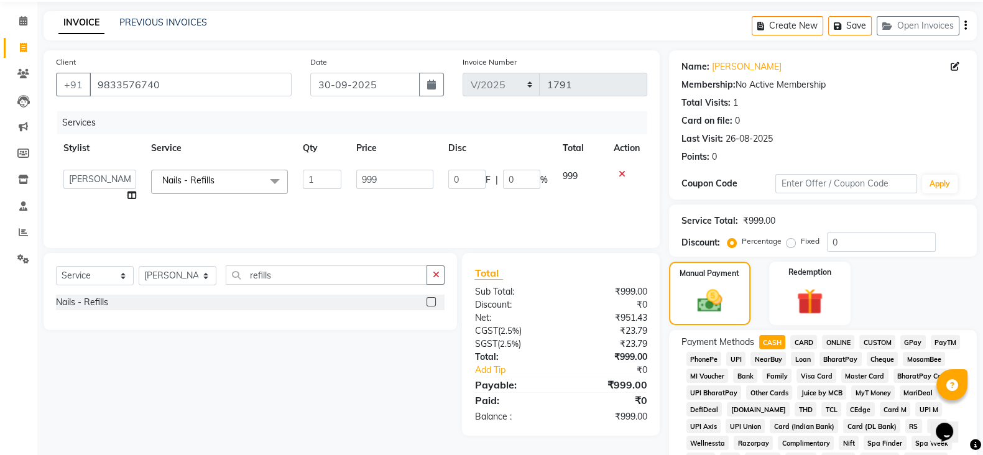
click at [394, 170] on input "999" at bounding box center [395, 179] width 78 height 19
type input "1000"
click at [395, 203] on div "Services Stylist Service Qty Price Disc Total Action Adil Khan Aheshan Shaikh D…" at bounding box center [351, 173] width 591 height 124
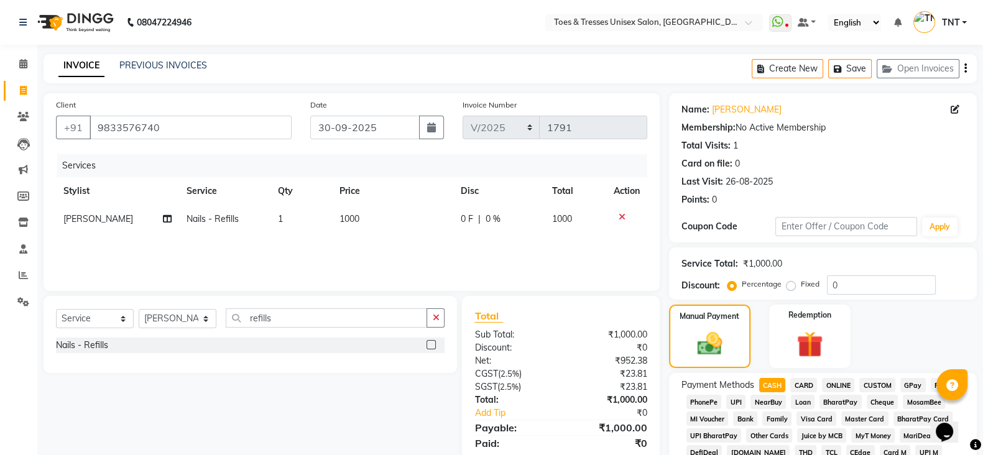
scroll to position [407, 0]
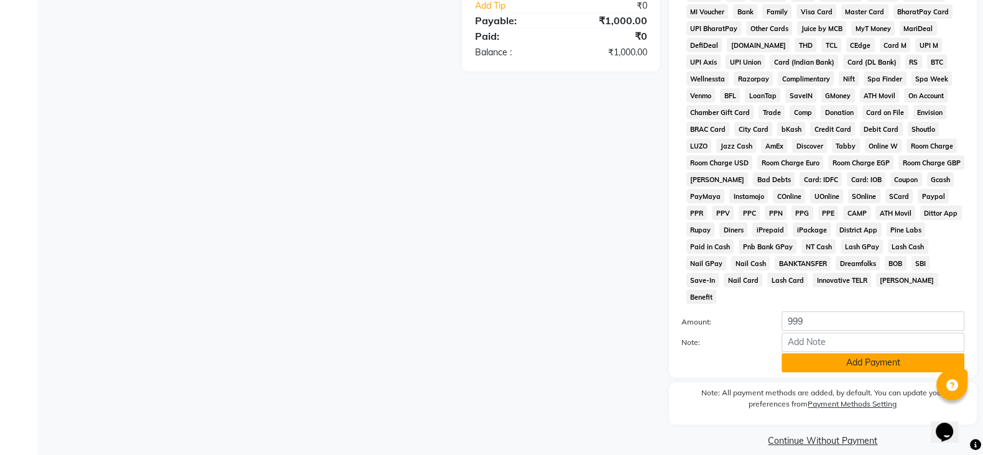
click at [849, 353] on button "Add Payment" at bounding box center [872, 362] width 183 height 19
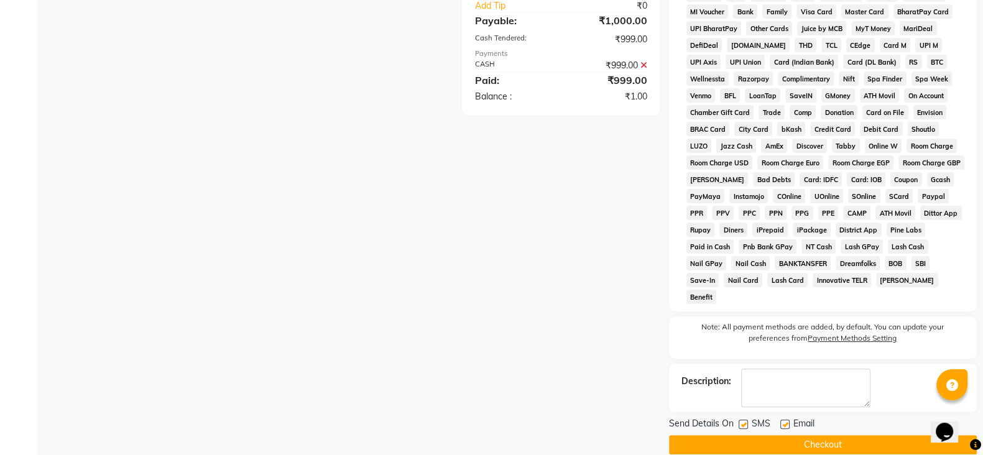
click at [824, 435] on button "Checkout" at bounding box center [823, 444] width 308 height 19
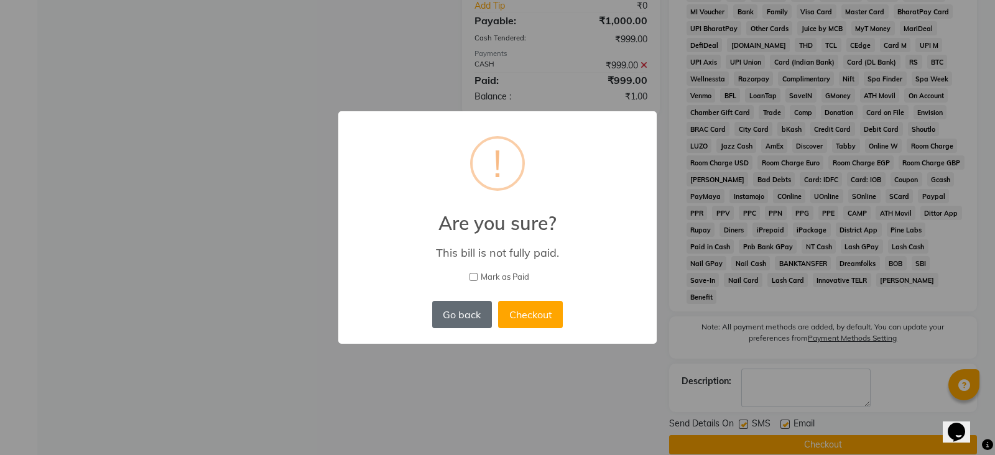
click at [464, 322] on button "Go back" at bounding box center [462, 314] width 60 height 27
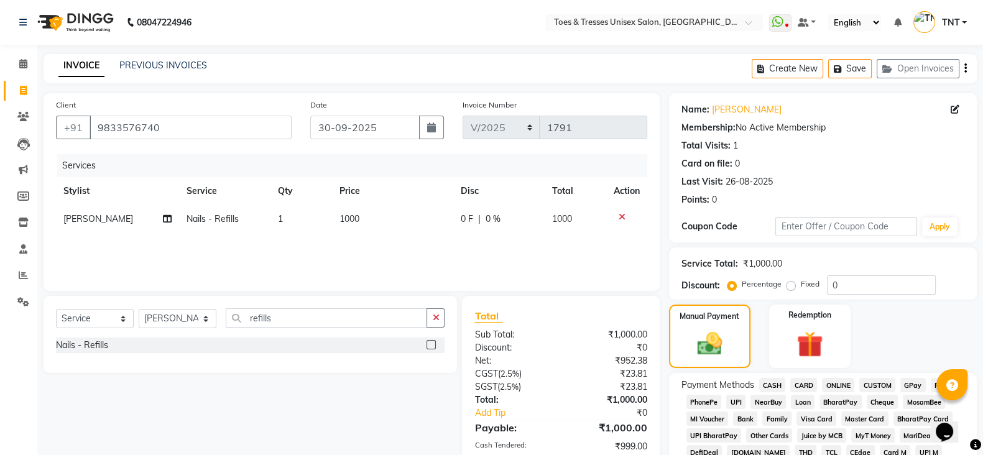
scroll to position [411, 0]
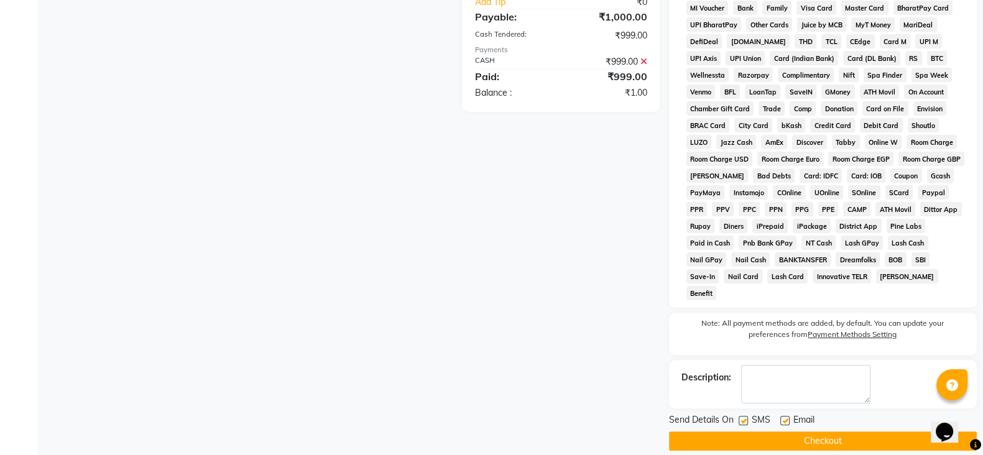
click at [737, 431] on button "Checkout" at bounding box center [823, 440] width 308 height 19
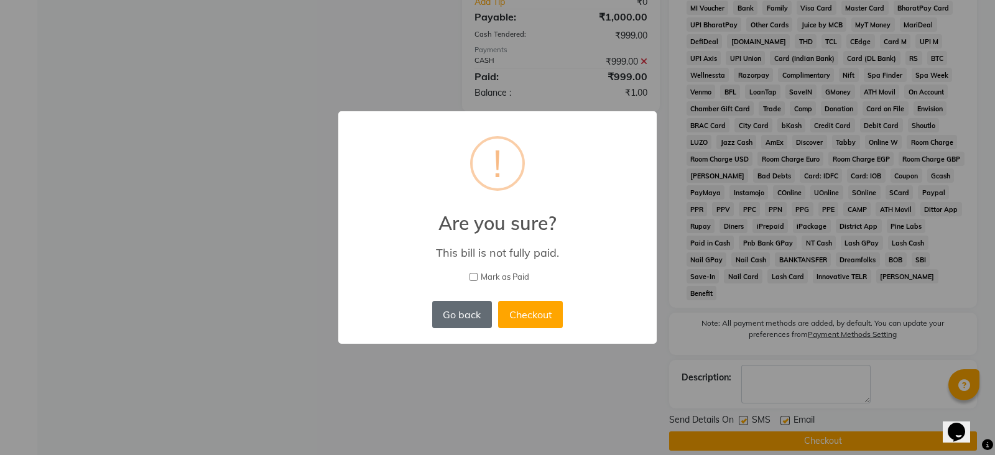
click at [469, 312] on button "Go back" at bounding box center [462, 314] width 60 height 27
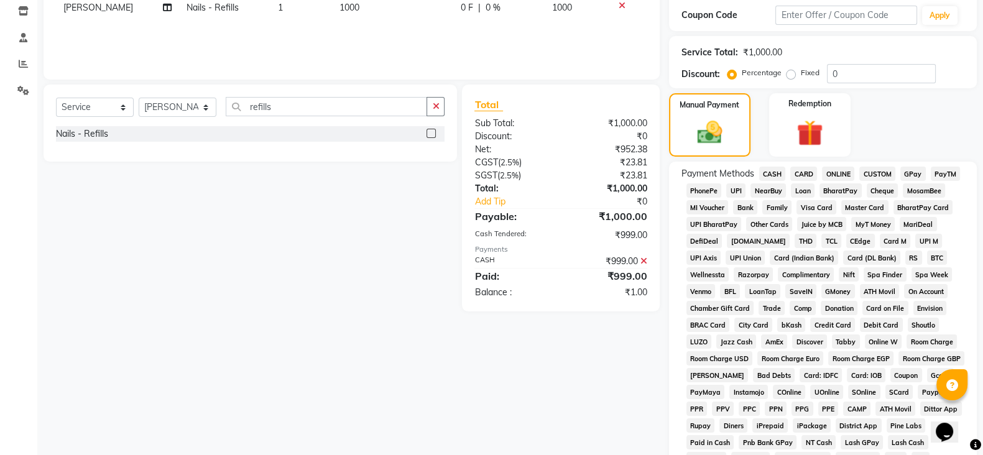
scroll to position [211, 0]
click at [773, 175] on span "CASH" at bounding box center [772, 174] width 27 height 14
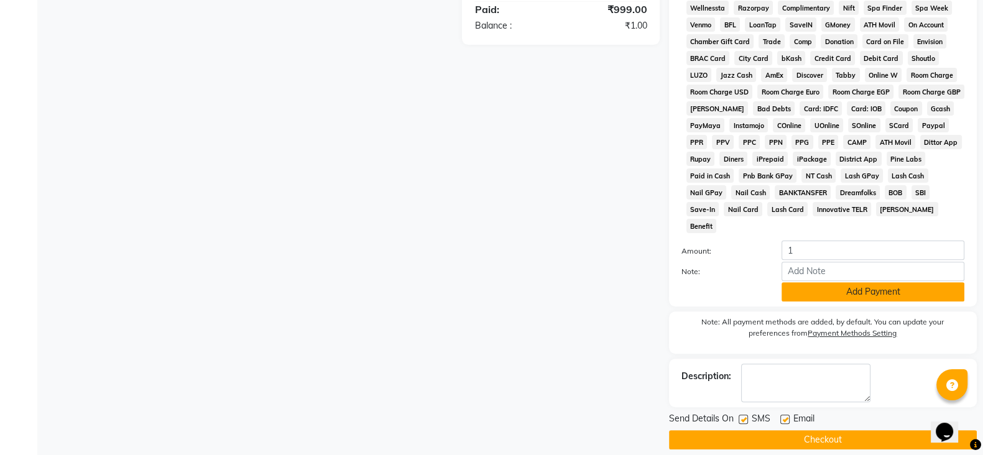
click at [826, 282] on button "Add Payment" at bounding box center [872, 291] width 183 height 19
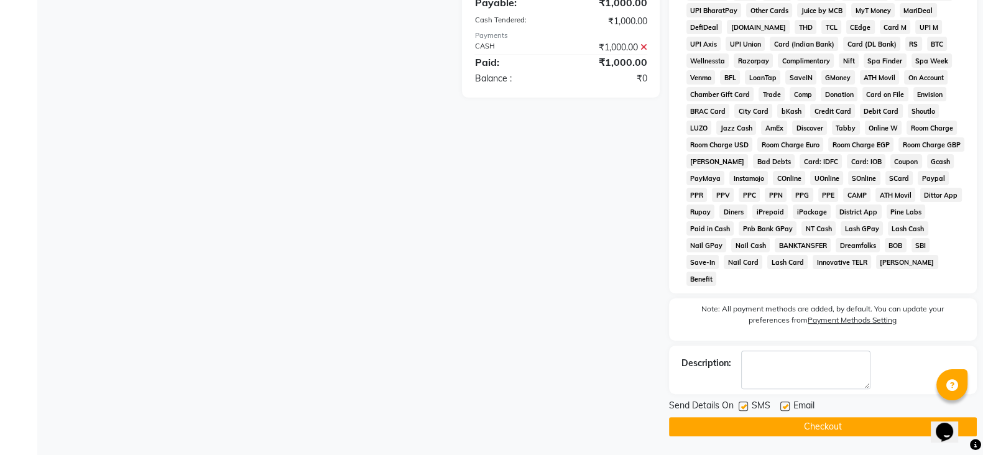
scroll to position [411, 0]
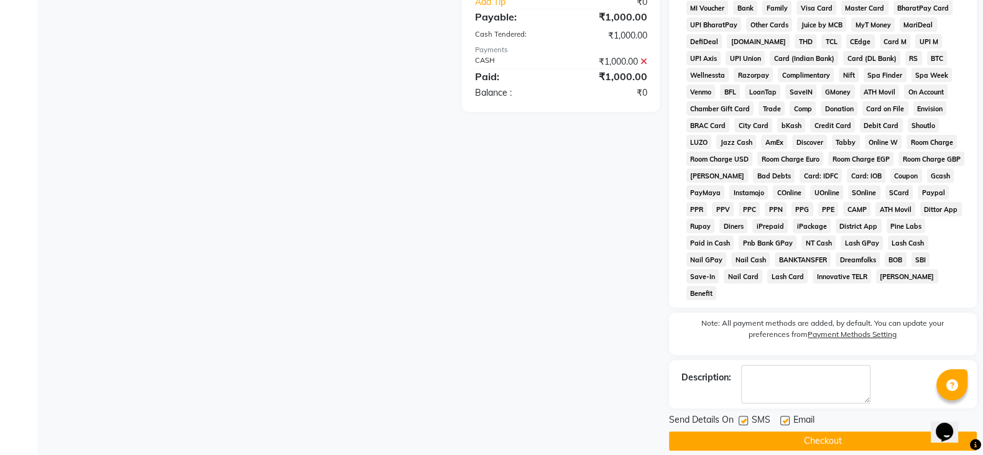
click at [823, 431] on button "Checkout" at bounding box center [823, 440] width 308 height 19
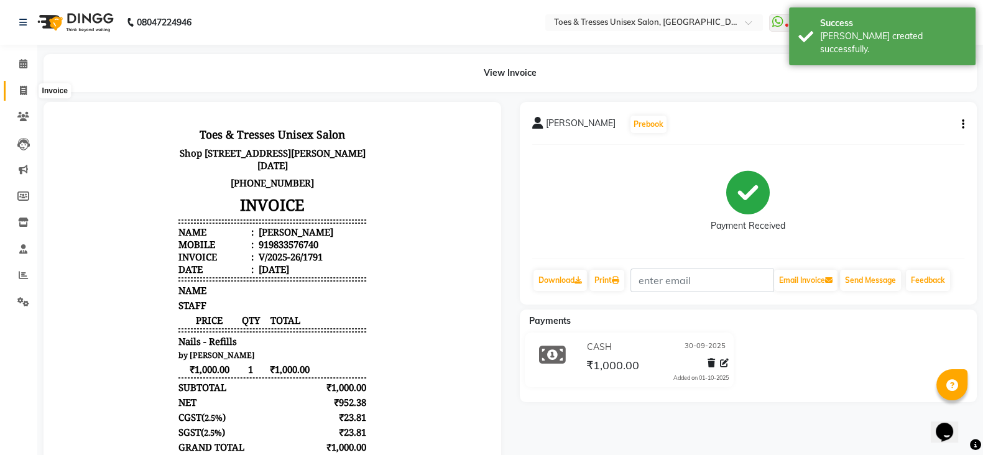
click at [17, 88] on span at bounding box center [23, 91] width 22 height 14
select select "3950"
select select "service"
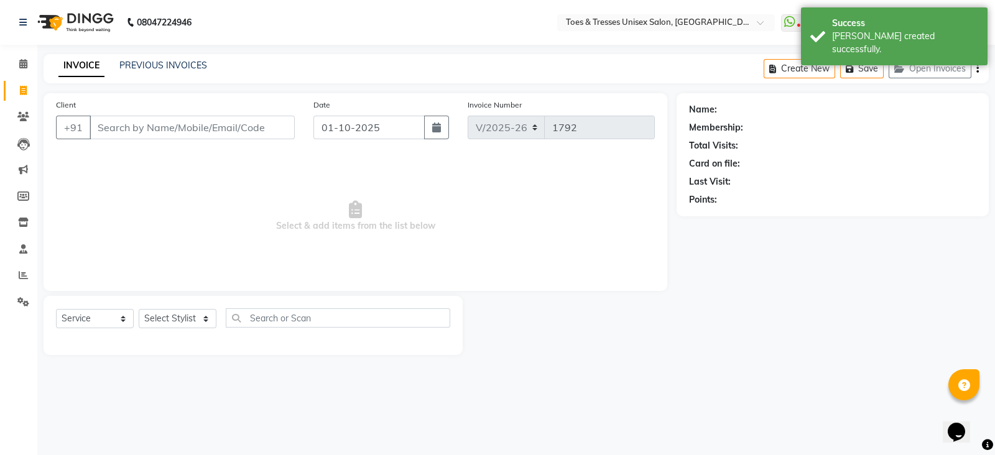
click at [162, 122] on input "Client" at bounding box center [192, 128] width 205 height 24
type input "nikita"
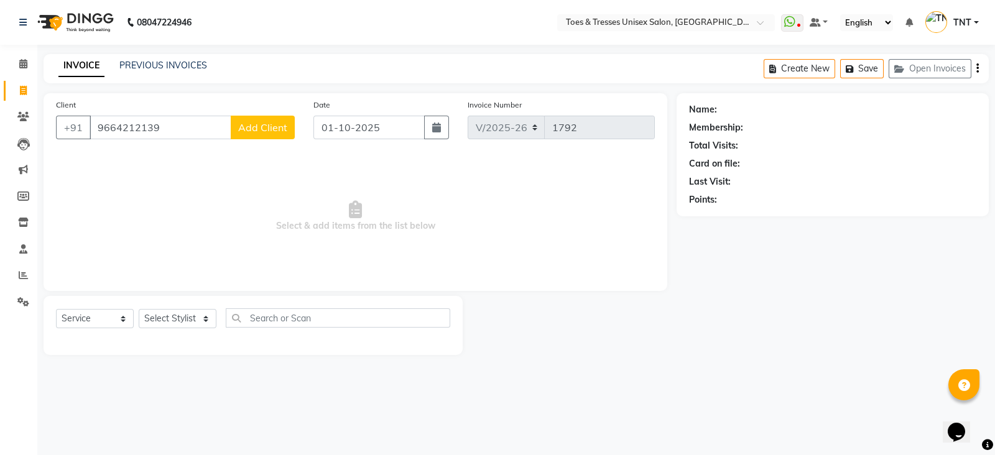
type input "9664212139"
click at [232, 140] on div "Client +91 9664212139 Add Client" at bounding box center [175, 123] width 257 height 51
click at [242, 137] on button "Add Client" at bounding box center [263, 128] width 64 height 24
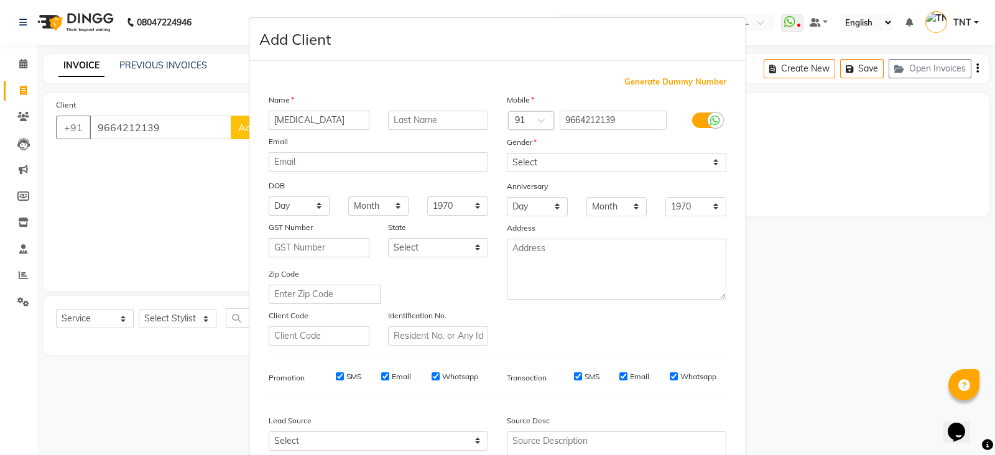
type input "Nikita"
type input "Kotak"
click at [534, 164] on select "Select Male Female Other Prefer Not To Say" at bounding box center [616, 162] width 219 height 19
select select "female"
click at [507, 154] on select "Select Male Female Other Prefer Not To Say" at bounding box center [616, 162] width 219 height 19
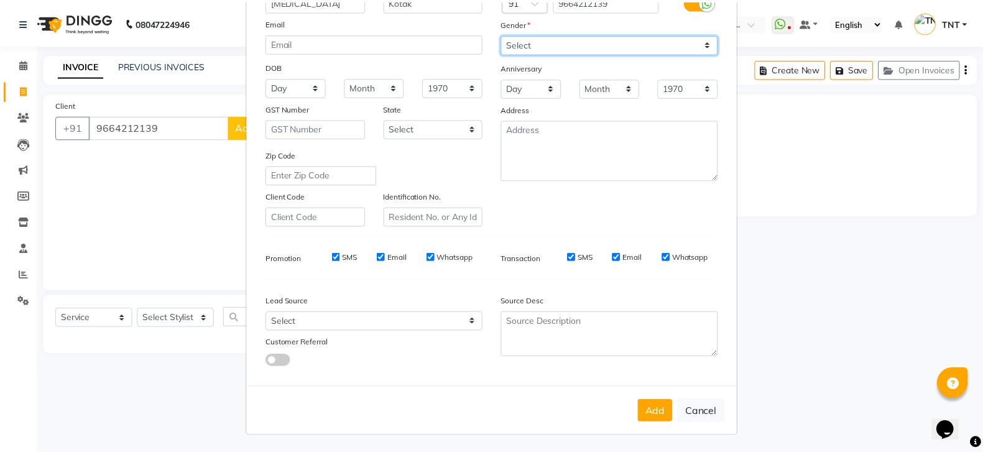
scroll to position [121, 0]
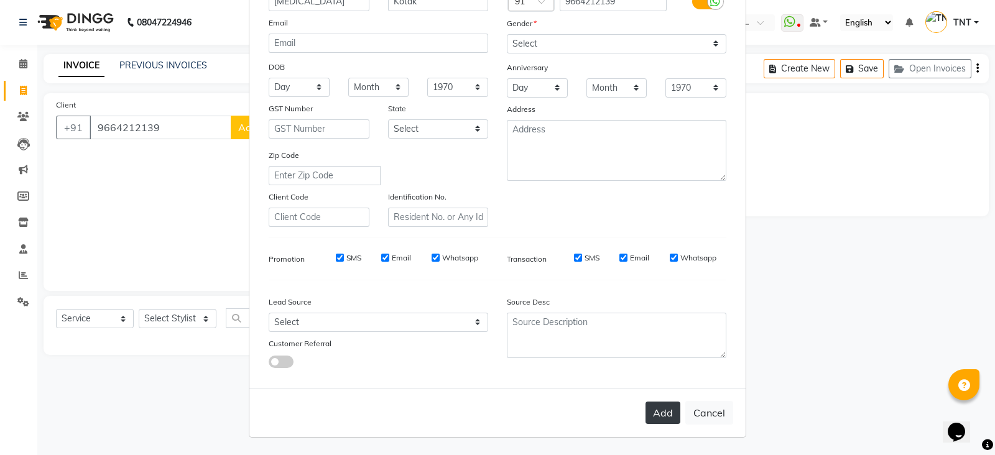
click at [655, 421] on button "Add" at bounding box center [662, 413] width 35 height 22
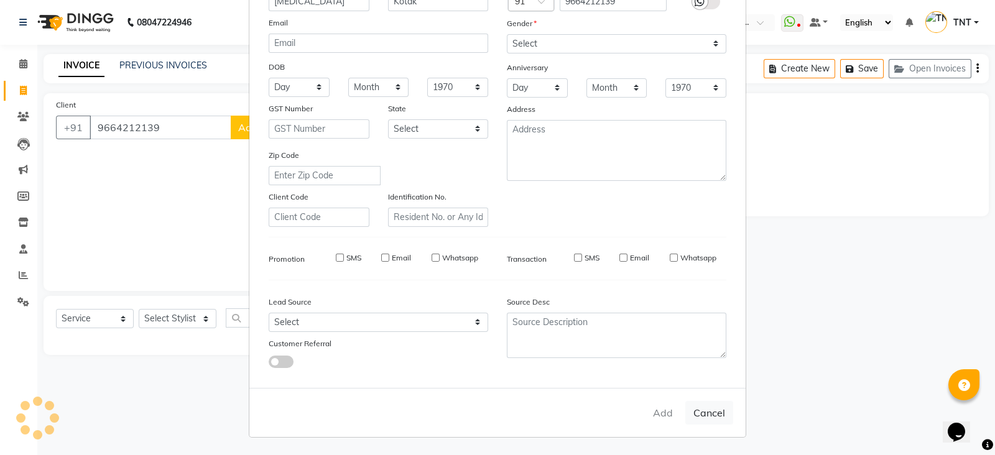
select select
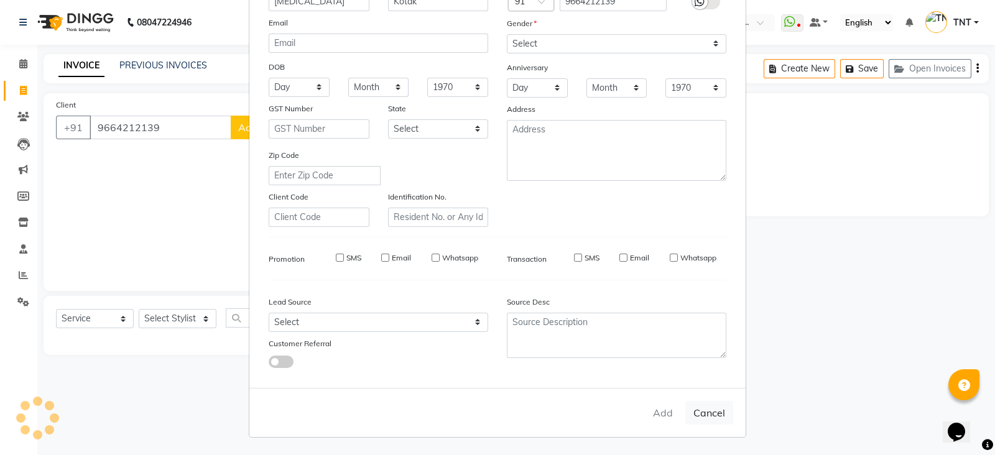
select select
checkbox input "false"
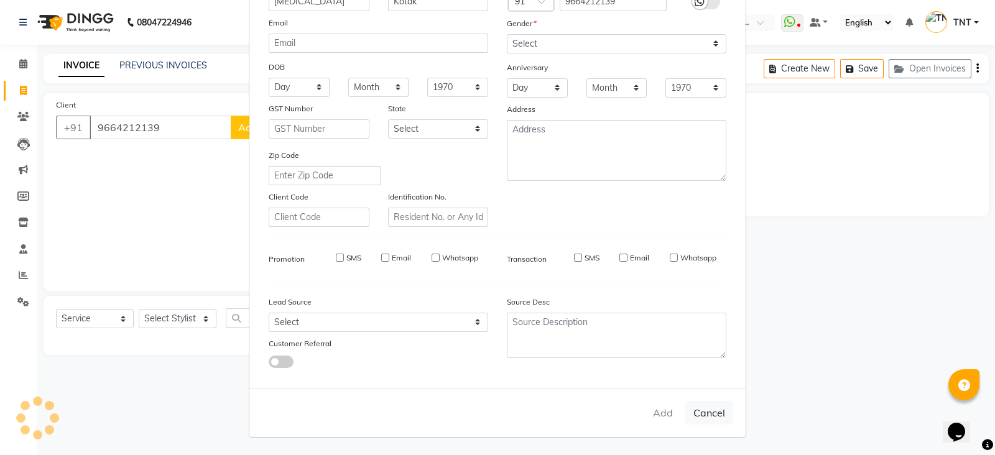
checkbox input "false"
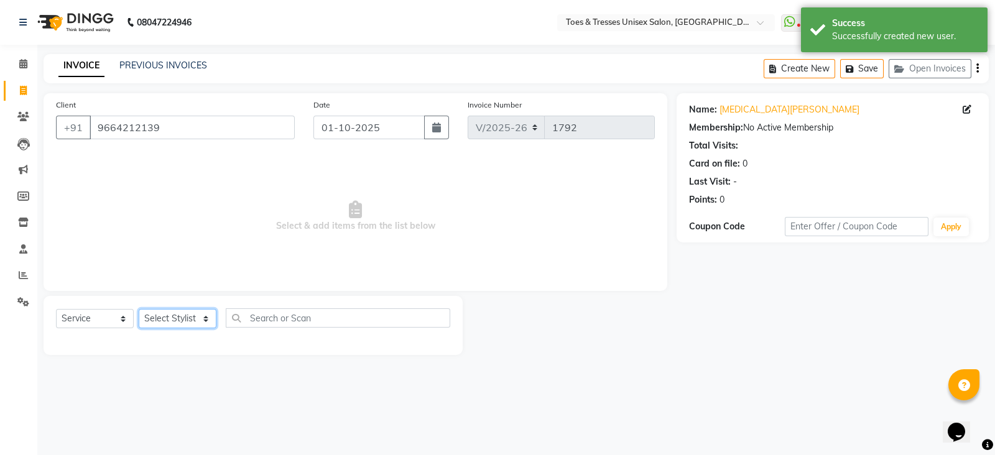
click at [183, 321] on select "Select Stylist Adil Khan Aheshan Shaikh Diksha Gosar Nilesh Ghag Nisha Paswan P…" at bounding box center [178, 318] width 78 height 19
select select "19973"
click at [139, 310] on select "Select Stylist Adil Khan Aheshan Shaikh Diksha Gosar Nilesh Ghag Nisha Paswan P…" at bounding box center [178, 318] width 78 height 19
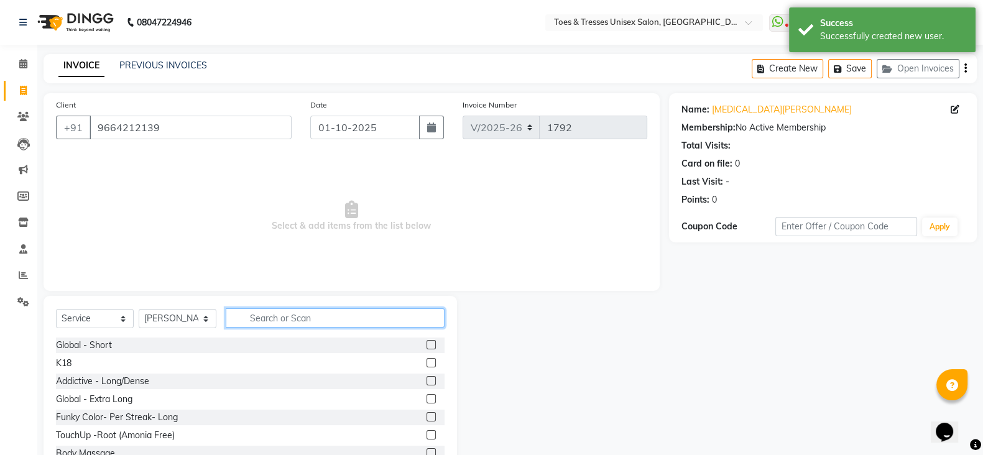
click at [329, 326] on input "text" at bounding box center [335, 317] width 219 height 19
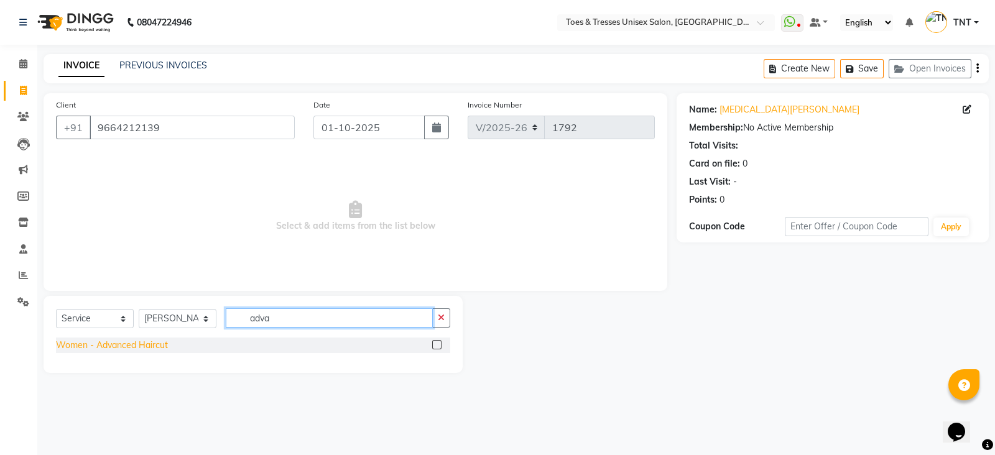
type input "adva"
click at [140, 345] on div "Women - Advanced Haircut" at bounding box center [112, 345] width 112 height 13
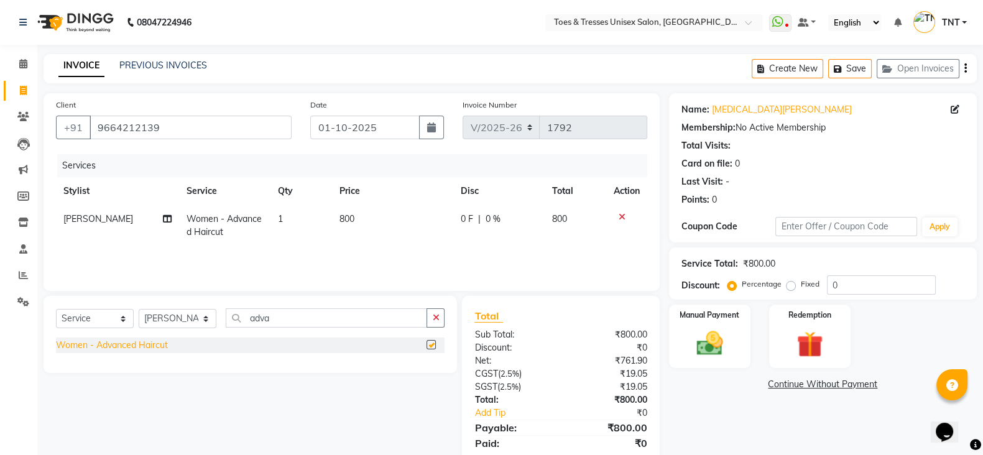
checkbox input "false"
click at [336, 217] on td "800" at bounding box center [392, 225] width 121 height 41
select select "19973"
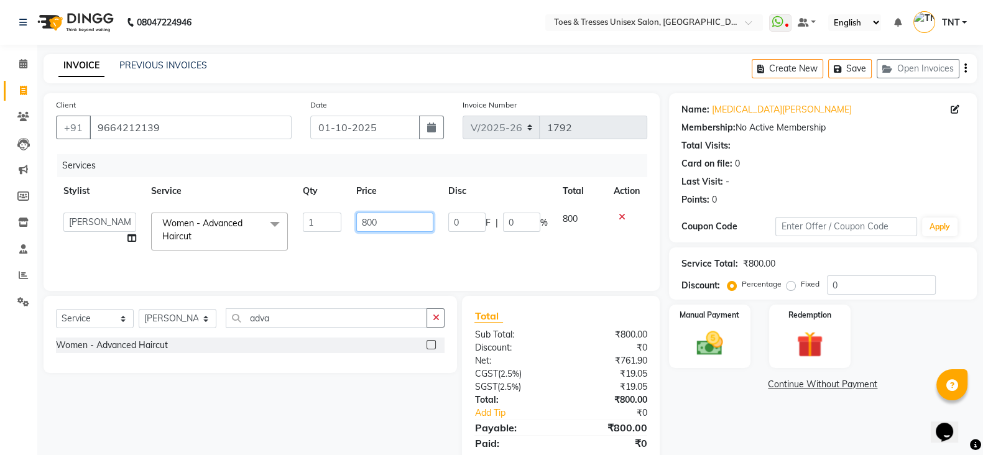
click at [359, 219] on input "800" at bounding box center [395, 222] width 78 height 19
type input "1000"
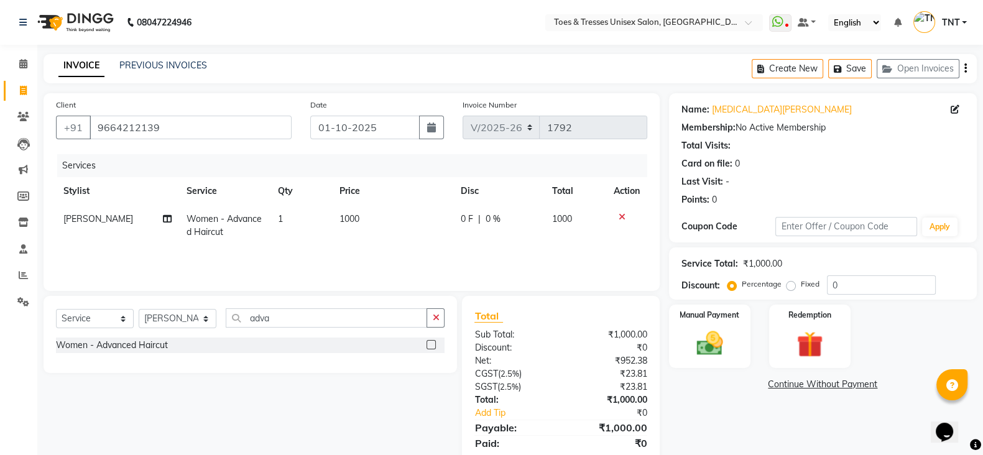
click at [367, 247] on div "Services Stylist Service Qty Price Disc Total Action Aheshan Shaikh Women - Adv…" at bounding box center [351, 216] width 591 height 124
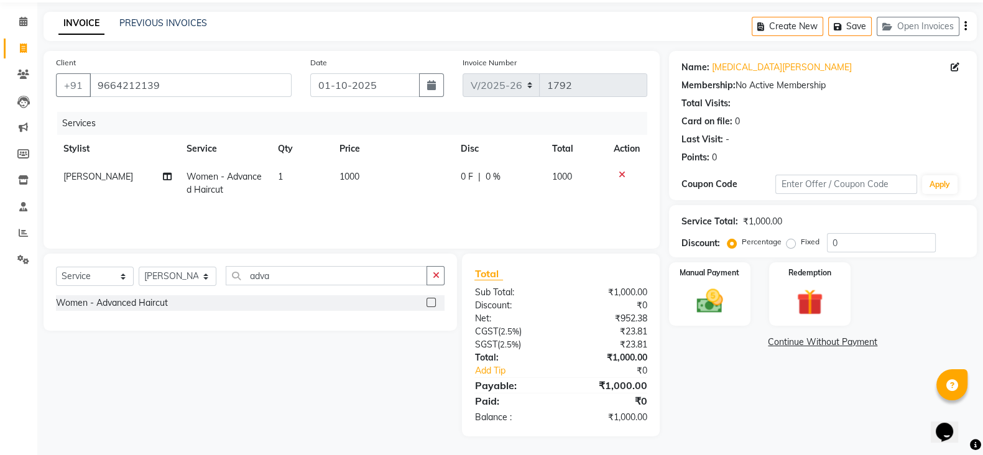
scroll to position [0, 0]
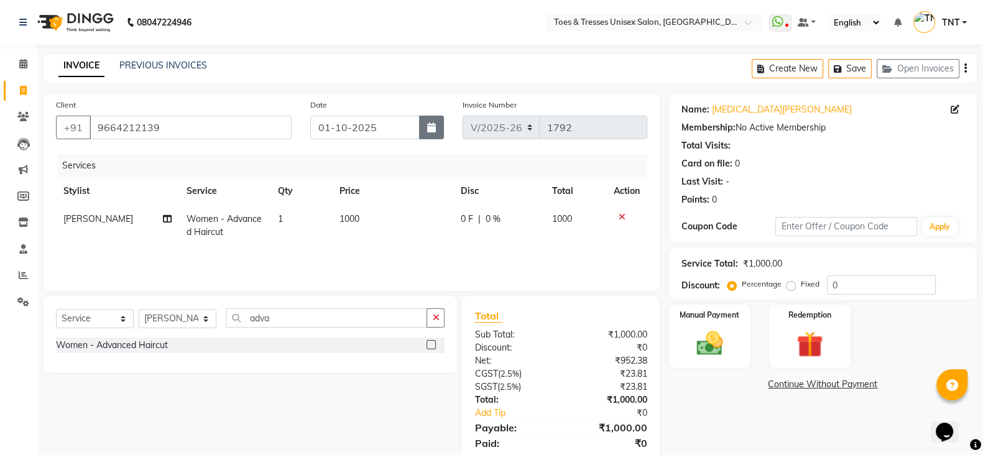
click at [423, 123] on button "button" at bounding box center [431, 128] width 25 height 24
select select "10"
select select "2025"
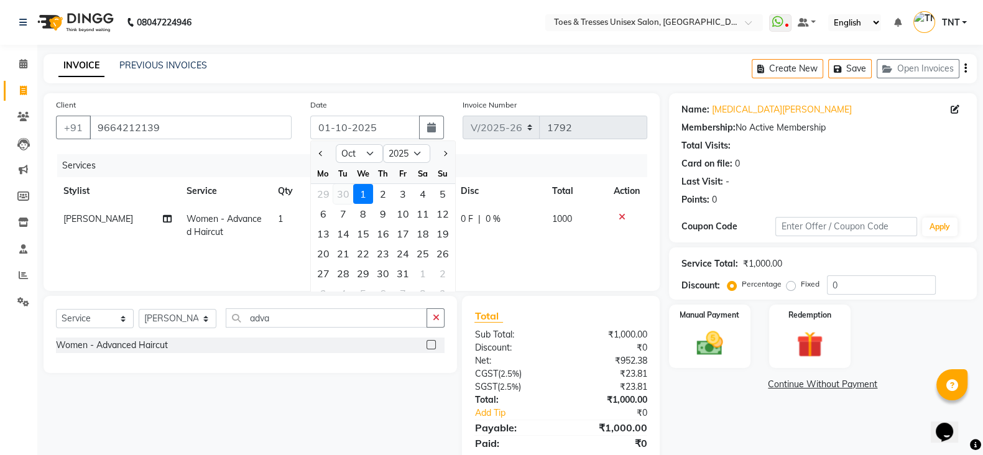
click at [342, 191] on div "30" at bounding box center [343, 194] width 20 height 20
type input "30-09-2025"
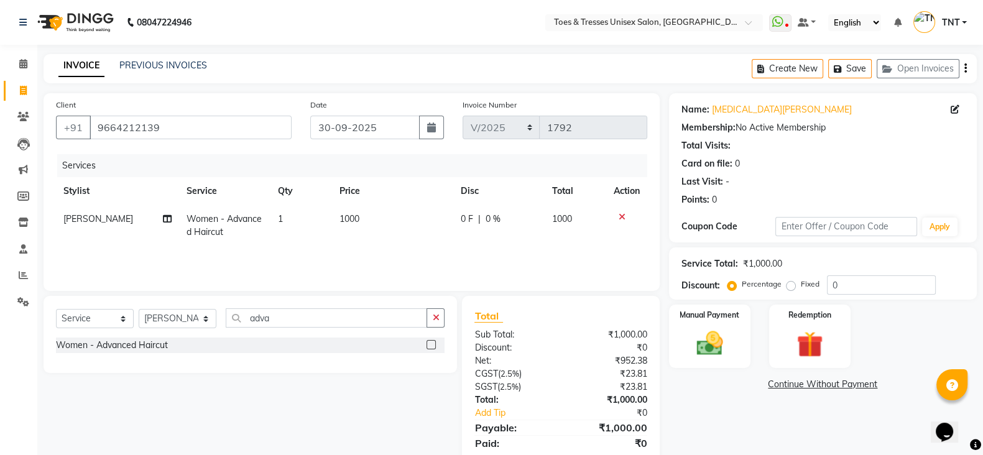
scroll to position [43, 0]
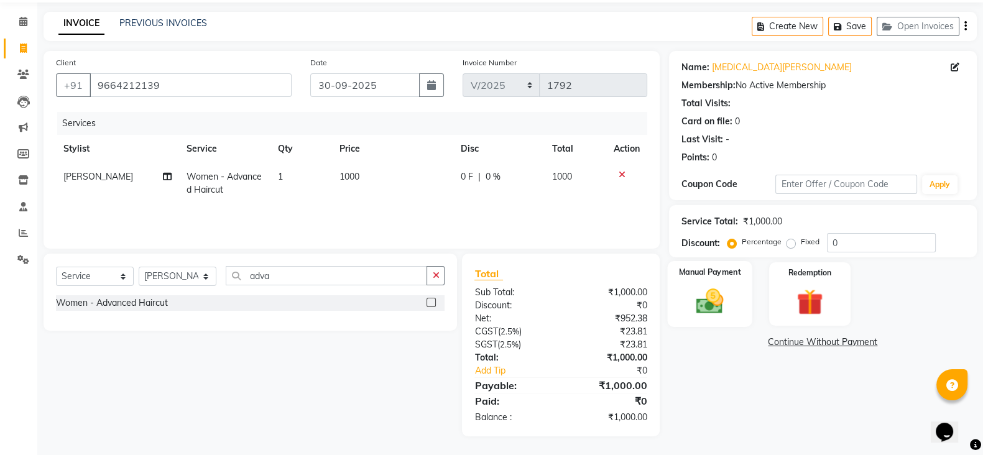
click at [709, 308] on img at bounding box center [710, 300] width 44 height 31
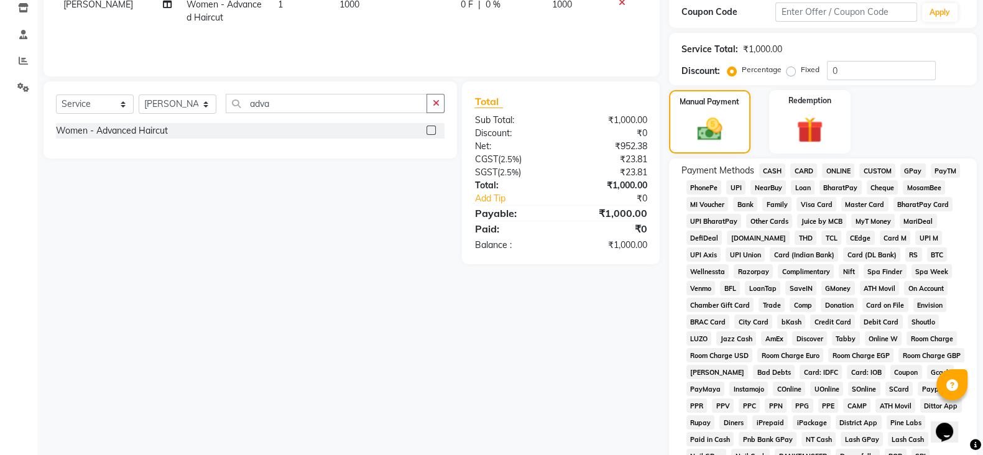
scroll to position [208, 0]
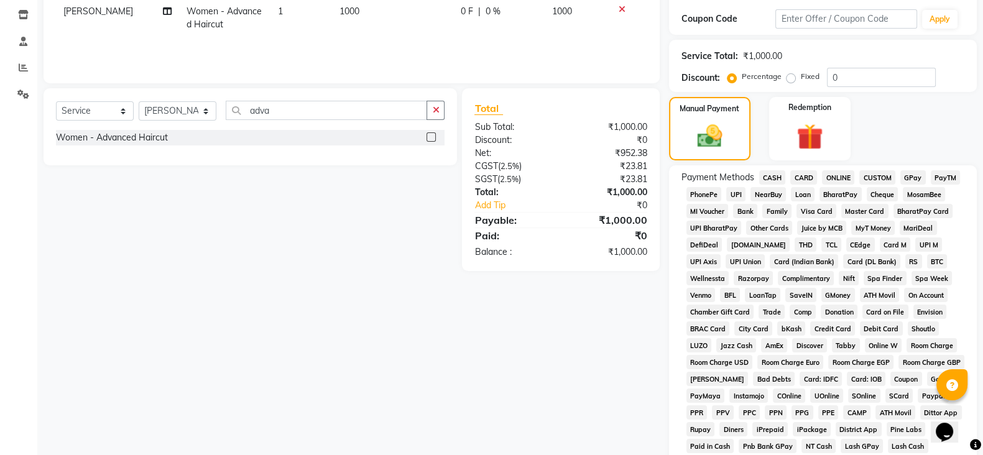
click at [576, 227] on div "₹1,000.00" at bounding box center [609, 220] width 96 height 15
click at [920, 177] on span "GPay" at bounding box center [912, 177] width 25 height 14
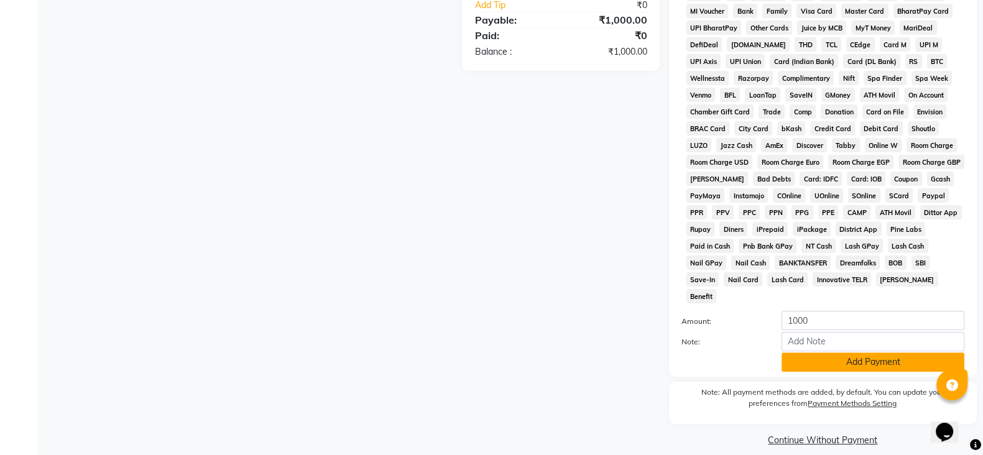
click at [861, 352] on button "Add Payment" at bounding box center [872, 361] width 183 height 19
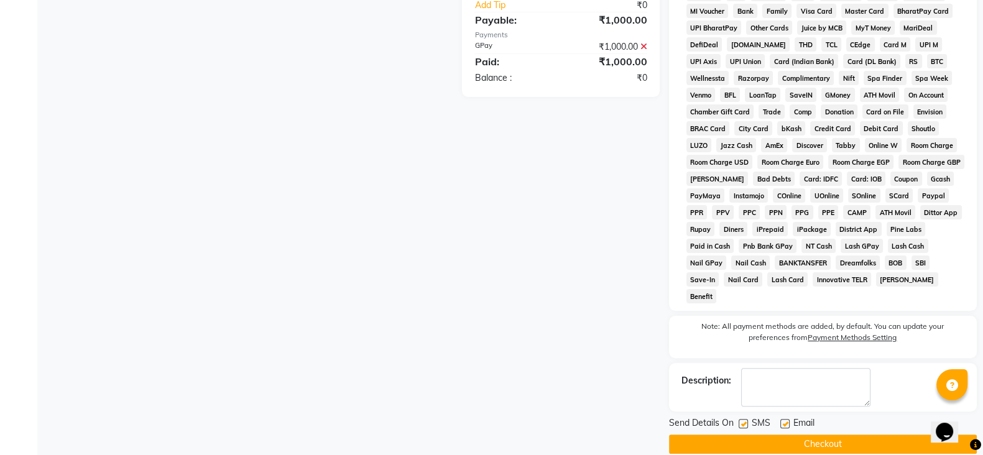
click at [803, 435] on button "Checkout" at bounding box center [823, 444] width 308 height 19
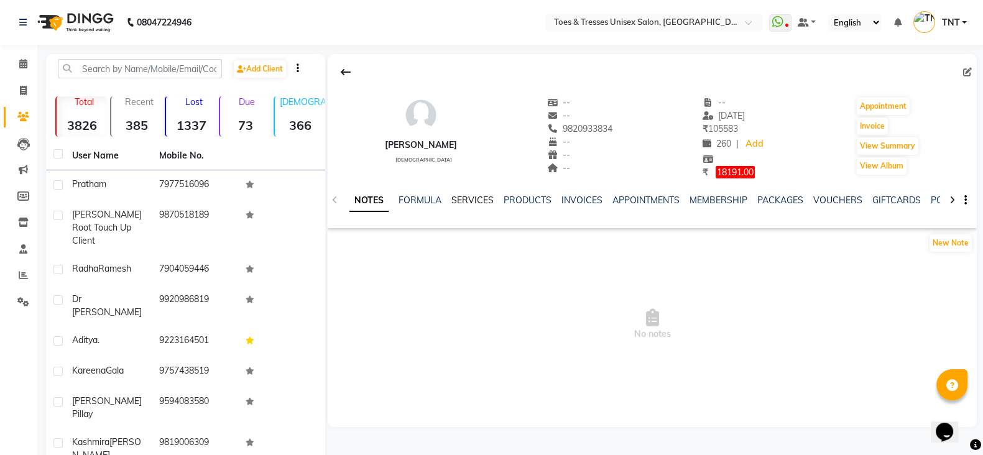
click at [463, 198] on link "SERVICES" at bounding box center [472, 200] width 42 height 11
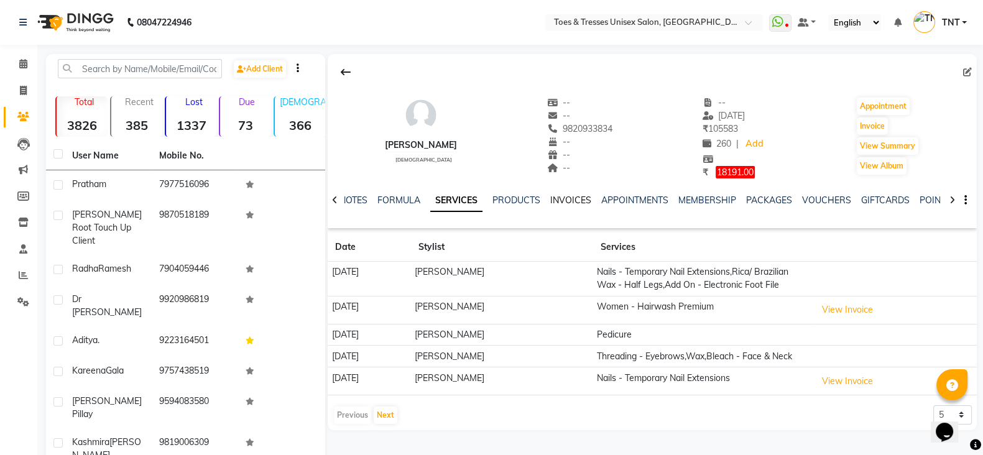
click at [576, 205] on link "INVOICES" at bounding box center [570, 200] width 41 height 11
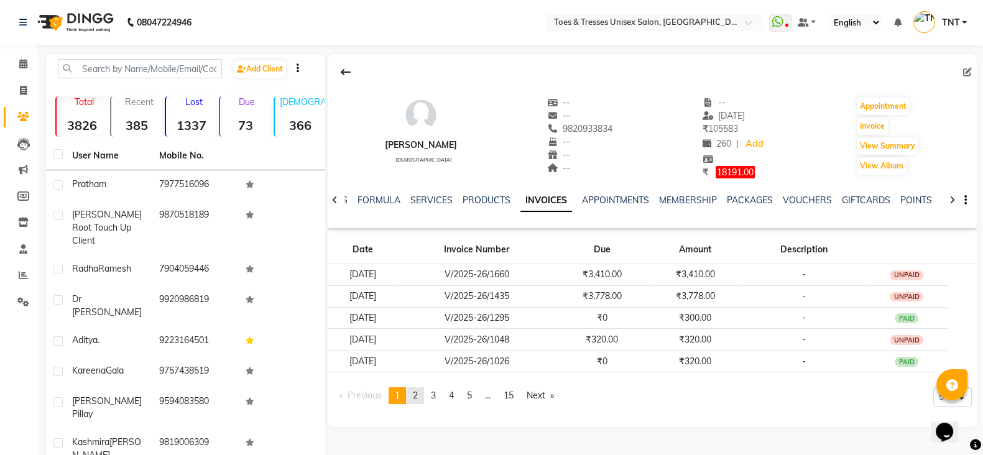
click at [423, 388] on link "page 2" at bounding box center [415, 395] width 17 height 17
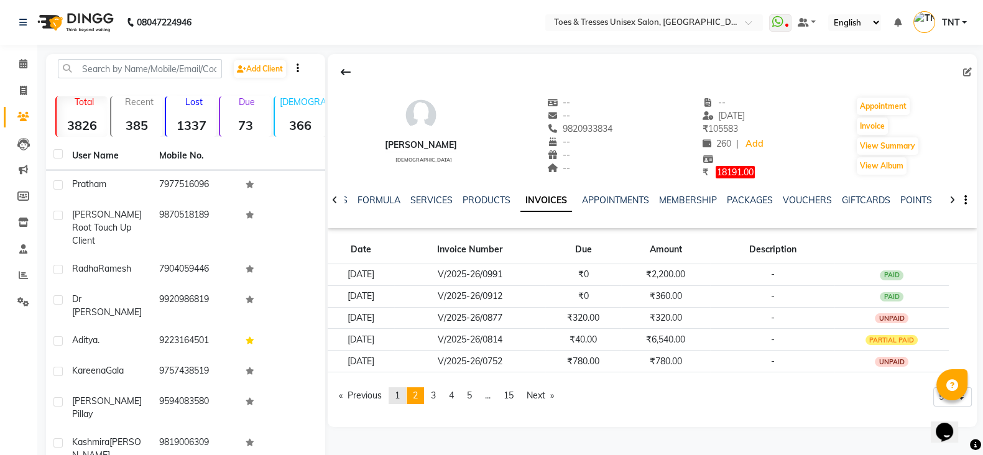
click at [397, 393] on span "1" at bounding box center [397, 395] width 5 height 11
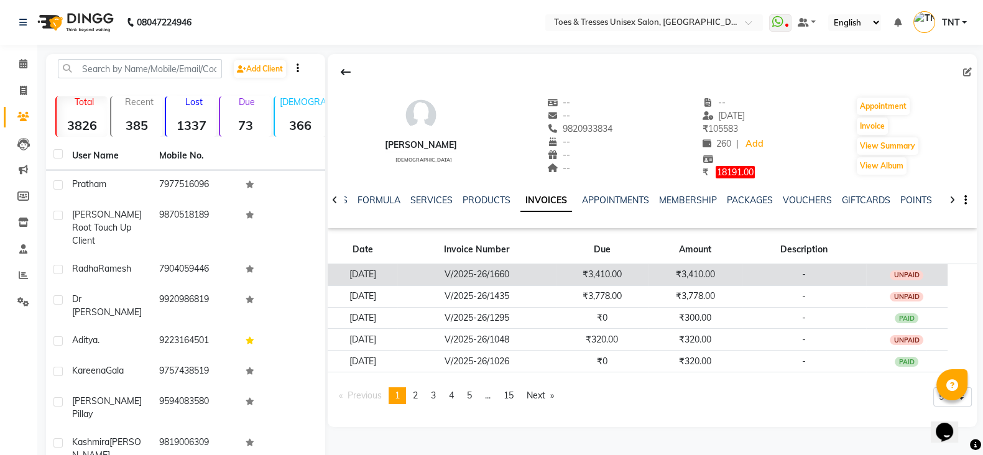
click at [555, 267] on td "V/2025-26/1660" at bounding box center [476, 275] width 158 height 22
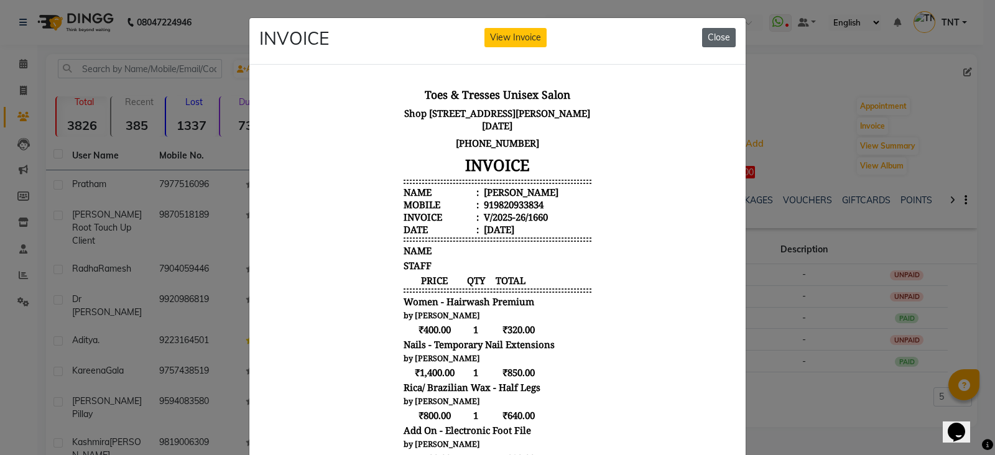
click at [711, 42] on button "Close" at bounding box center [719, 37] width 34 height 19
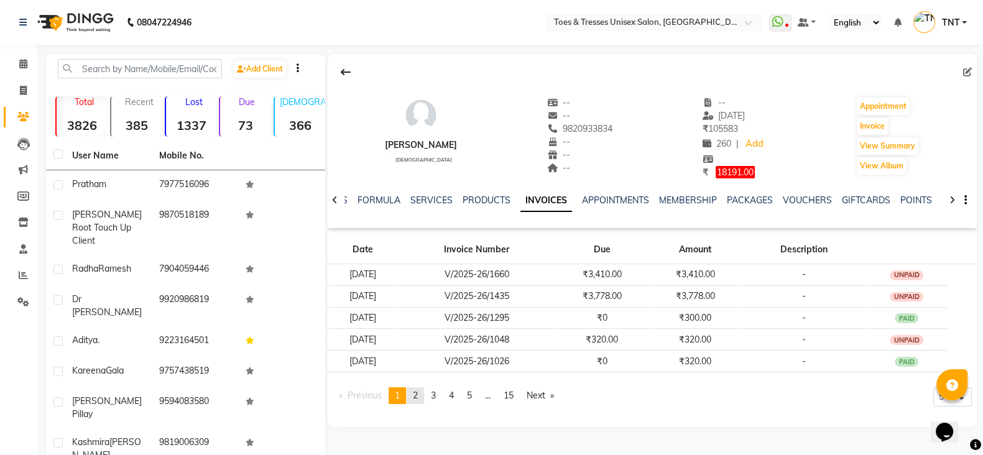
click at [418, 392] on span "2" at bounding box center [415, 395] width 5 height 11
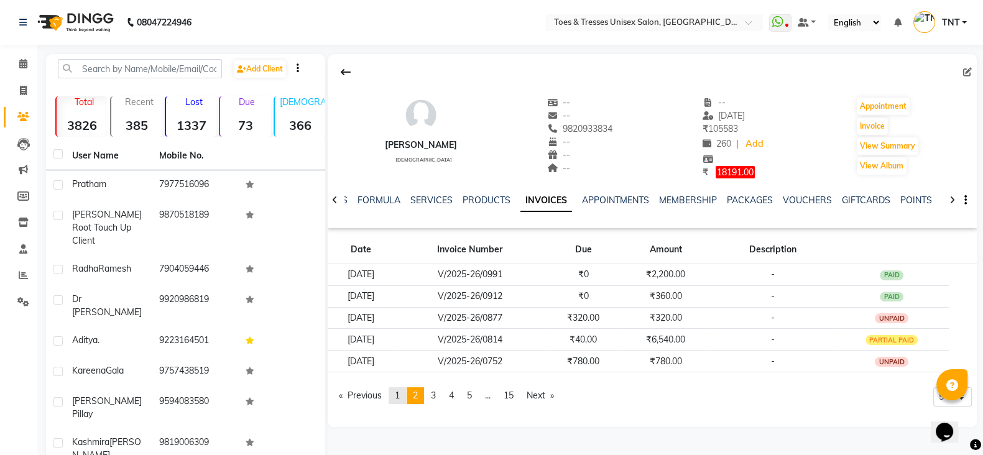
click at [390, 392] on link "page 1" at bounding box center [397, 395] width 17 height 17
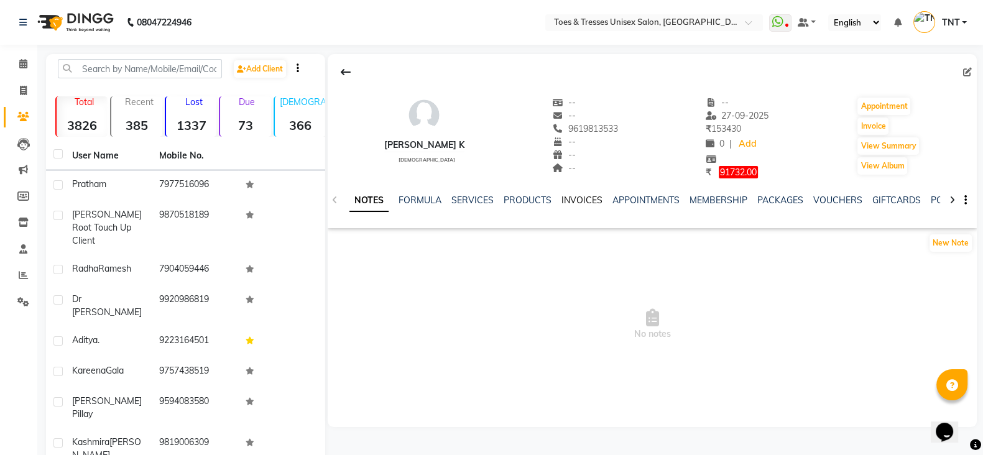
click at [569, 201] on link "INVOICES" at bounding box center [581, 200] width 41 height 11
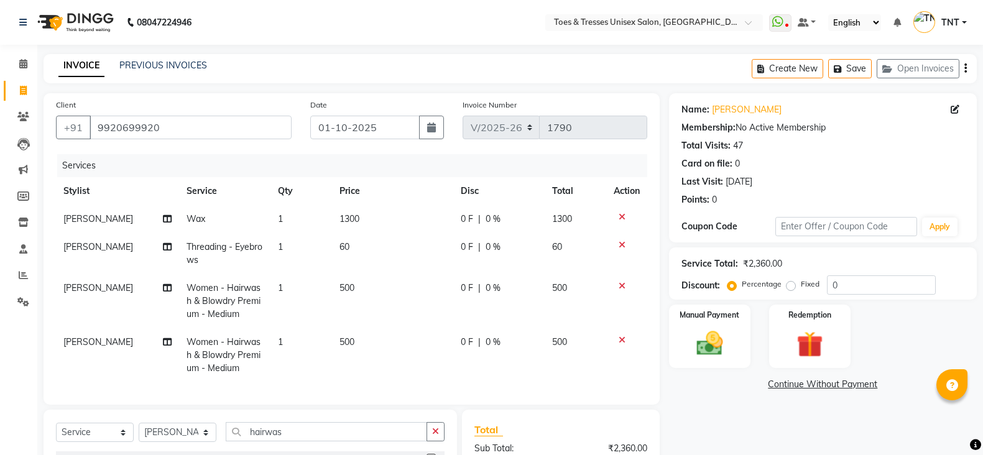
select select "3950"
select select "service"
select select "19973"
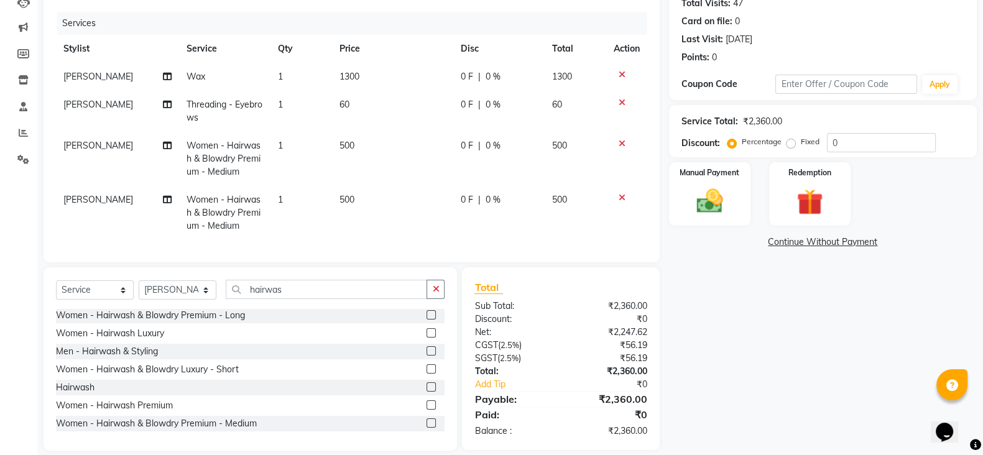
scroll to position [169, 0]
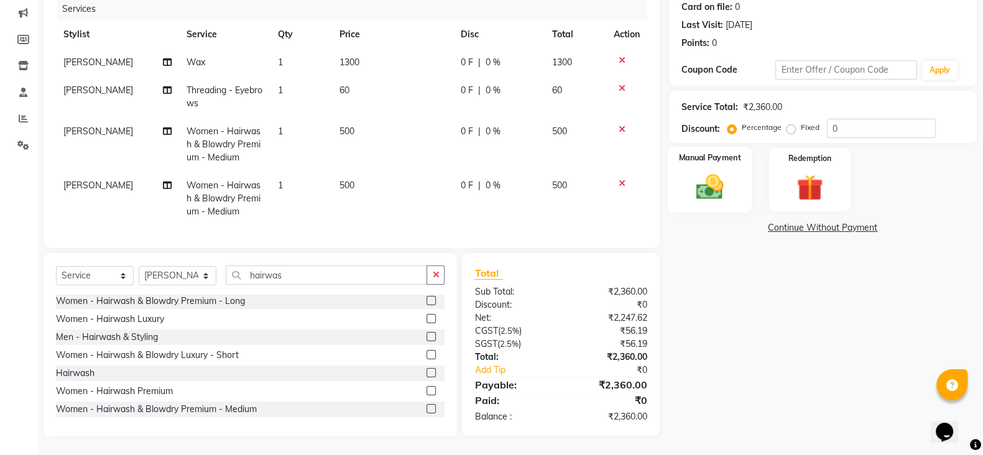
click at [714, 171] on img at bounding box center [710, 186] width 44 height 31
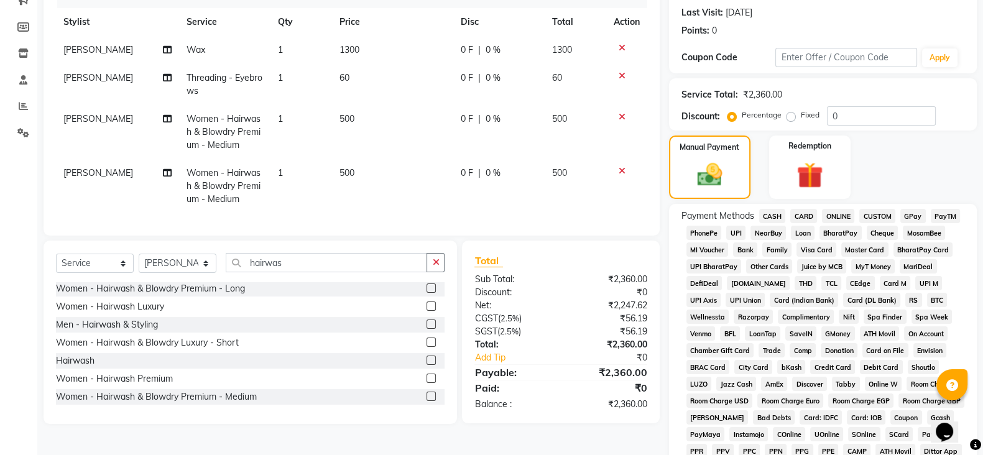
click at [763, 219] on span "CASH" at bounding box center [772, 216] width 27 height 14
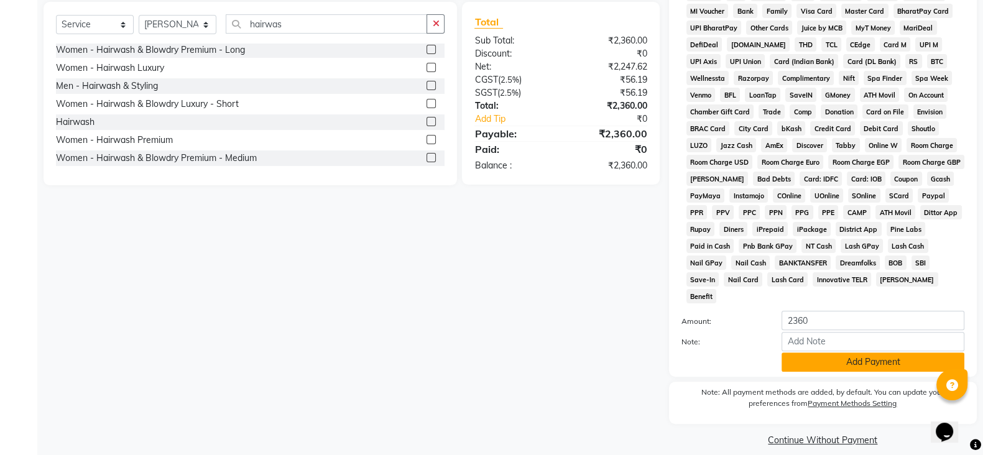
click at [850, 352] on button "Add Payment" at bounding box center [872, 361] width 183 height 19
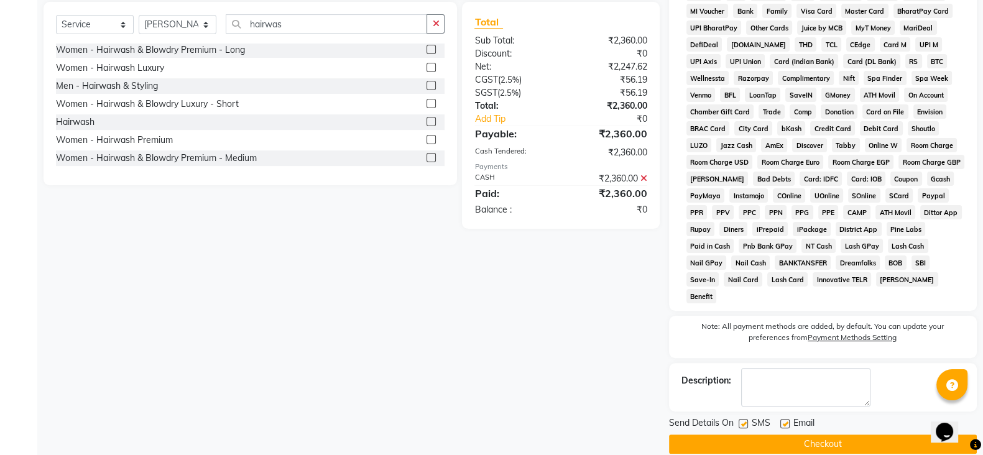
scroll to position [411, 0]
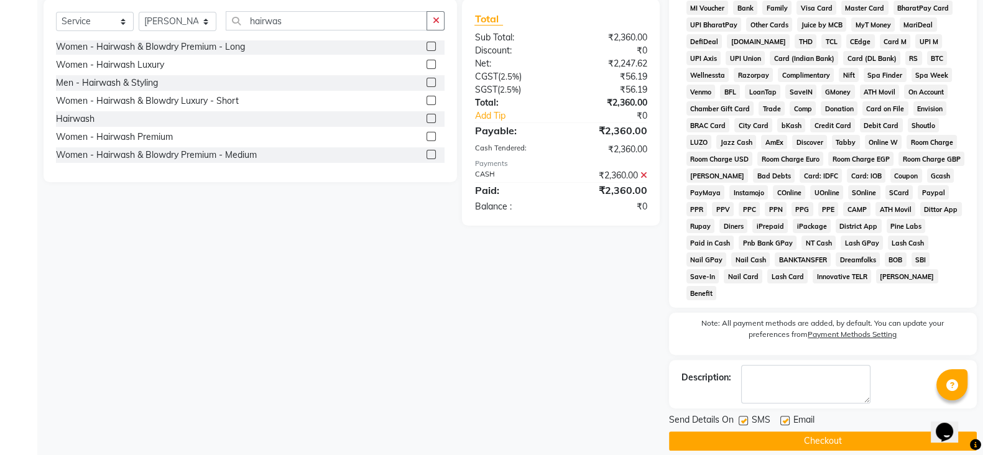
click at [832, 431] on button "Checkout" at bounding box center [823, 440] width 308 height 19
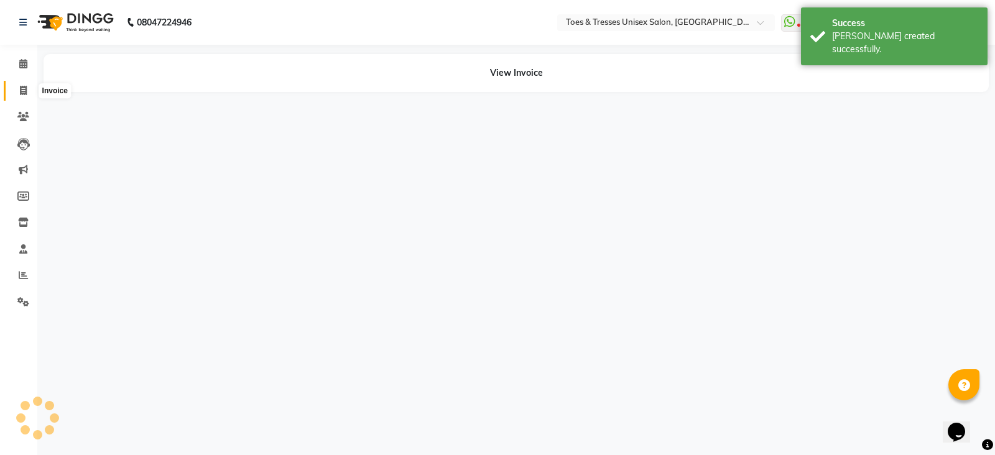
click at [21, 92] on icon at bounding box center [23, 90] width 7 height 9
select select "3950"
select select "service"
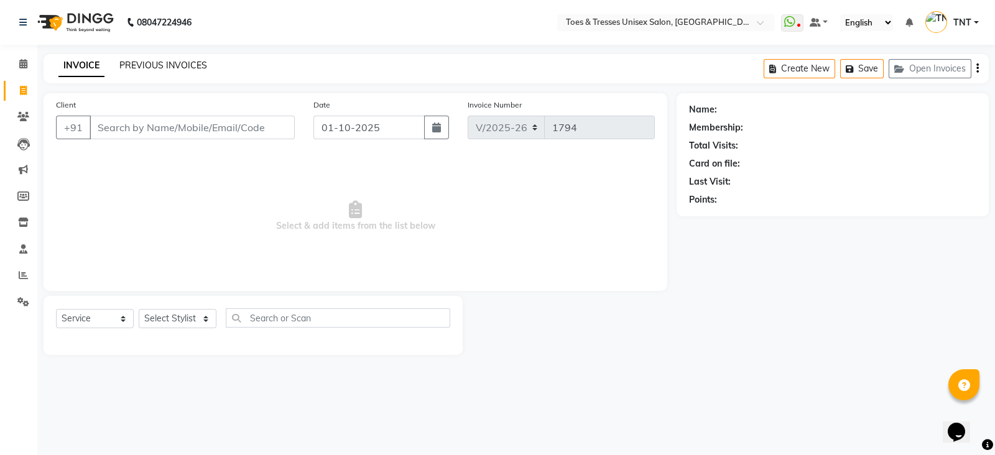
click at [180, 62] on link "PREVIOUS INVOICES" at bounding box center [163, 65] width 88 height 11
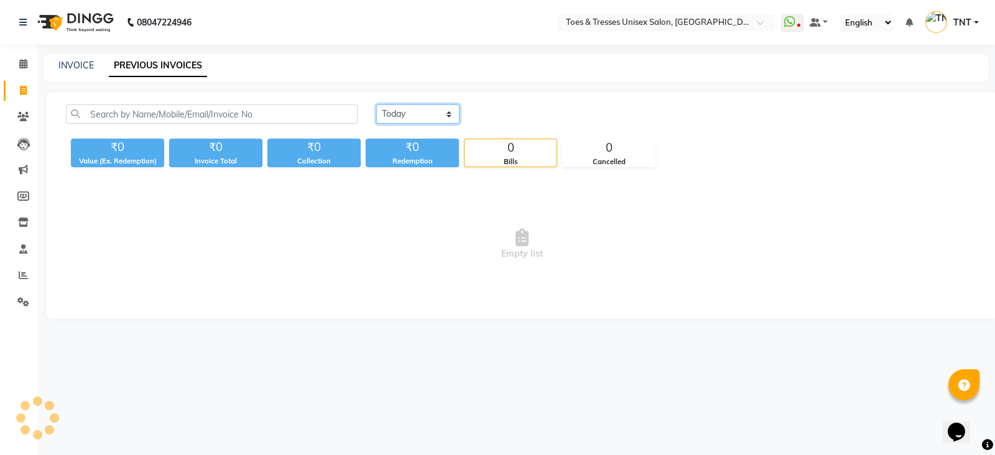
click at [410, 121] on select "[DATE] [DATE] Custom Range" at bounding box center [417, 113] width 83 height 19
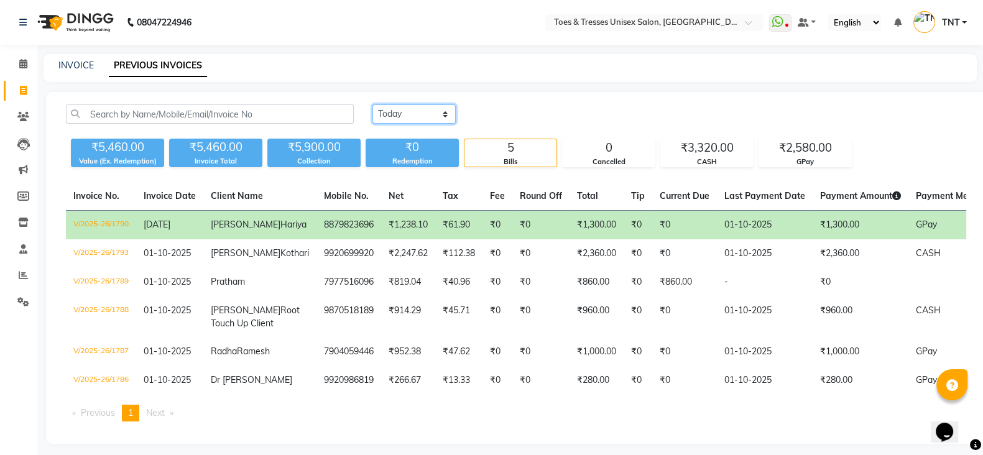
select select "[DATE]"
click at [372, 104] on select "[DATE] [DATE] Custom Range" at bounding box center [413, 113] width 83 height 19
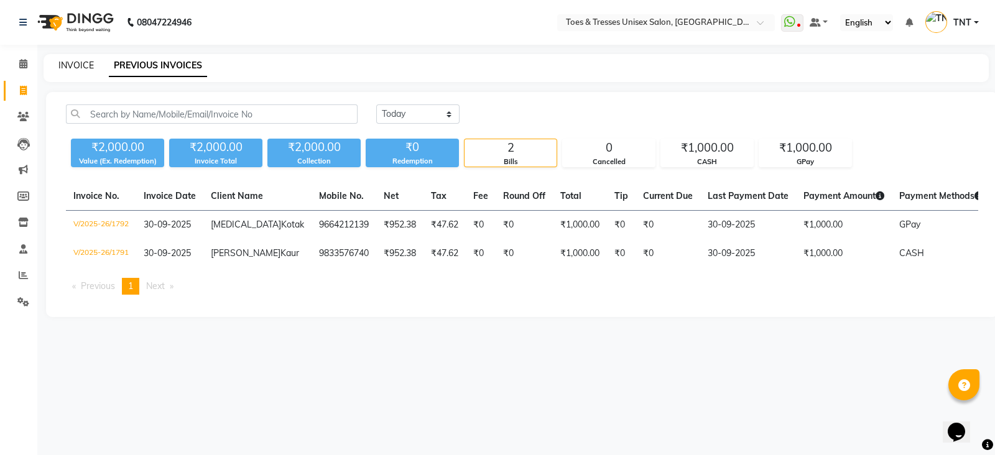
click at [78, 65] on link "INVOICE" at bounding box center [75, 65] width 35 height 11
select select "service"
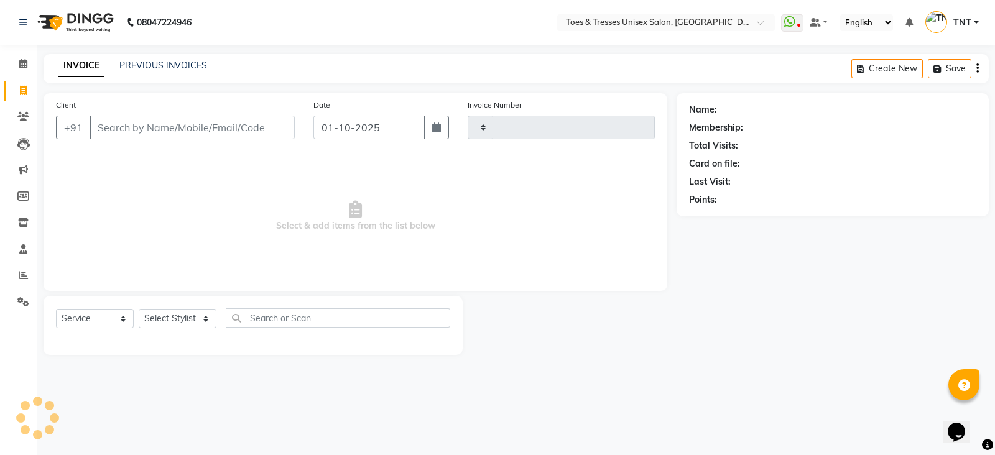
type input "1794"
select select "3950"
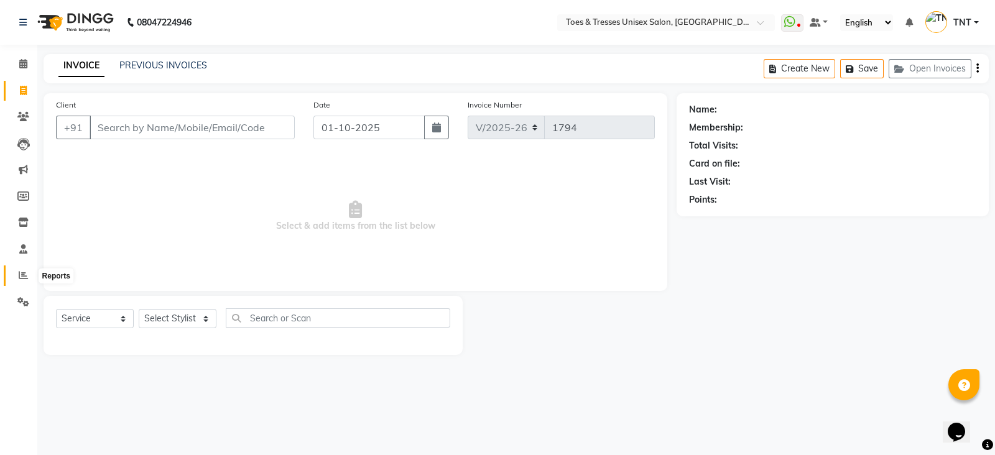
click at [17, 274] on span at bounding box center [23, 276] width 22 height 14
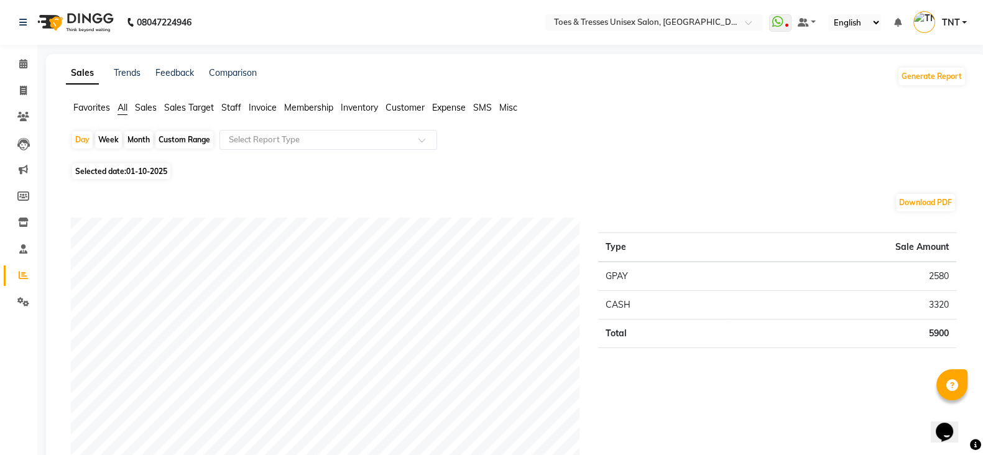
click at [136, 142] on div "Month" at bounding box center [138, 139] width 29 height 17
select select "10"
select select "2025"
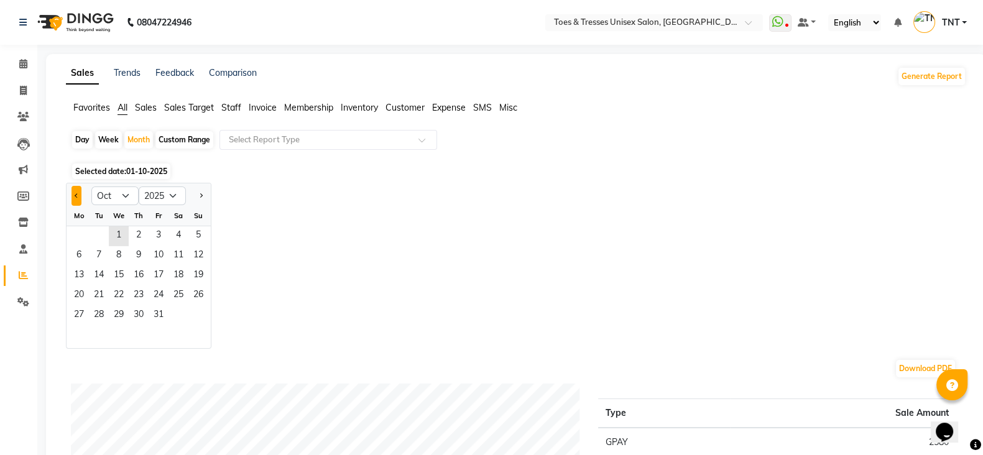
click at [73, 190] on button "Previous month" at bounding box center [76, 196] width 10 height 20
select select "9"
click at [78, 233] on span "1" at bounding box center [79, 236] width 20 height 20
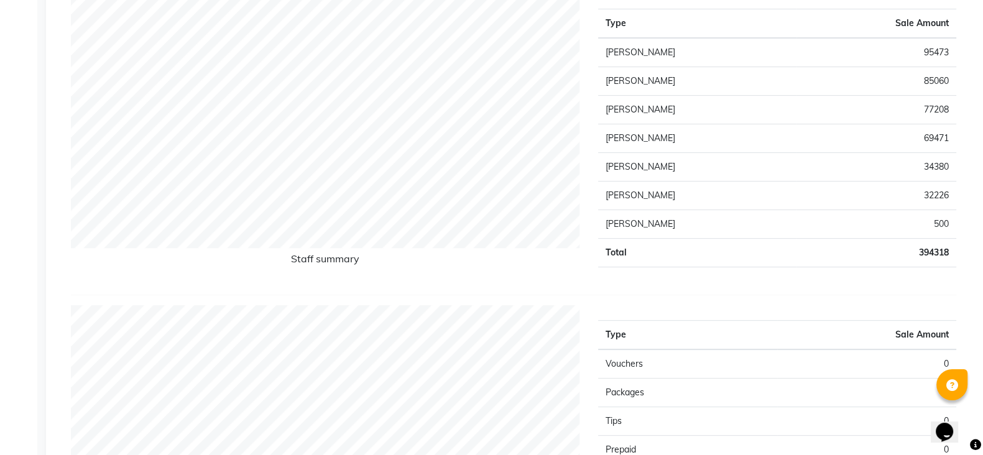
scroll to position [550, 0]
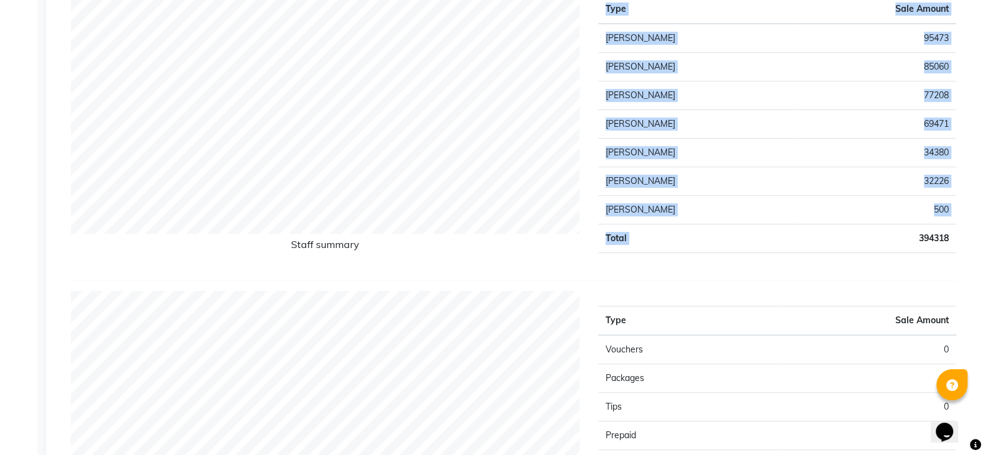
drag, startPoint x: 912, startPoint y: 235, endPoint x: 959, endPoint y: 240, distance: 46.9
click at [959, 240] on div "Type Sale Amount Aheshan Shaikh 95473 Salman Shaikh 85060 Pooja Manphade 77208 …" at bounding box center [777, 124] width 377 height 291
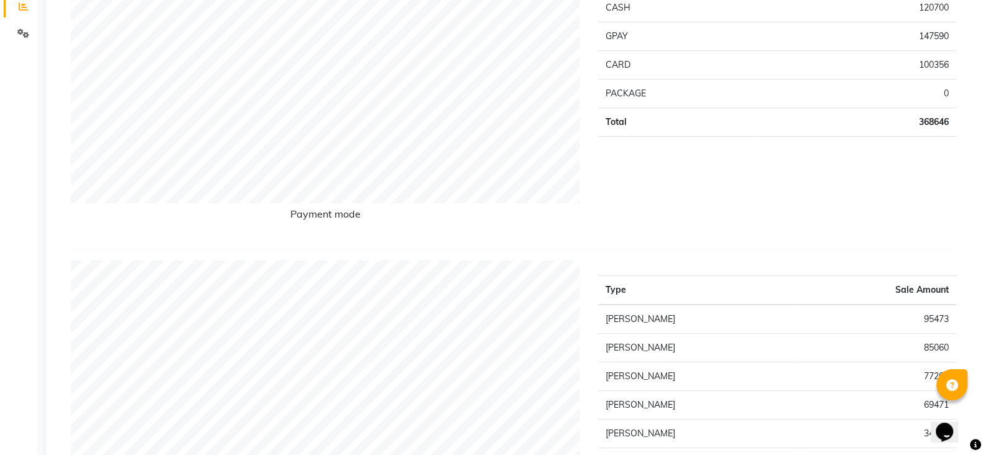
scroll to position [0, 0]
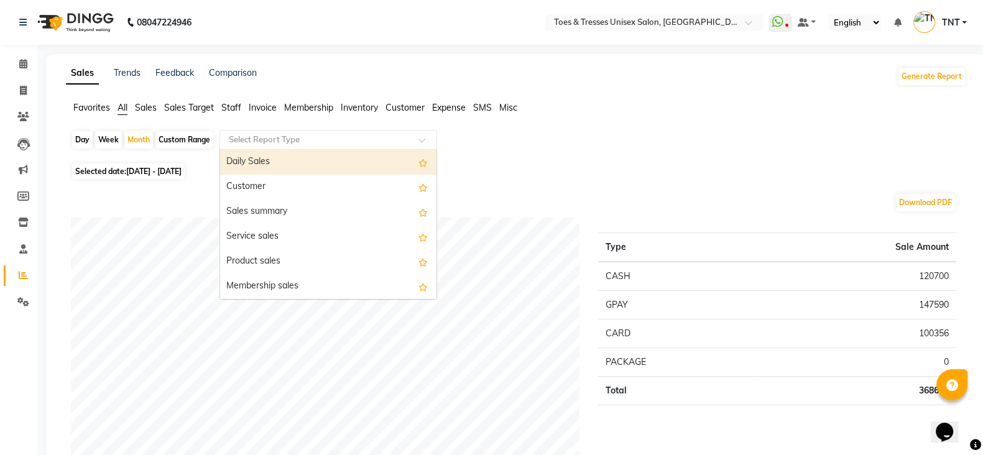
click at [260, 145] on input "text" at bounding box center [315, 140] width 179 height 12
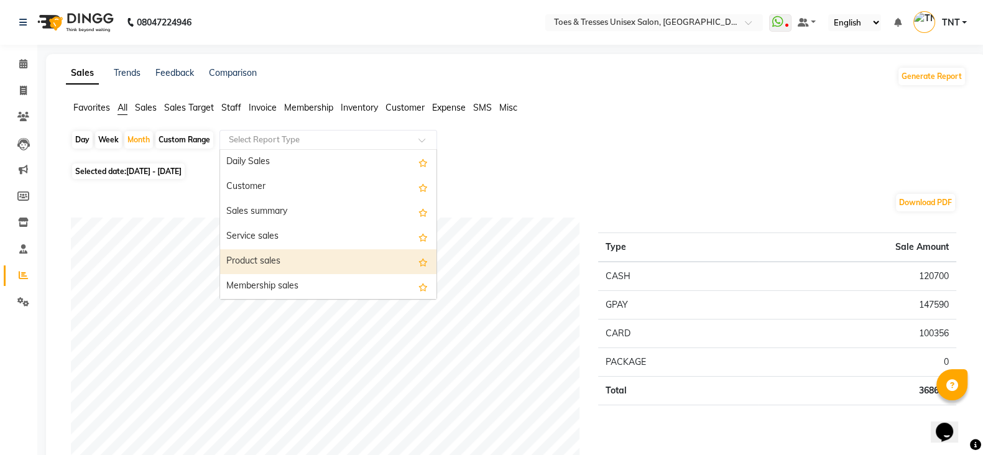
click at [289, 257] on div "Product sales" at bounding box center [328, 261] width 216 height 25
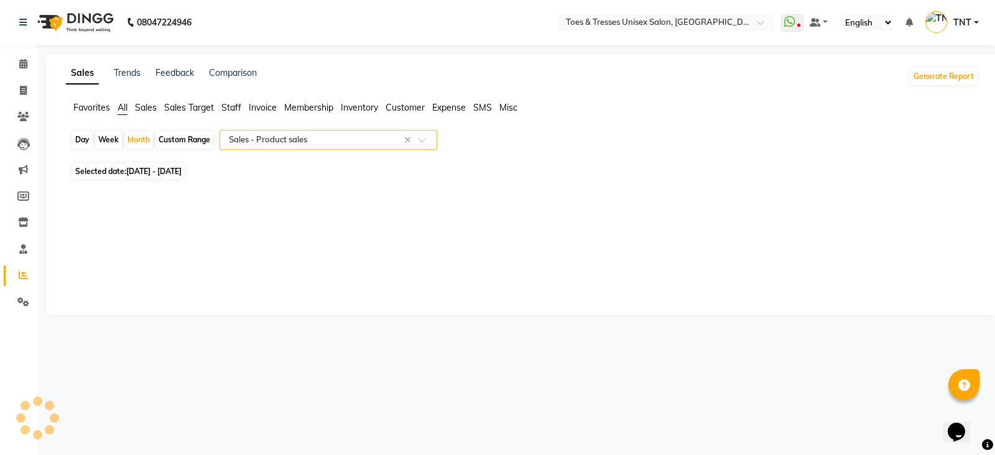
select select "filtered_report"
select select "csv"
click at [298, 124] on div "Favorites All Sales Sales Target Staff Invoice Membership Inventory Customer Ex…" at bounding box center [516, 113] width 919 height 24
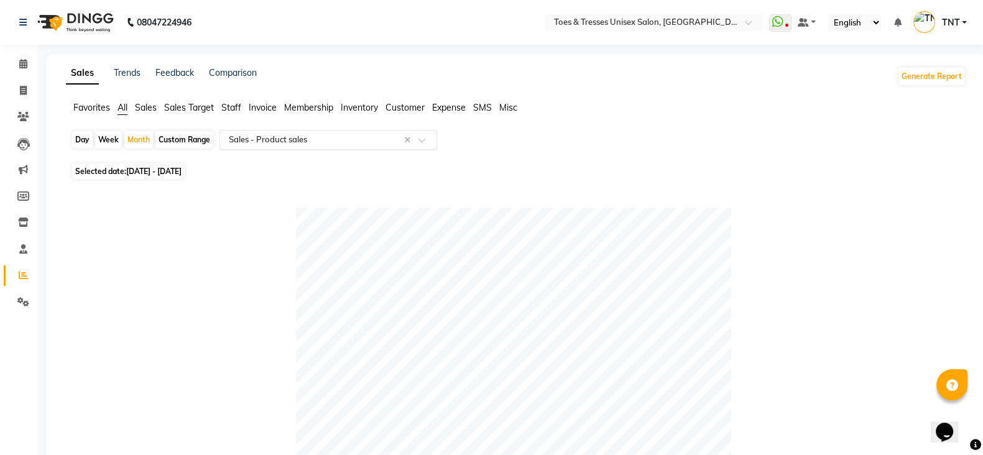
click at [303, 143] on input "text" at bounding box center [315, 140] width 179 height 12
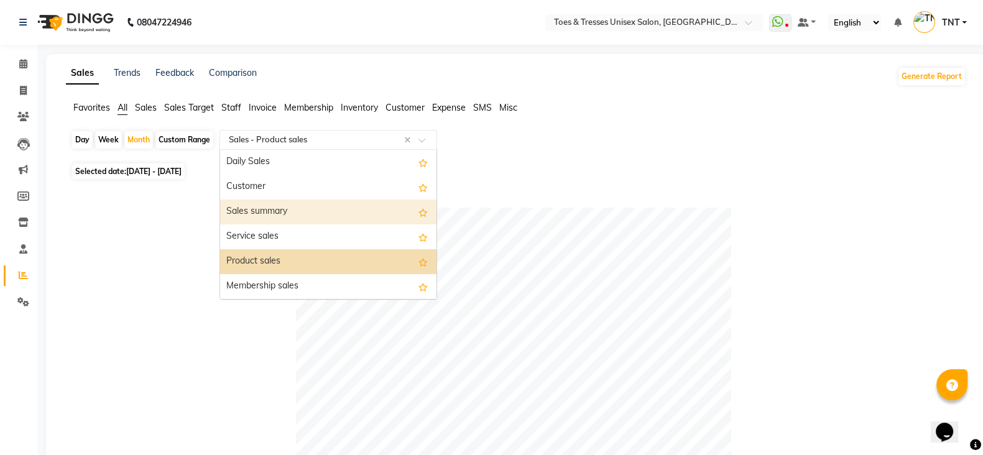
scroll to position [71, 0]
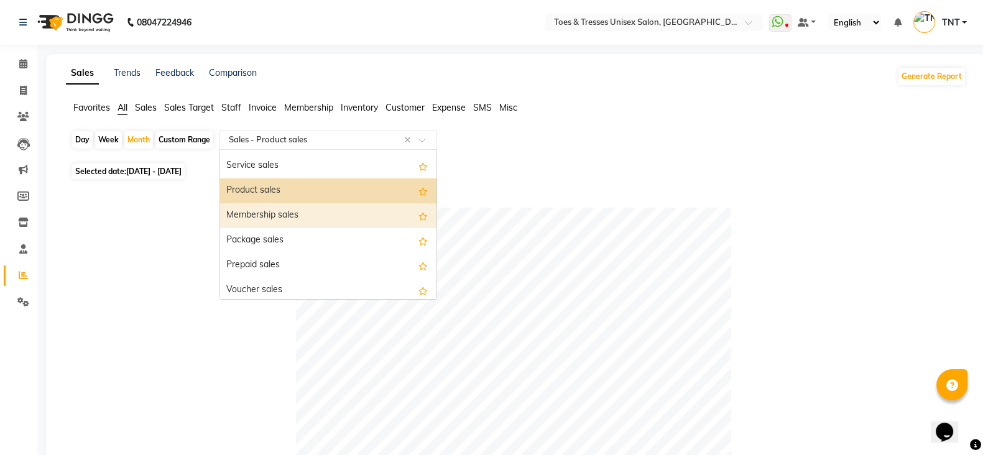
click at [309, 206] on div "Membership sales" at bounding box center [328, 215] width 216 height 25
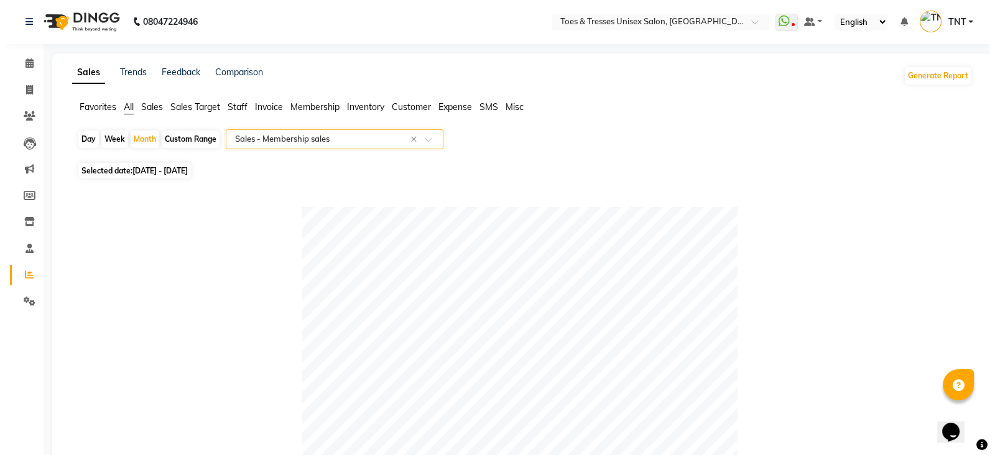
scroll to position [0, 0]
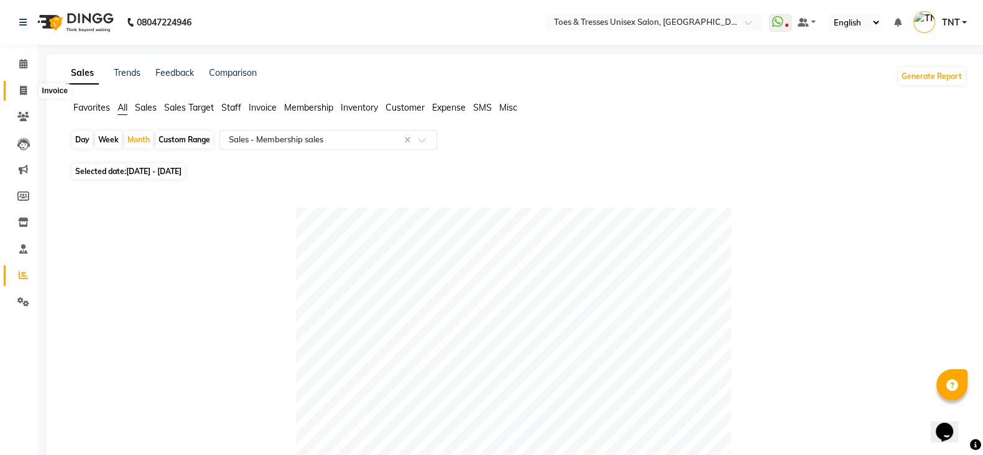
click at [25, 86] on icon at bounding box center [23, 90] width 7 height 9
select select "3950"
select select "service"
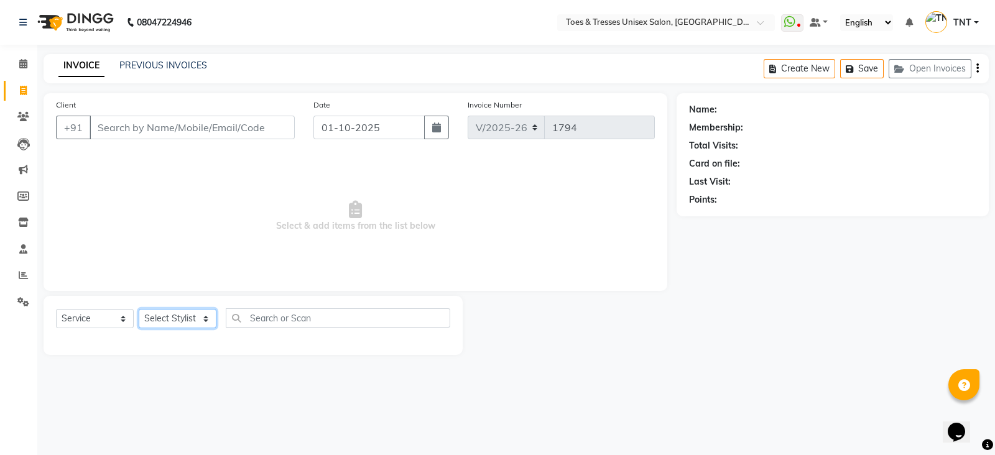
click at [155, 310] on select "Select Stylist Adil Khan Aheshan Shaikh Diksha Gosar Nilesh Ghag Nisha Paswan P…" at bounding box center [178, 318] width 78 height 19
select select "19967"
click at [139, 310] on select "Select Stylist Adil Khan Aheshan Shaikh Diksha Gosar Nilesh Ghag Nisha Paswan P…" at bounding box center [178, 318] width 78 height 19
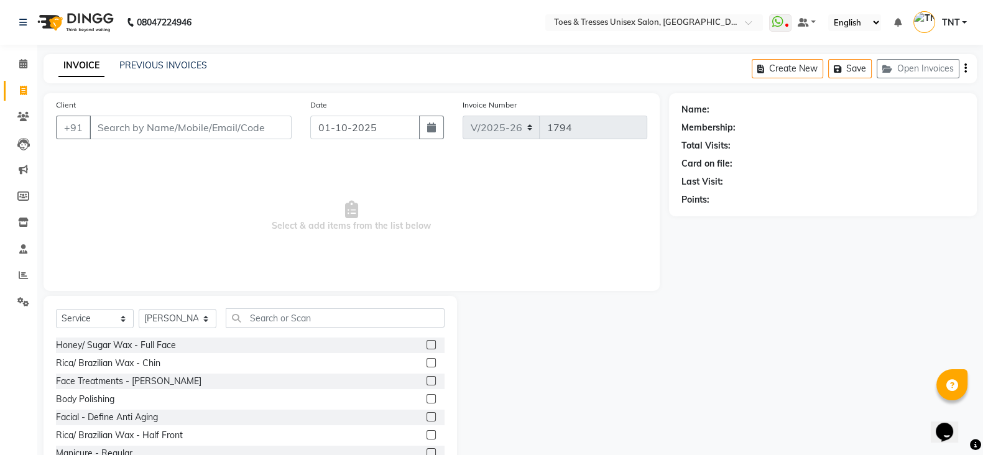
click at [290, 332] on div "Select Service Product Membership Package Voucher Prepaid Gift Card Select Styl…" at bounding box center [250, 322] width 389 height 29
click at [305, 316] on input "text" at bounding box center [335, 317] width 219 height 19
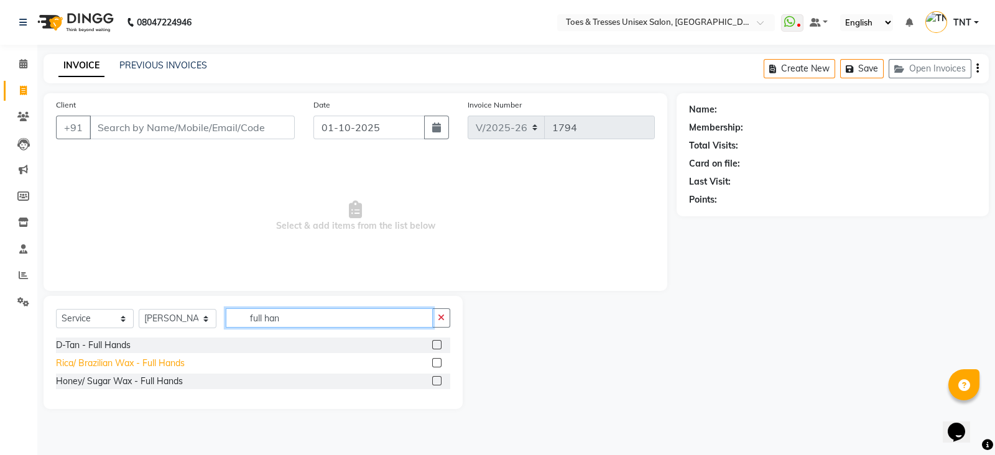
type input "full han"
click at [175, 360] on div "Rica/ Brazilian Wax - Full Hands" at bounding box center [120, 363] width 129 height 13
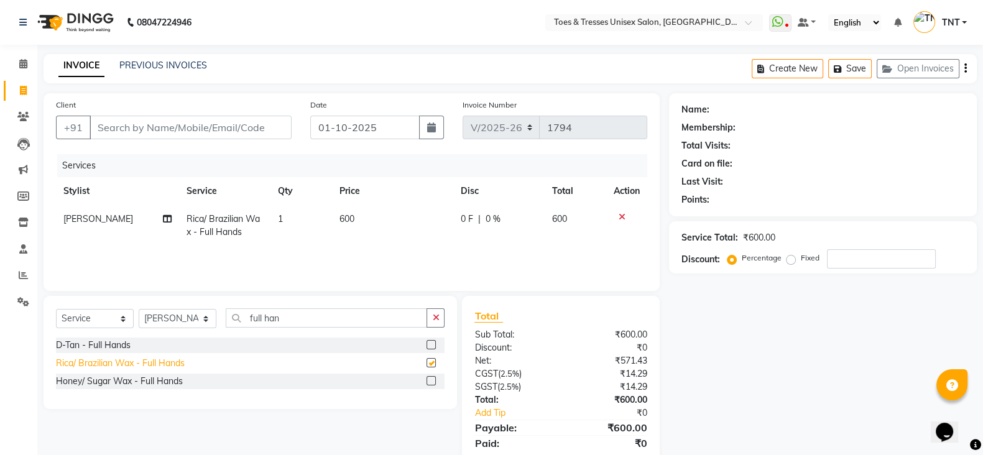
checkbox input "false"
click at [139, 140] on div "Client +91" at bounding box center [174, 123] width 254 height 51
click at [190, 114] on div "Client +91" at bounding box center [174, 123] width 254 height 51
click at [195, 129] on input "Client" at bounding box center [191, 128] width 202 height 24
type input "9"
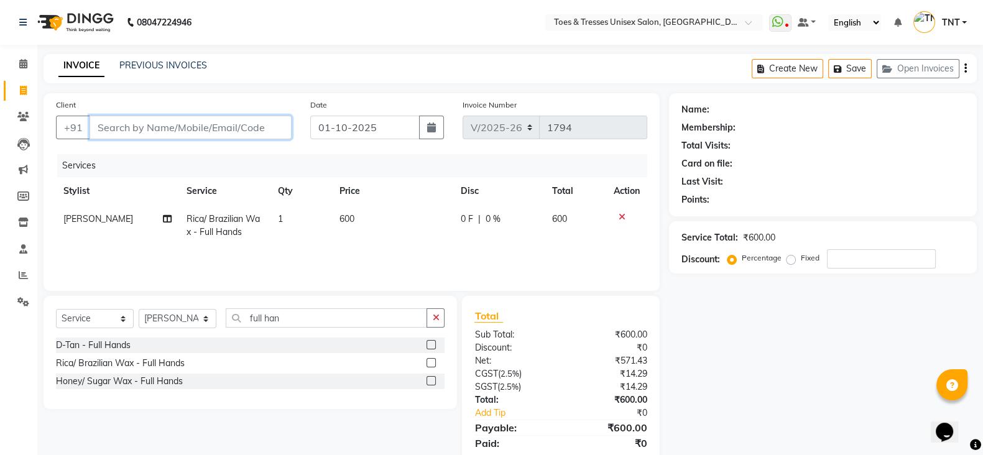
type input "0"
type input "9969449797"
click at [256, 133] on span "Add Client" at bounding box center [259, 127] width 49 height 12
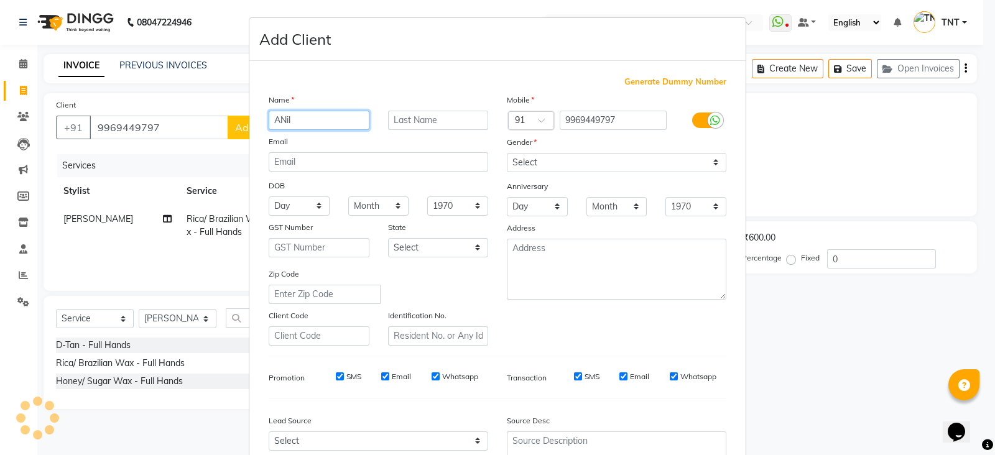
click at [311, 122] on input "ANil" at bounding box center [319, 120] width 101 height 19
type input "Anil"
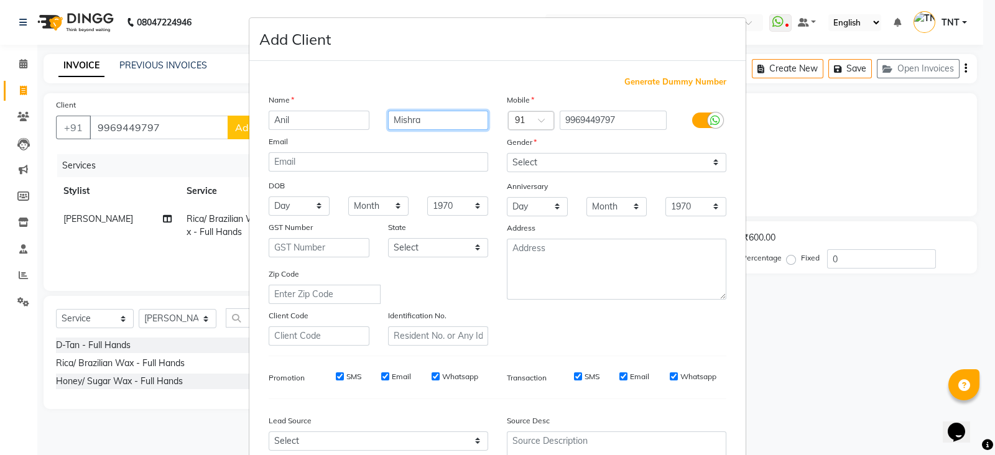
type input "Mishra"
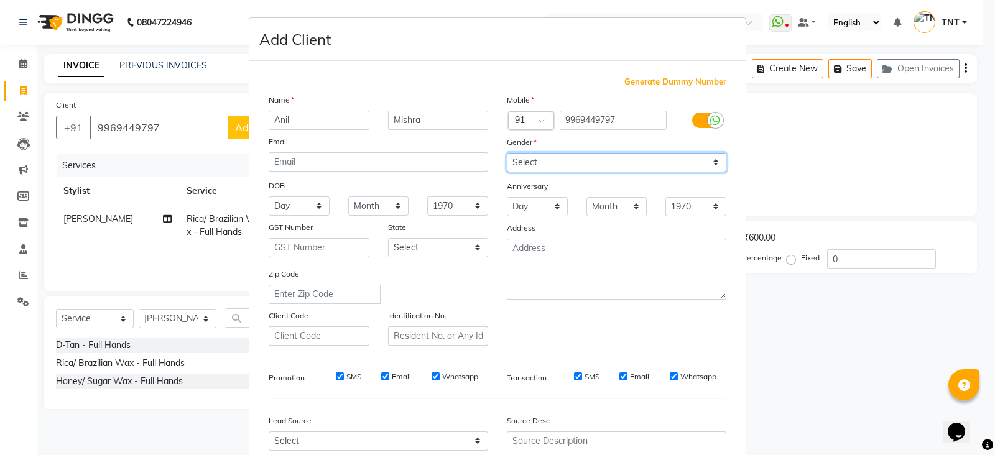
click at [507, 165] on select "Select Male Female Other Prefer Not To Say" at bounding box center [616, 162] width 219 height 19
select select "male"
click at [507, 154] on select "Select Male Female Other Prefer Not To Say" at bounding box center [616, 162] width 219 height 19
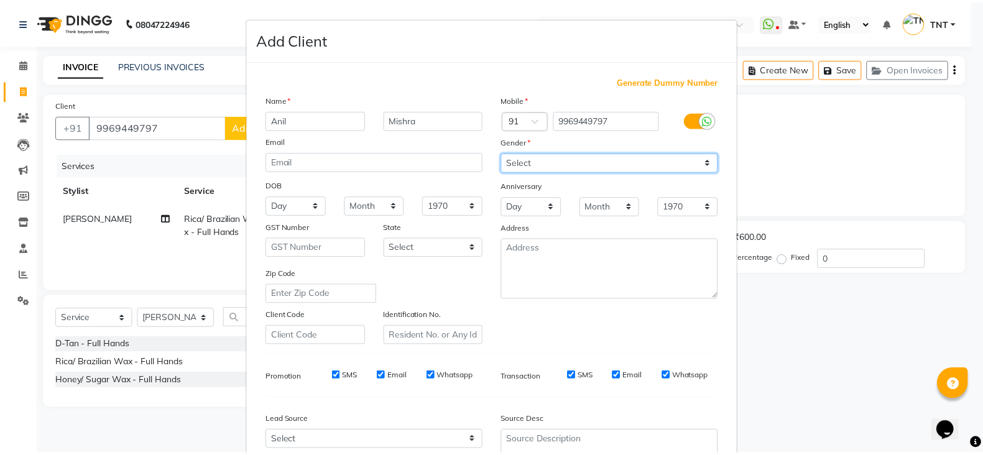
scroll to position [126, 0]
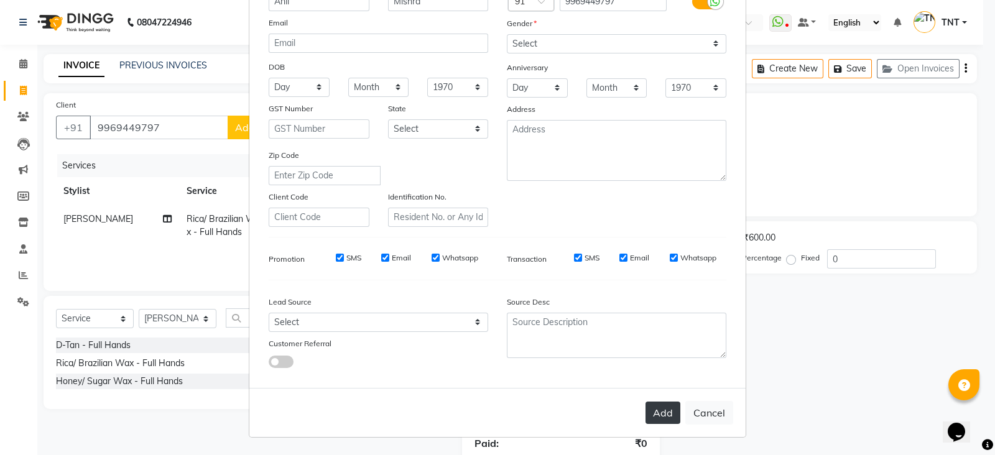
click at [665, 422] on button "Add" at bounding box center [662, 413] width 35 height 22
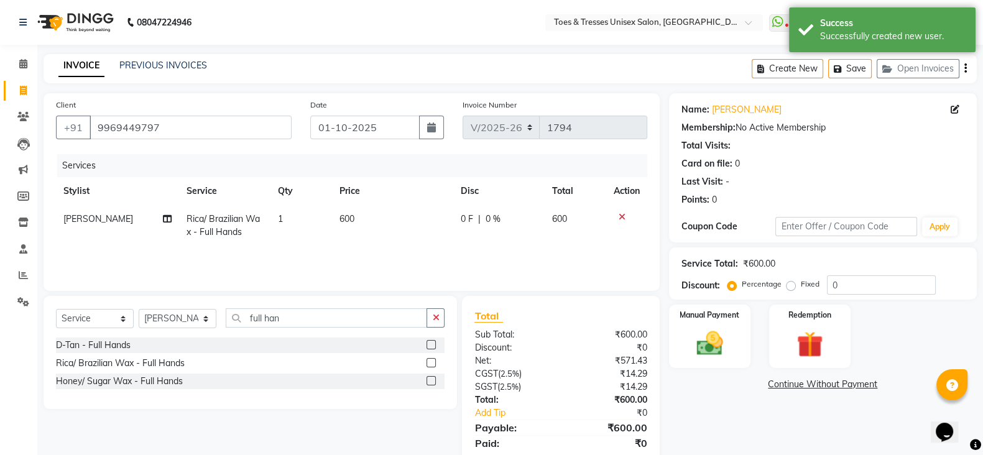
scroll to position [43, 0]
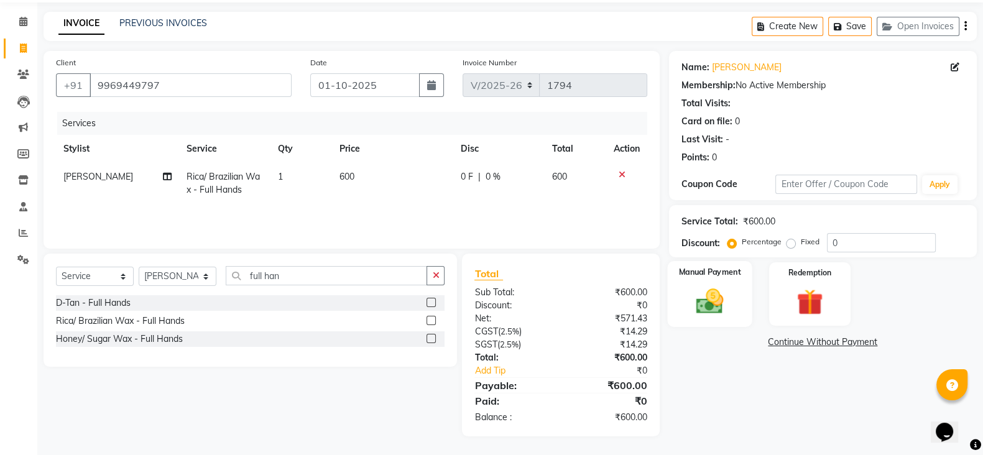
click at [712, 292] on img at bounding box center [710, 300] width 44 height 31
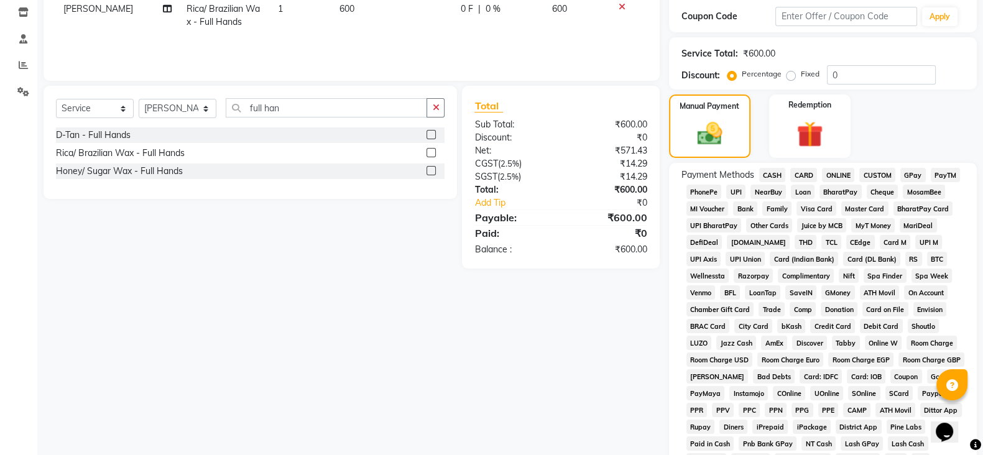
scroll to position [211, 0]
click at [769, 171] on span "CASH" at bounding box center [772, 174] width 27 height 14
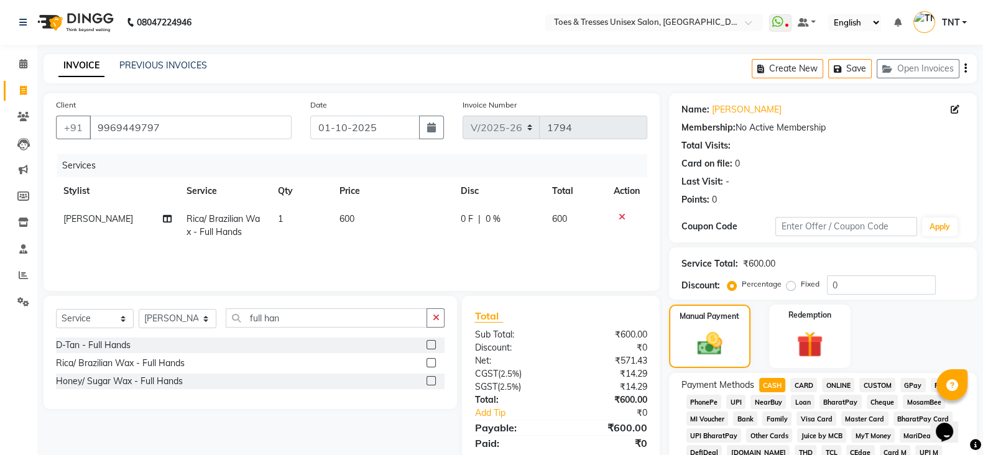
scroll to position [408, 0]
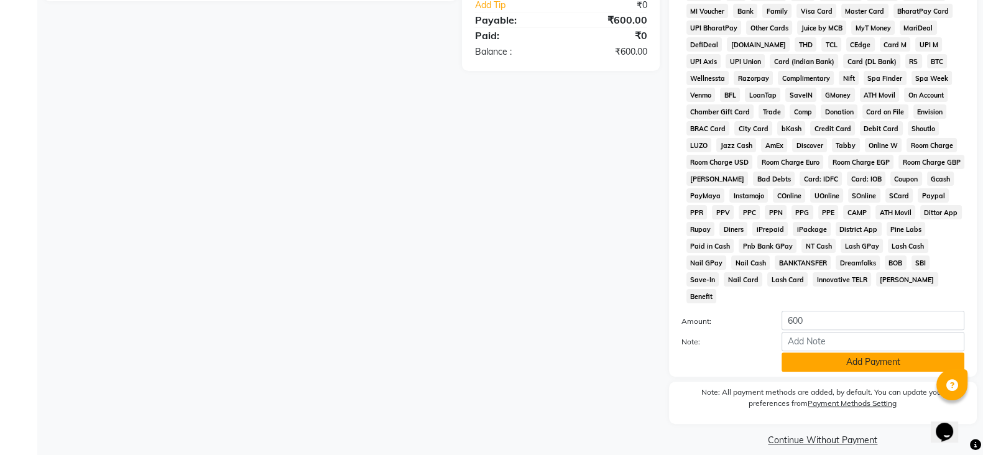
click at [817, 352] on button "Add Payment" at bounding box center [872, 361] width 183 height 19
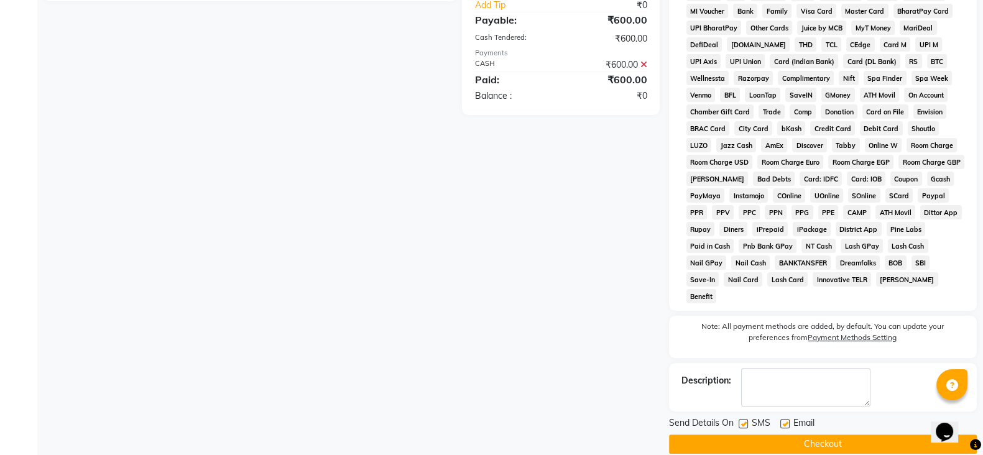
click at [815, 435] on button "Checkout" at bounding box center [823, 444] width 308 height 19
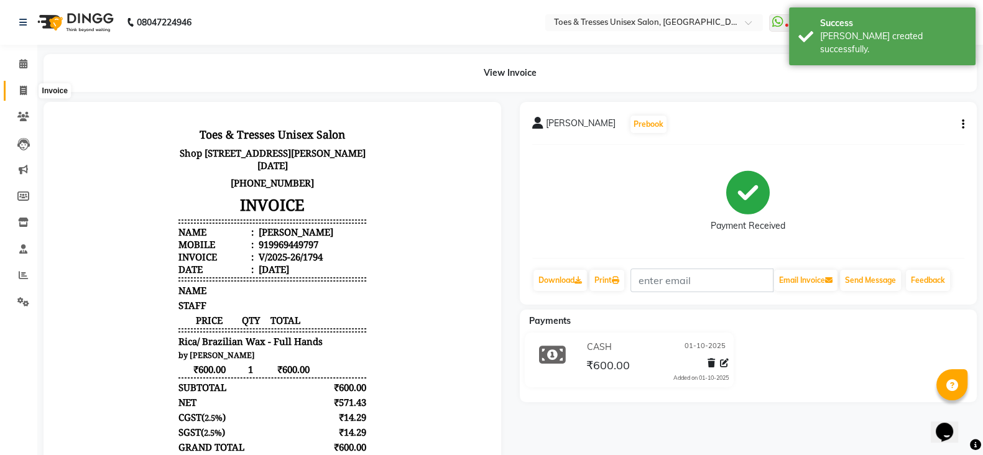
click at [19, 81] on link "Invoice" at bounding box center [19, 91] width 30 height 21
select select "service"
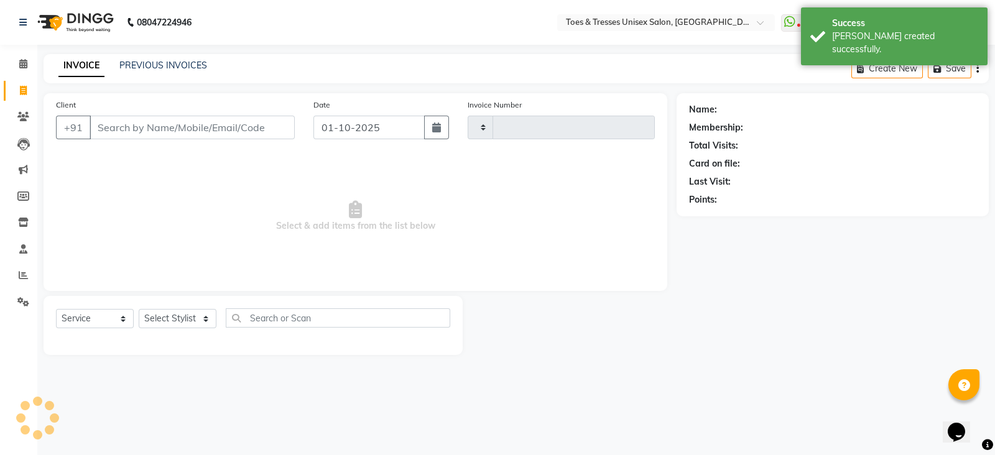
type input "1795"
select select "3950"
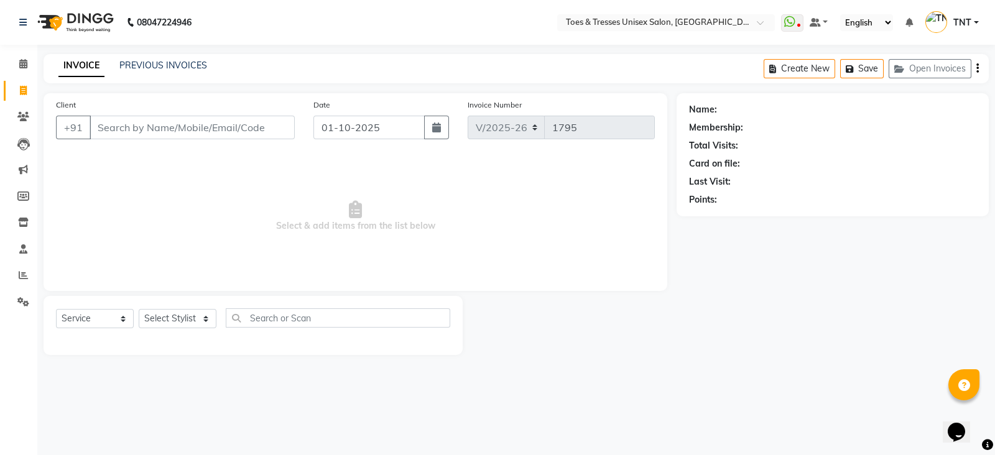
type input "r"
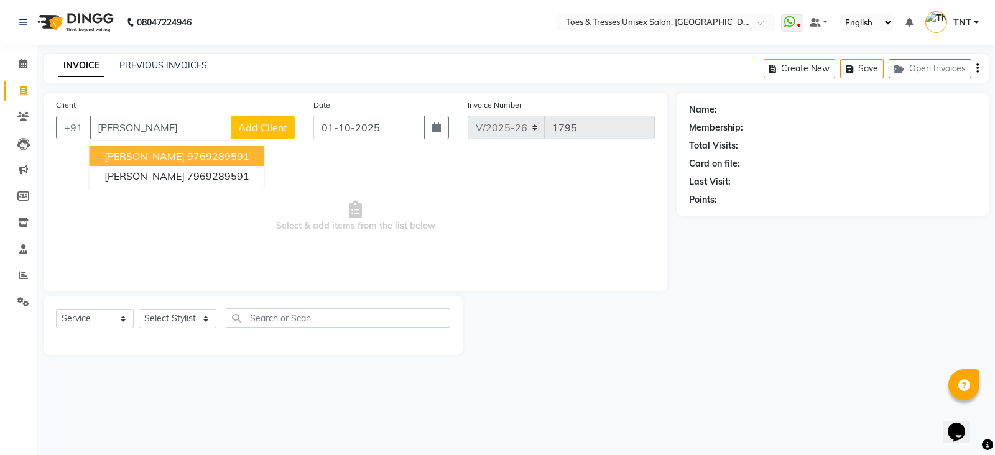
click at [187, 155] on ngb-highlight "9769289591" at bounding box center [218, 156] width 62 height 12
type input "9769289591"
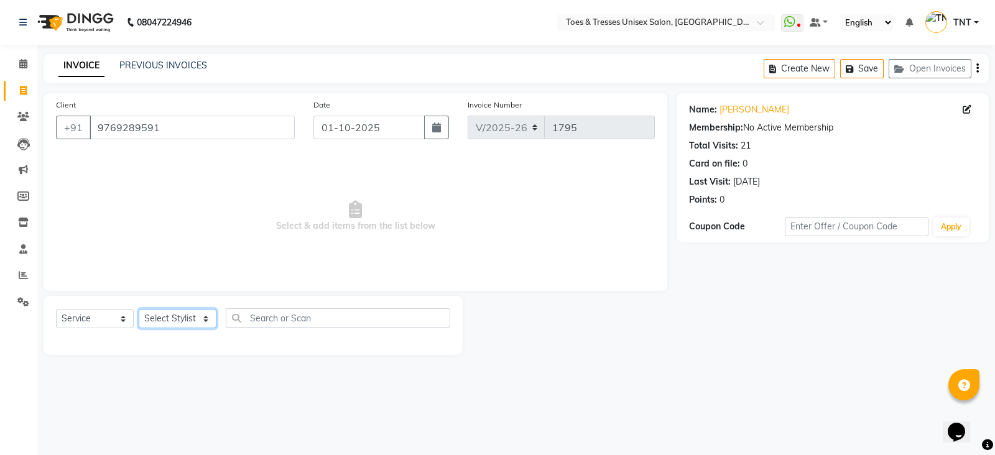
click at [187, 315] on select "Select Stylist Adil Khan Aheshan Shaikh Diksha Gosar Nilesh Ghag Nisha Paswan P…" at bounding box center [178, 318] width 78 height 19
select select "19973"
click at [139, 310] on select "Select Stylist Adil Khan Aheshan Shaikh Diksha Gosar Nilesh Ghag Nisha Paswan P…" at bounding box center [178, 318] width 78 height 19
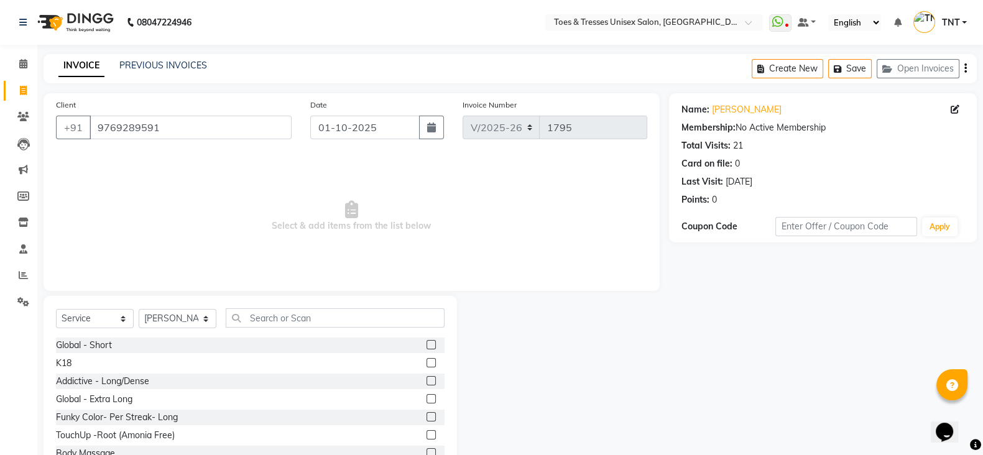
click at [327, 330] on div "Select Service Product Membership Package Voucher Prepaid Gift Card Select Styl…" at bounding box center [250, 322] width 389 height 29
click at [327, 326] on input "text" at bounding box center [335, 317] width 219 height 19
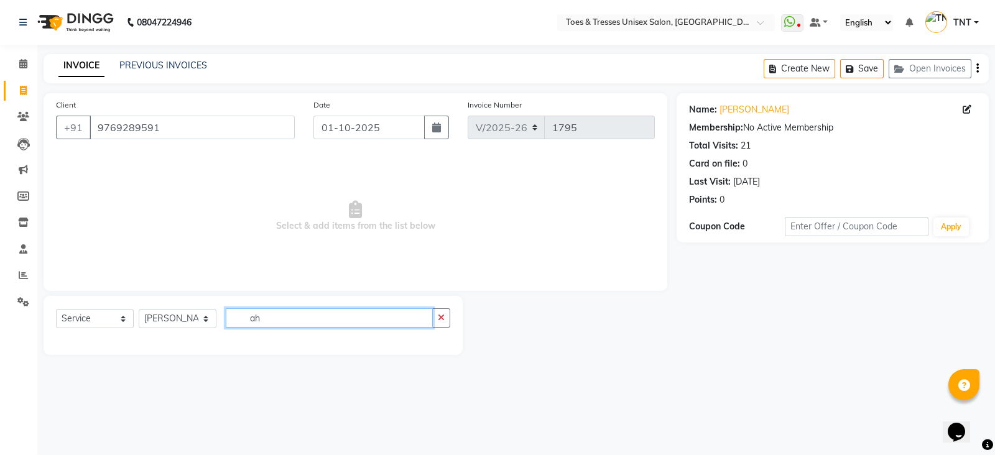
type input "a"
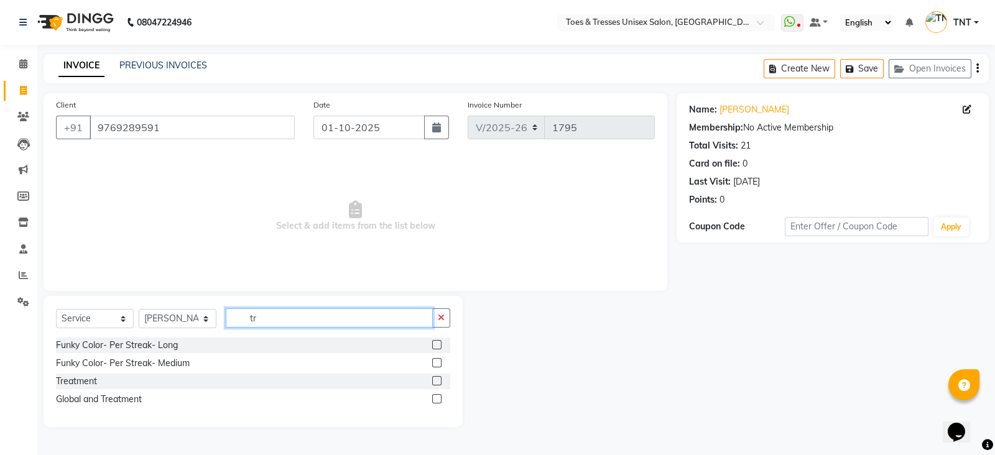
type input "t"
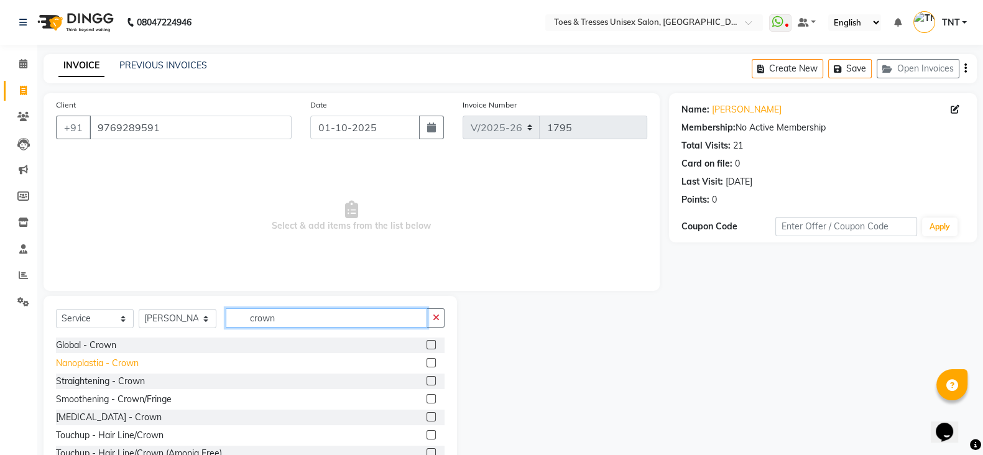
type input "crown"
click at [112, 367] on div "Nanoplastia - Crown" at bounding box center [97, 363] width 83 height 13
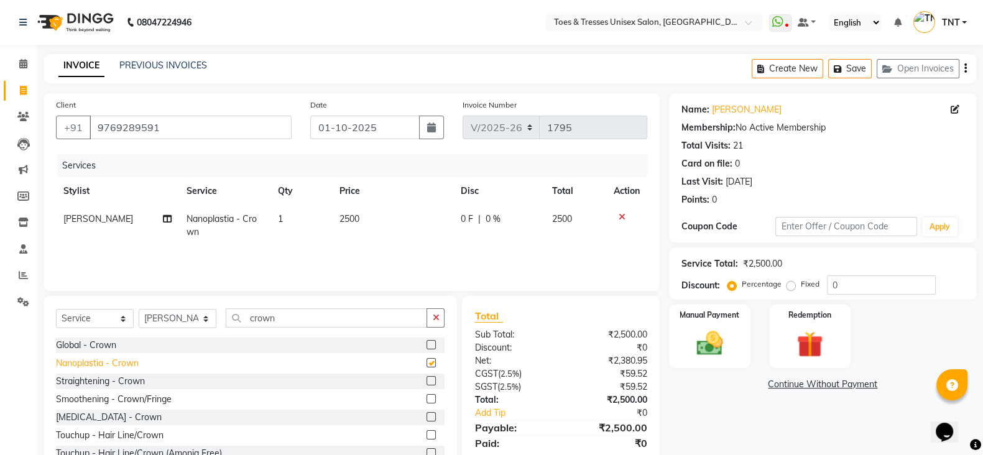
checkbox input "false"
click at [356, 221] on span "2500" at bounding box center [349, 218] width 20 height 11
select select "19973"
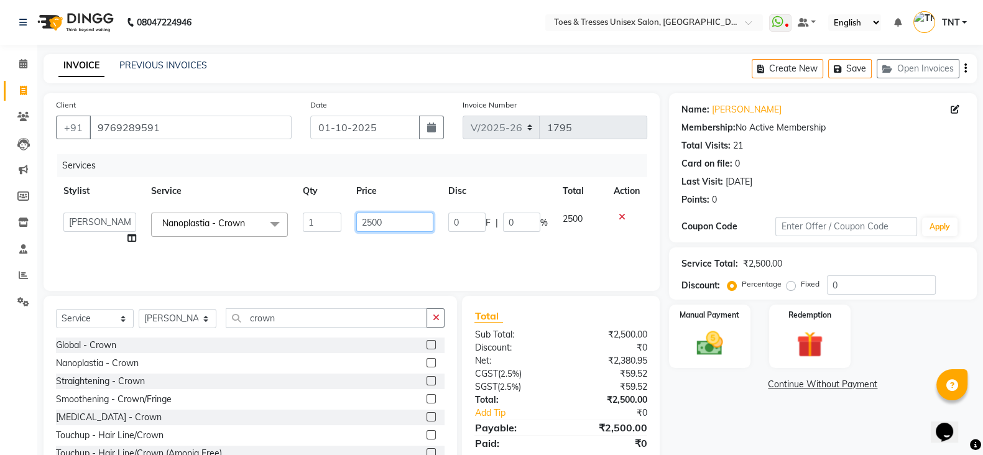
click at [356, 221] on input "2500" at bounding box center [395, 222] width 78 height 19
type input "3000"
click at [371, 252] on div "Services Stylist Service Qty Price Disc Total Action Adil Khan Aheshan Shaikh D…" at bounding box center [351, 216] width 591 height 124
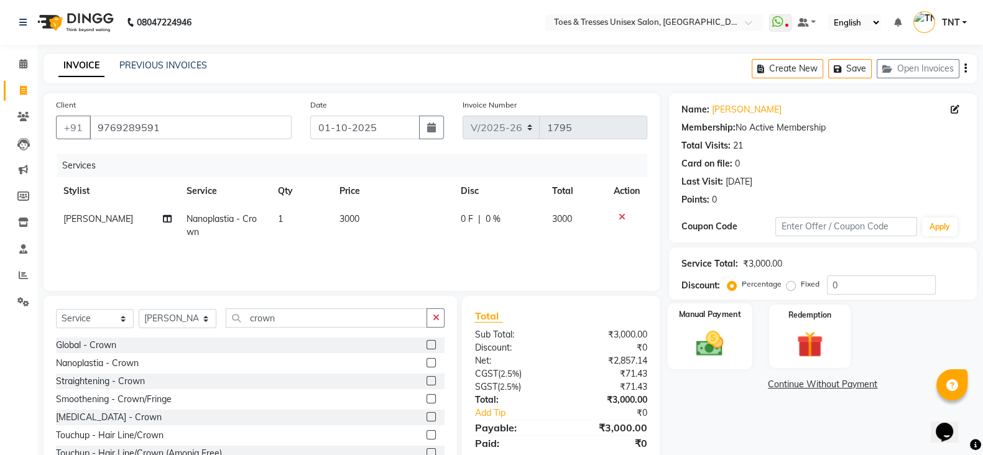
scroll to position [44, 0]
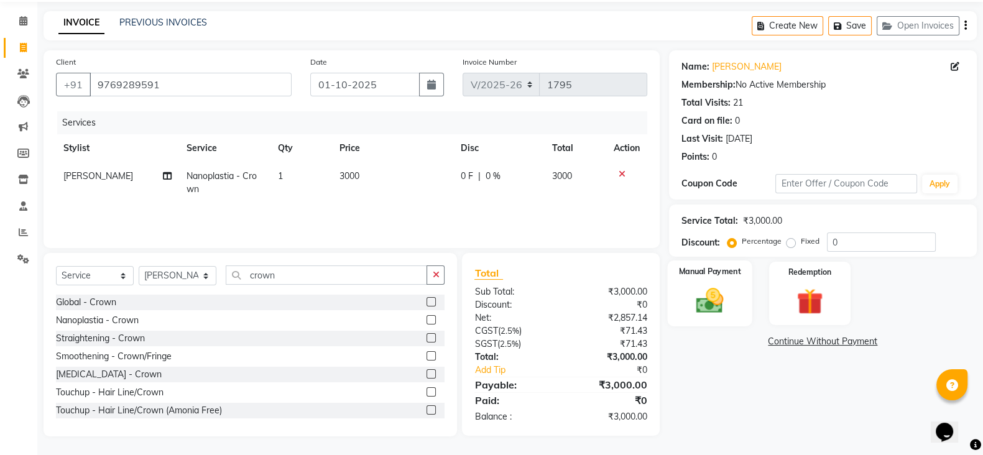
click at [715, 303] on img at bounding box center [710, 300] width 44 height 31
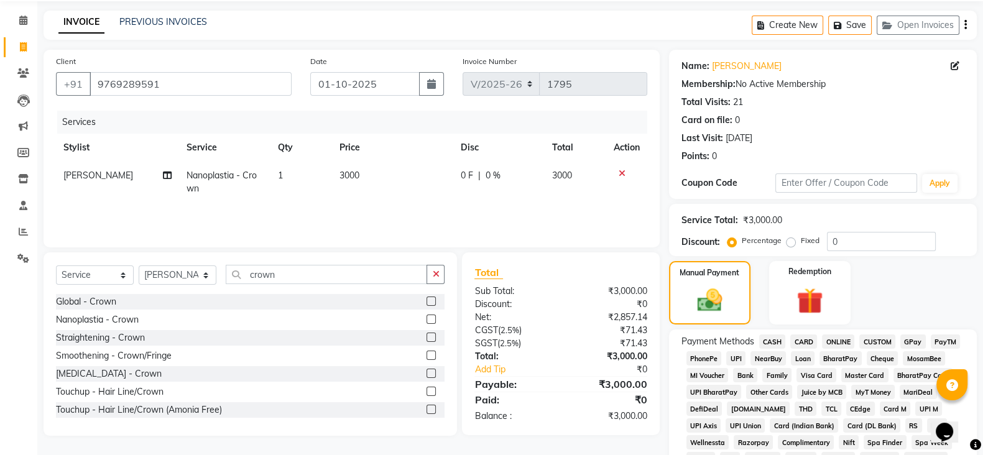
click at [913, 335] on span "GPay" at bounding box center [912, 341] width 25 height 14
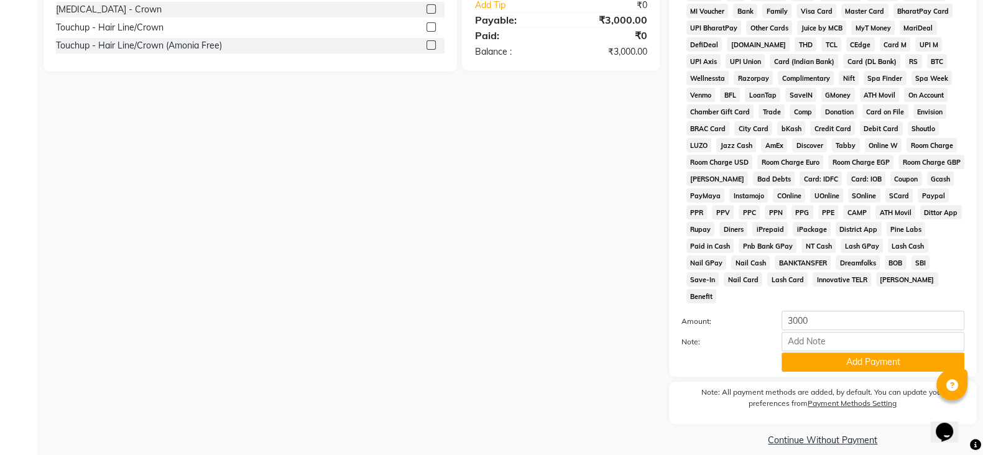
click at [884, 366] on div "Name: Priya Nair Membership: No Active Membership Total Visits: 21 Card on file…" at bounding box center [827, 67] width 317 height 764
click at [894, 352] on button "Add Payment" at bounding box center [872, 361] width 183 height 19
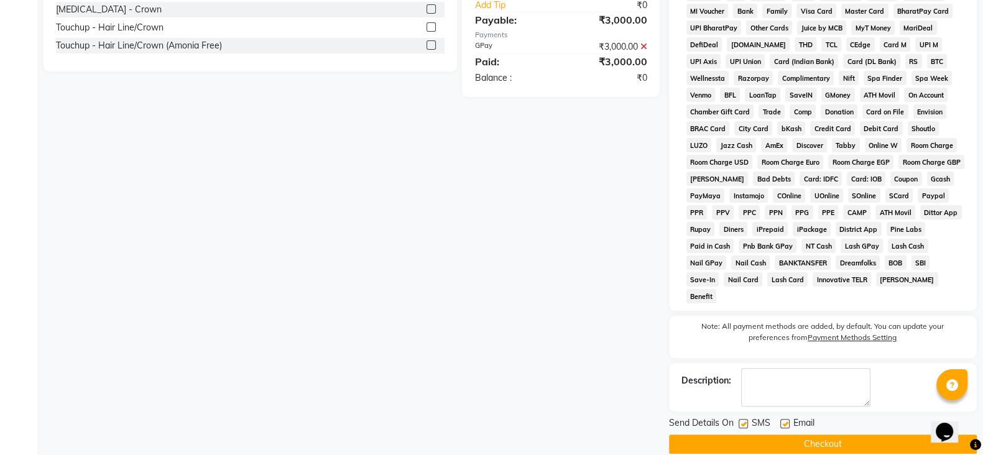
scroll to position [411, 0]
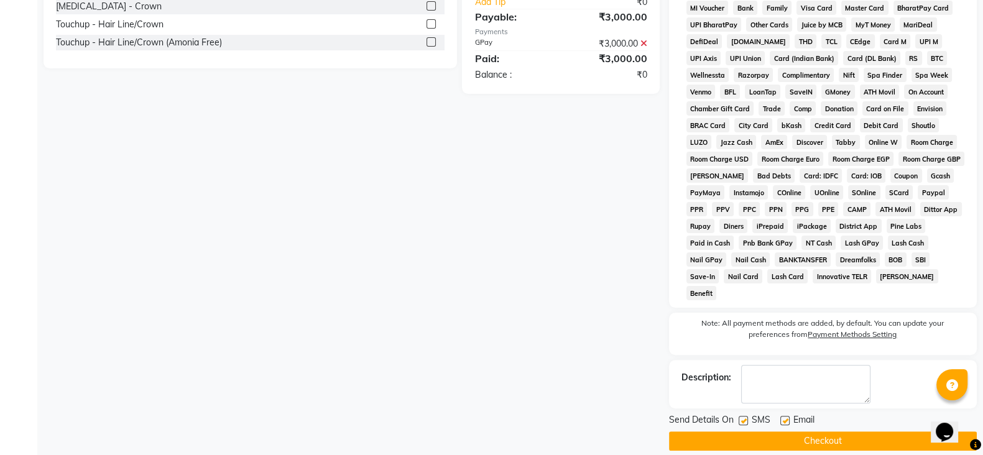
click at [852, 434] on button "Checkout" at bounding box center [823, 440] width 308 height 19
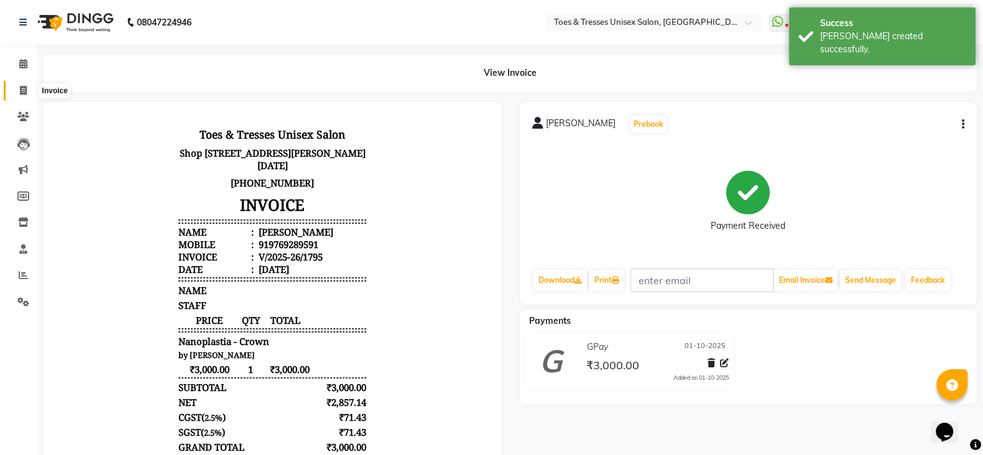
click at [16, 92] on span at bounding box center [23, 91] width 22 height 14
select select "service"
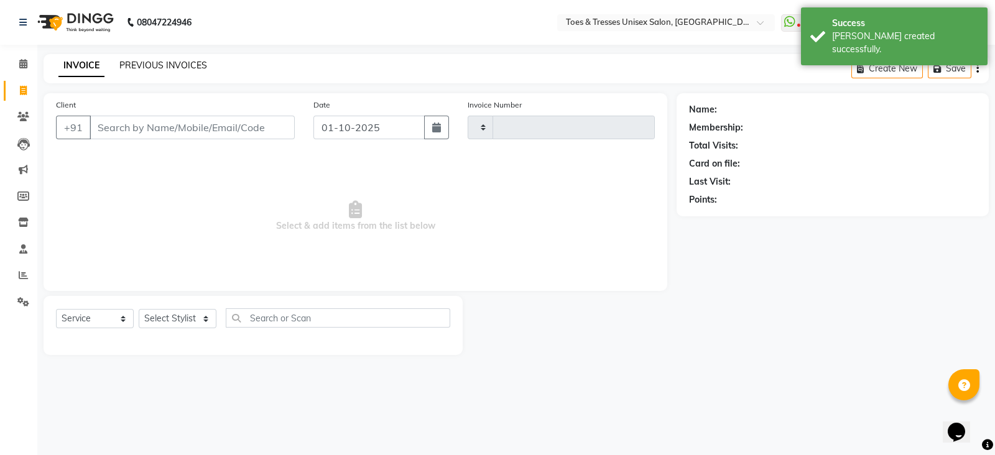
type input "1796"
select select "3950"
click at [138, 60] on link "PREVIOUS INVOICES" at bounding box center [163, 65] width 88 height 11
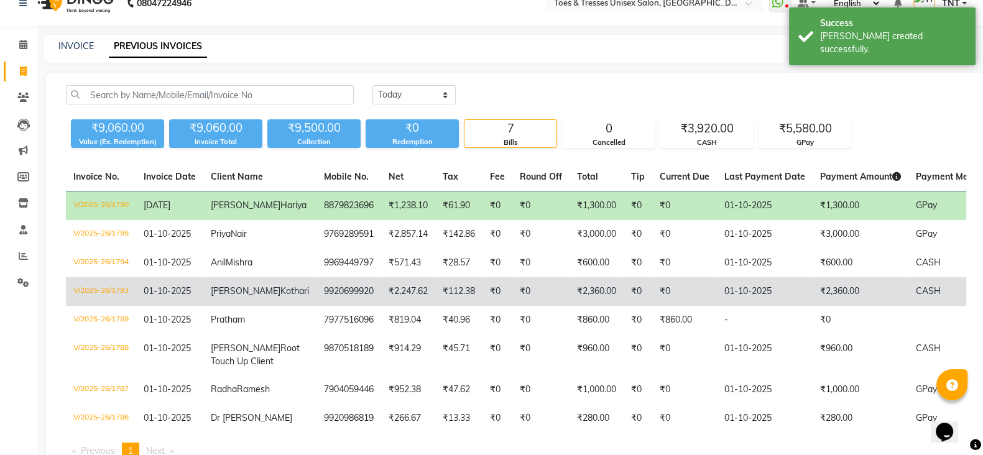
scroll to position [18, 0]
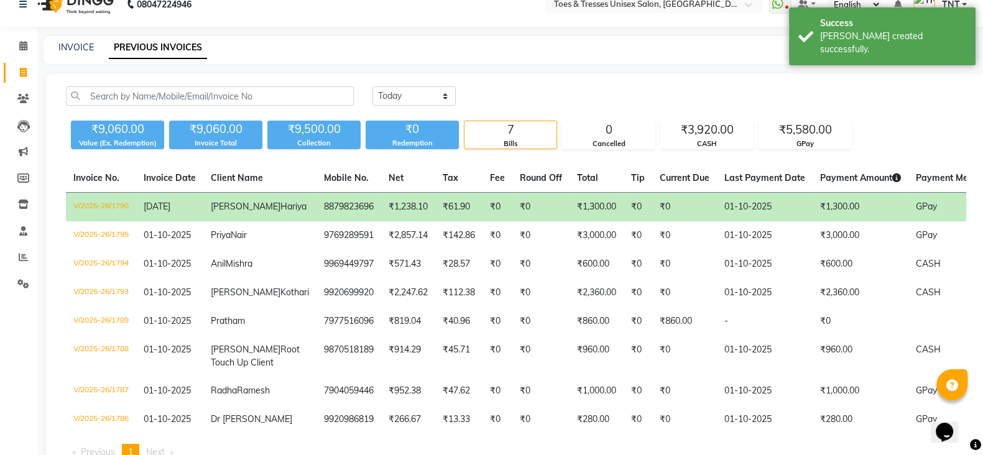
click at [435, 213] on td "₹61.90" at bounding box center [458, 207] width 47 height 29
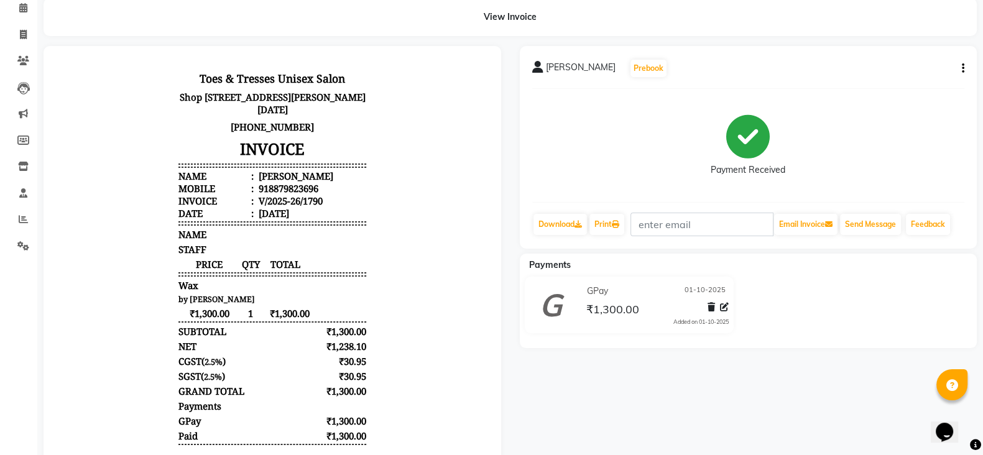
scroll to position [59, 0]
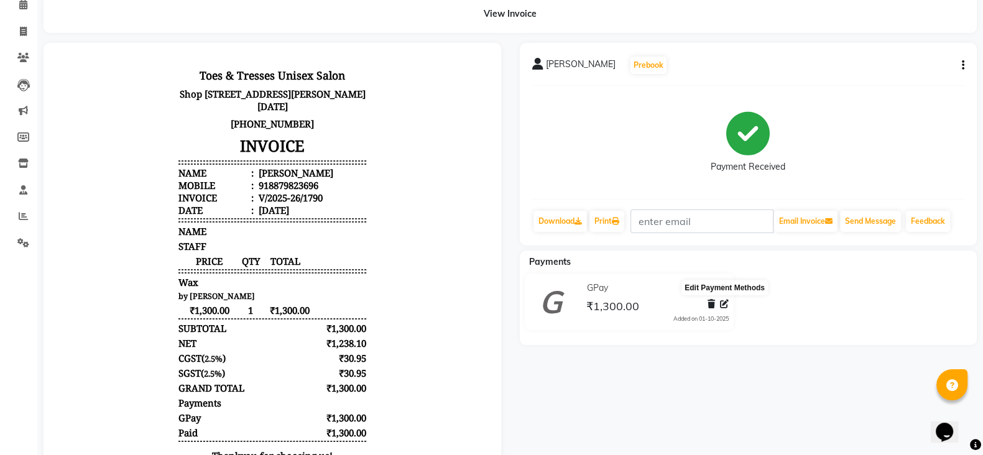
click at [725, 308] on icon at bounding box center [724, 304] width 9 height 9
select select "5"
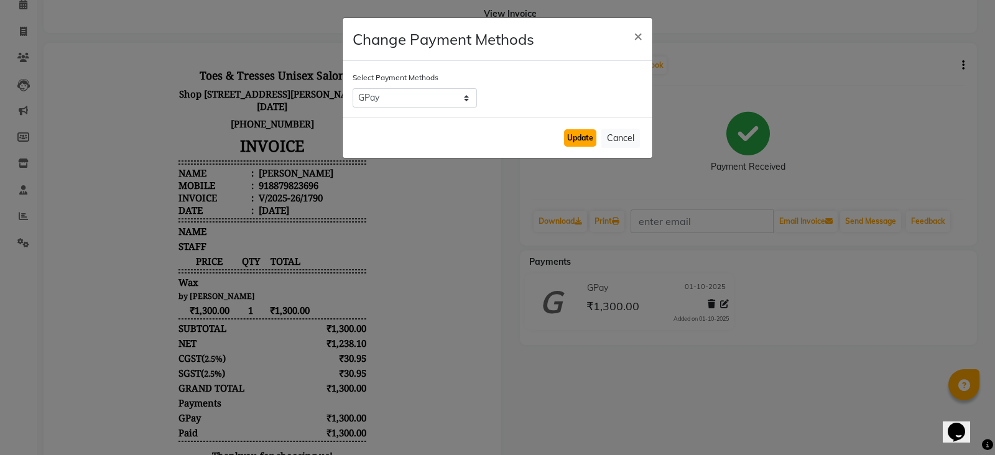
click at [586, 141] on button "Update" at bounding box center [580, 137] width 32 height 17
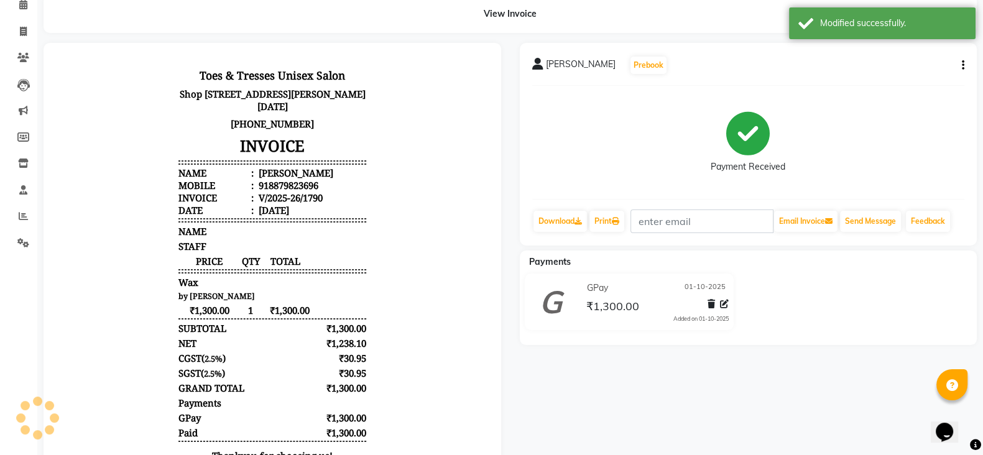
click at [599, 309] on span "₹1,300.00" at bounding box center [612, 307] width 53 height 17
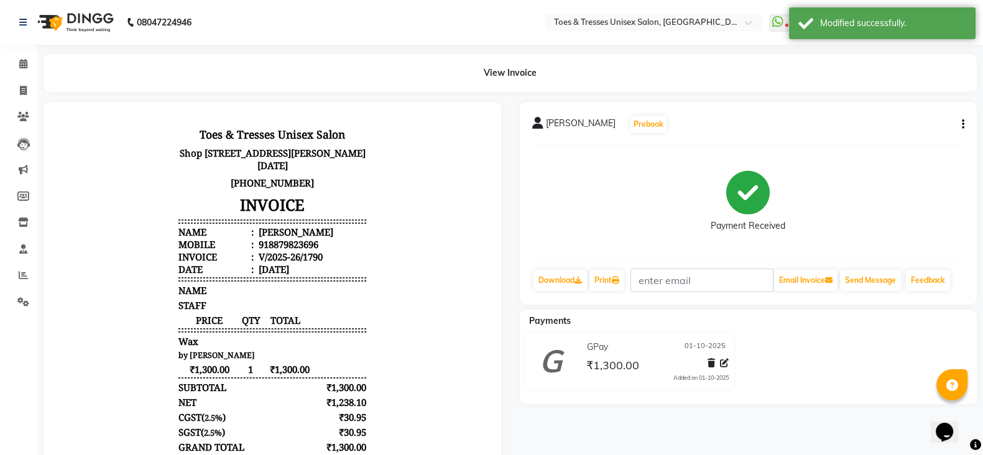
click at [962, 124] on icon "button" at bounding box center [963, 124] width 2 height 1
click at [19, 300] on icon at bounding box center [23, 301] width 12 height 9
